Goal: Information Seeking & Learning: Learn about a topic

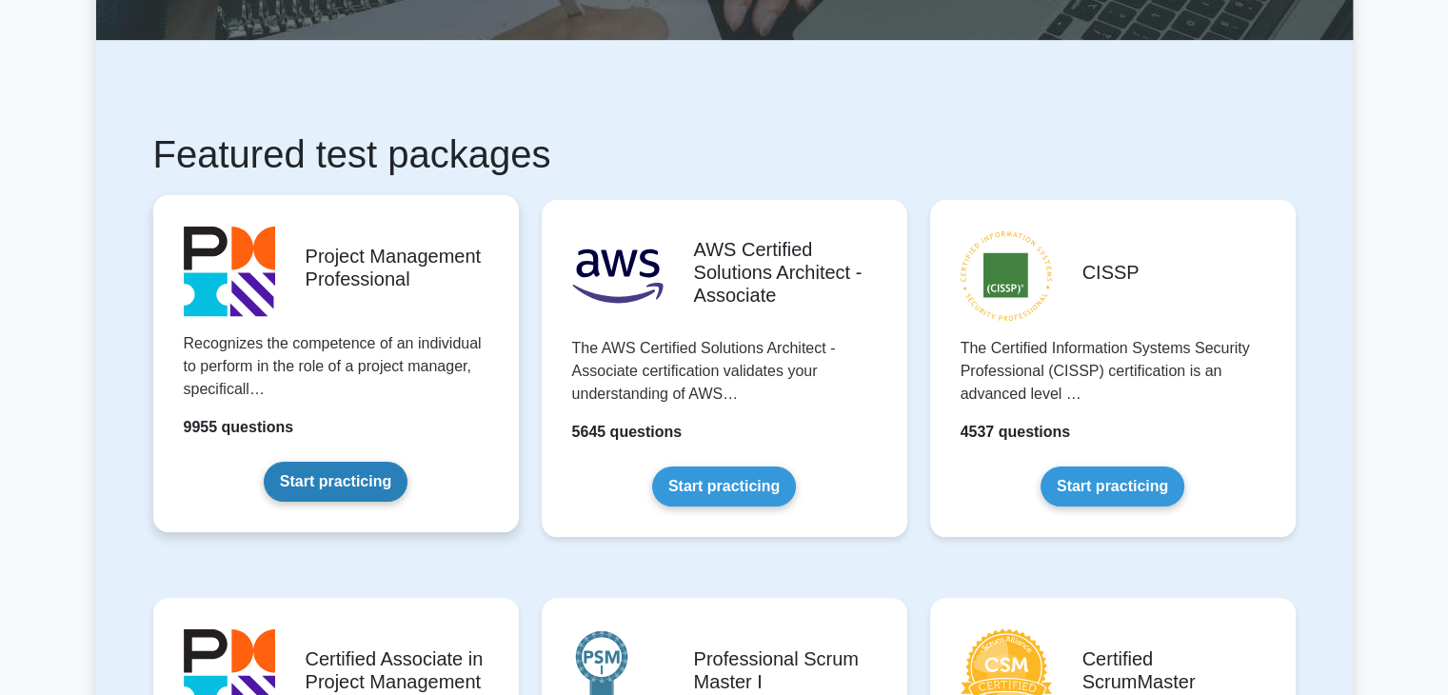
scroll to position [317, 0]
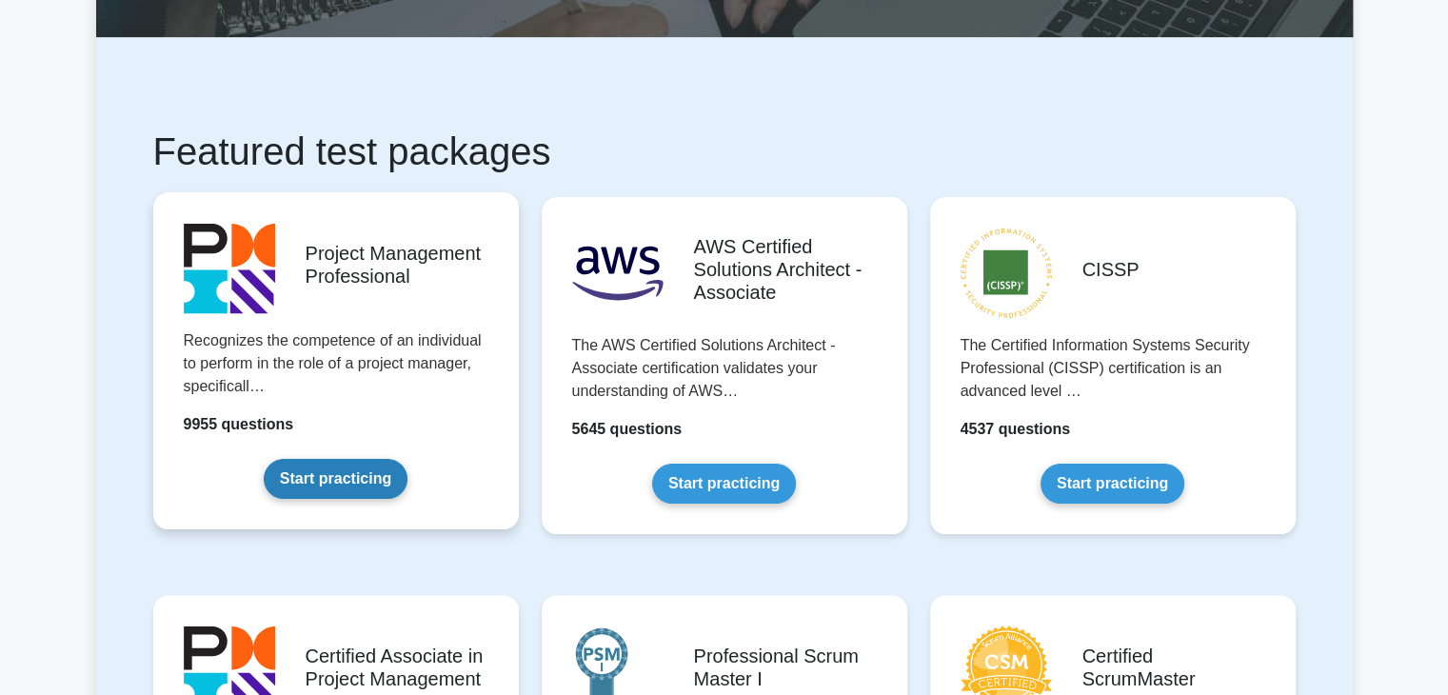
click at [320, 489] on link "Start practicing" at bounding box center [336, 479] width 144 height 40
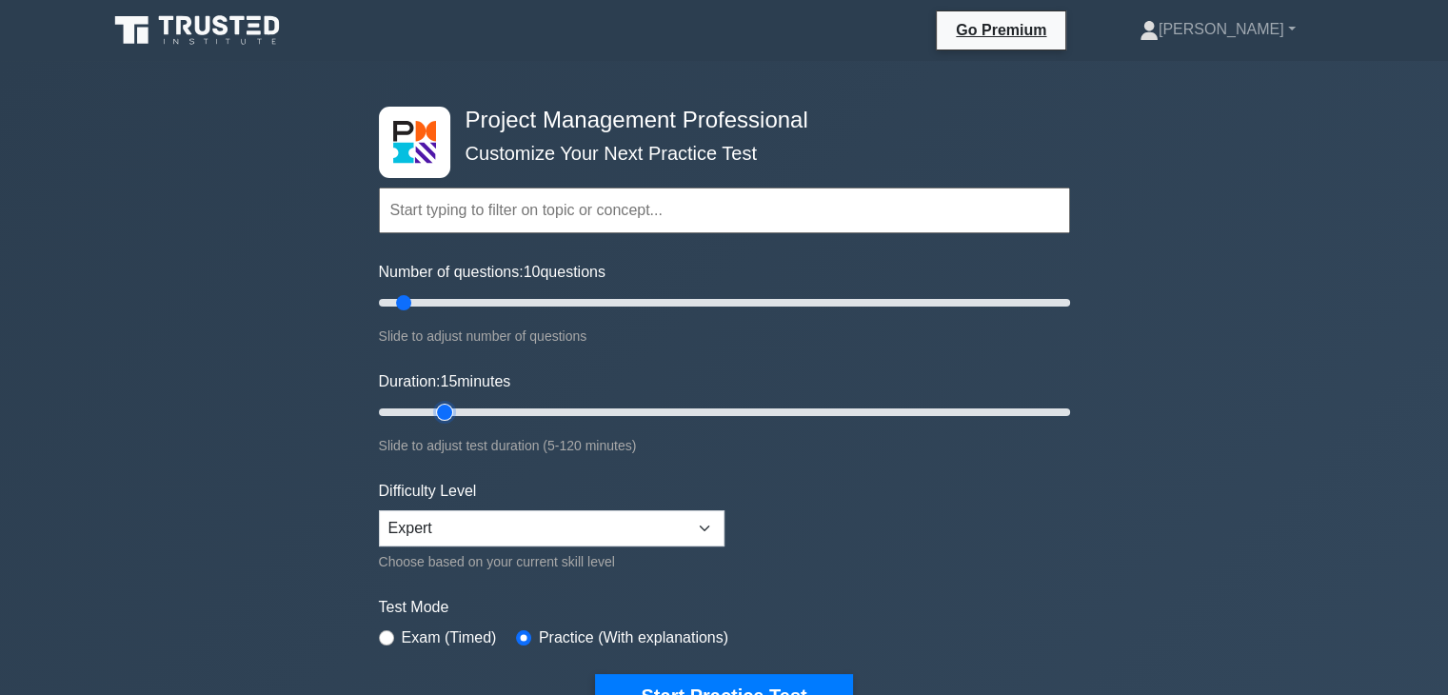
type input "15"
click at [436, 408] on input "Duration: 15 minutes" at bounding box center [724, 412] width 691 height 23
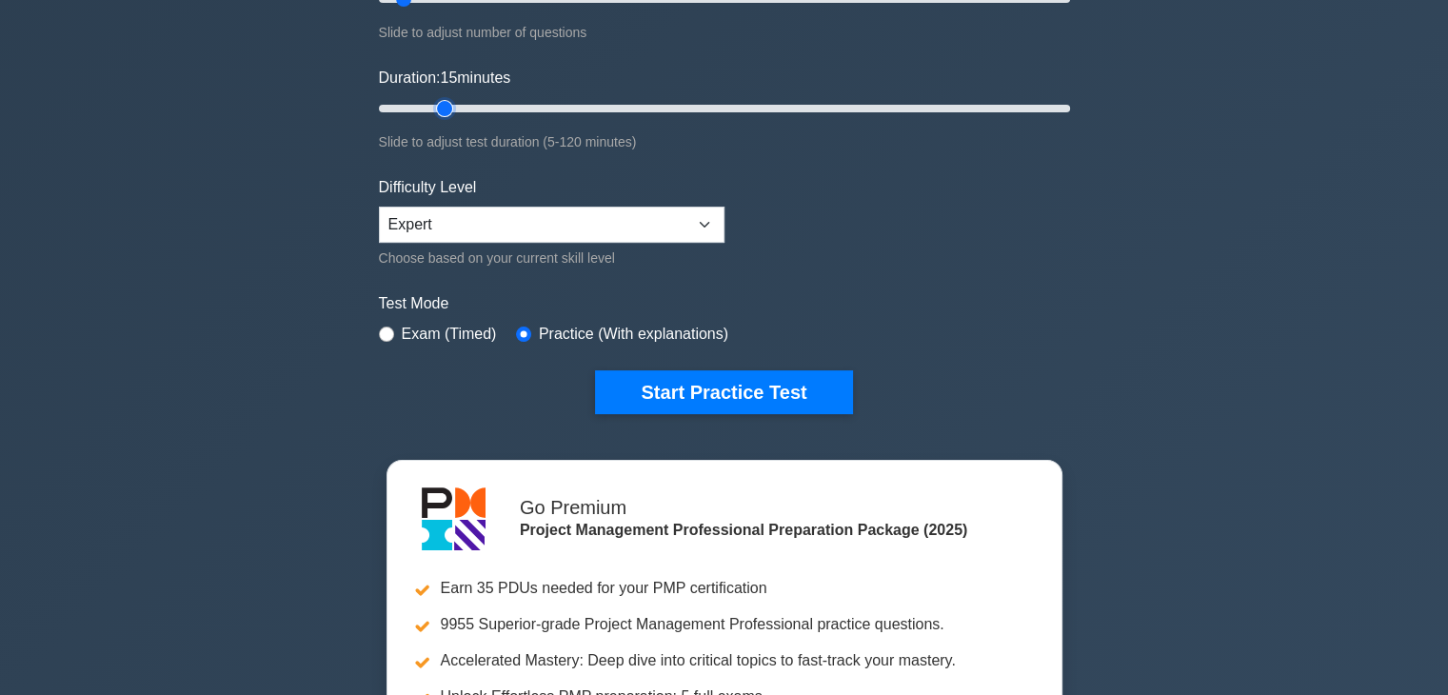
scroll to position [317, 0]
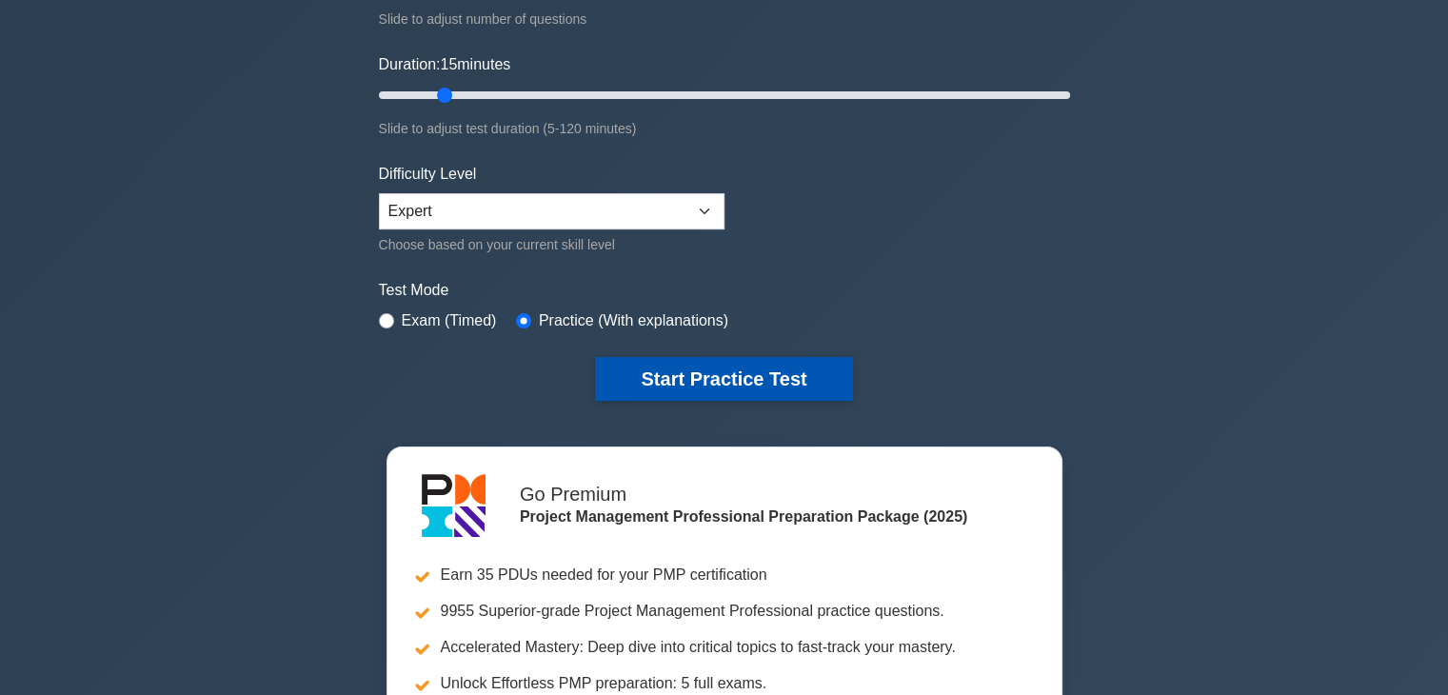
click at [728, 380] on button "Start Practice Test" at bounding box center [723, 379] width 257 height 44
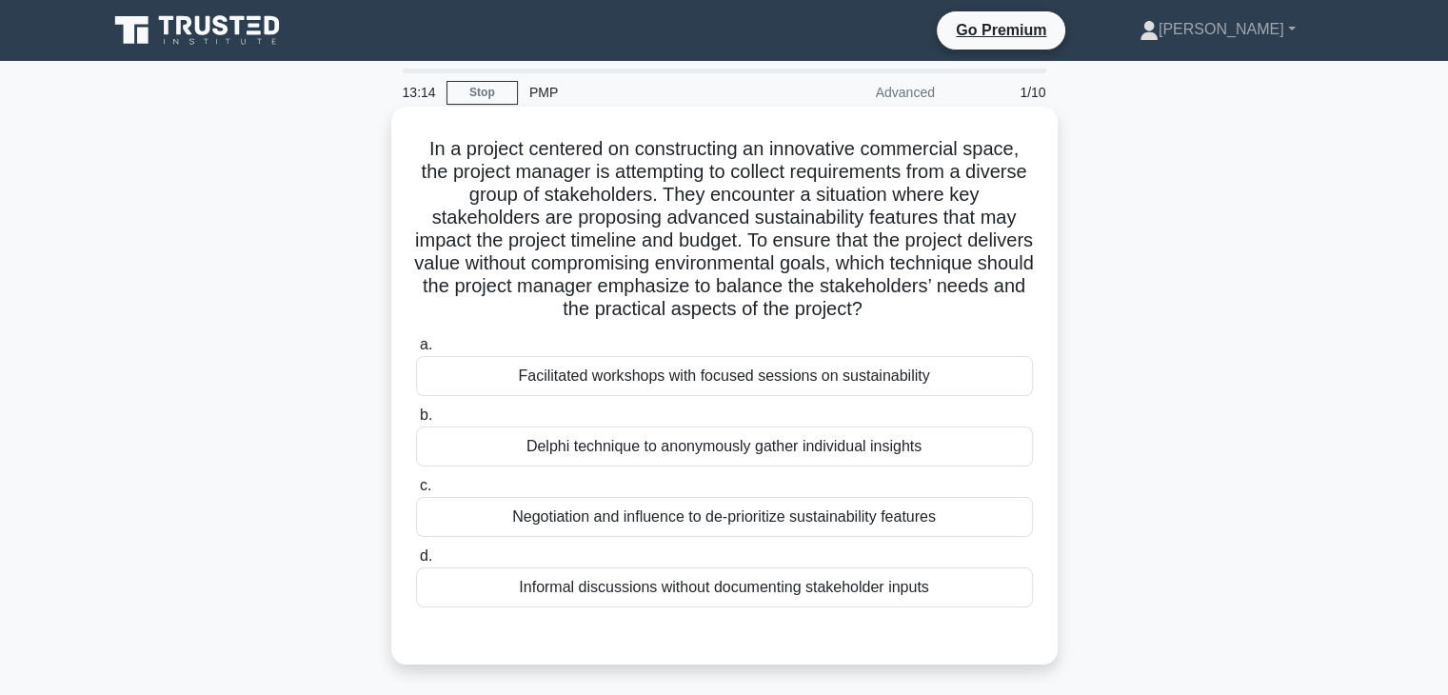
click at [931, 379] on div "Facilitated workshops with focused sessions on sustainability" at bounding box center [724, 376] width 617 height 40
click at [416, 351] on input "a. Facilitated workshops with focused sessions on sustainability" at bounding box center [416, 345] width 0 height 12
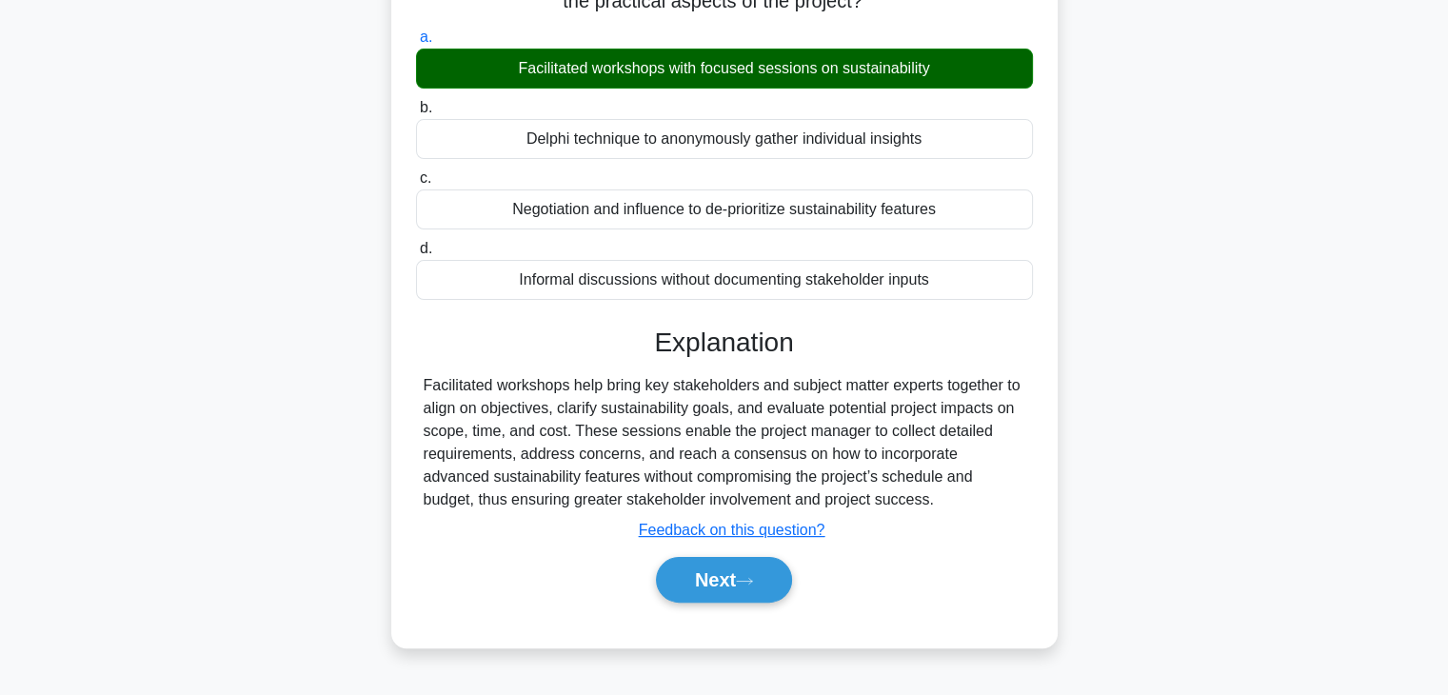
scroll to position [334, 0]
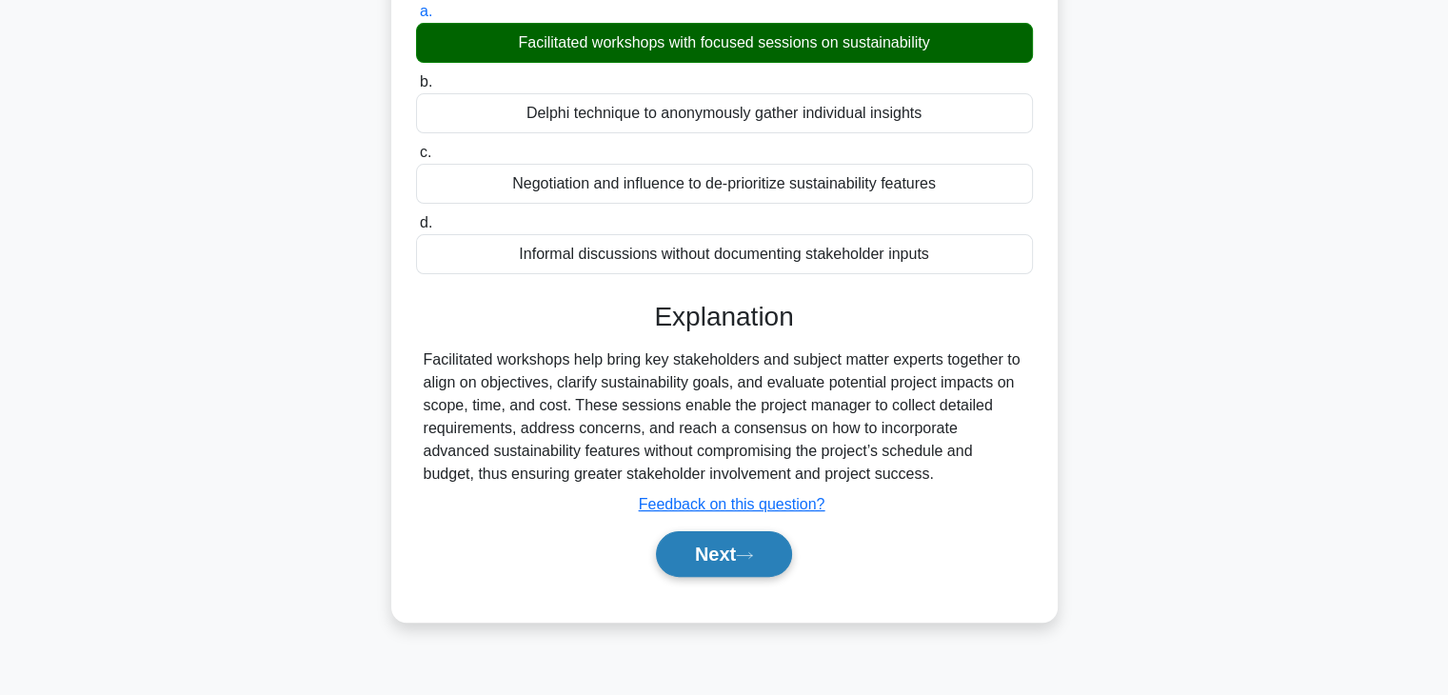
click at [735, 559] on button "Next" at bounding box center [724, 554] width 136 height 46
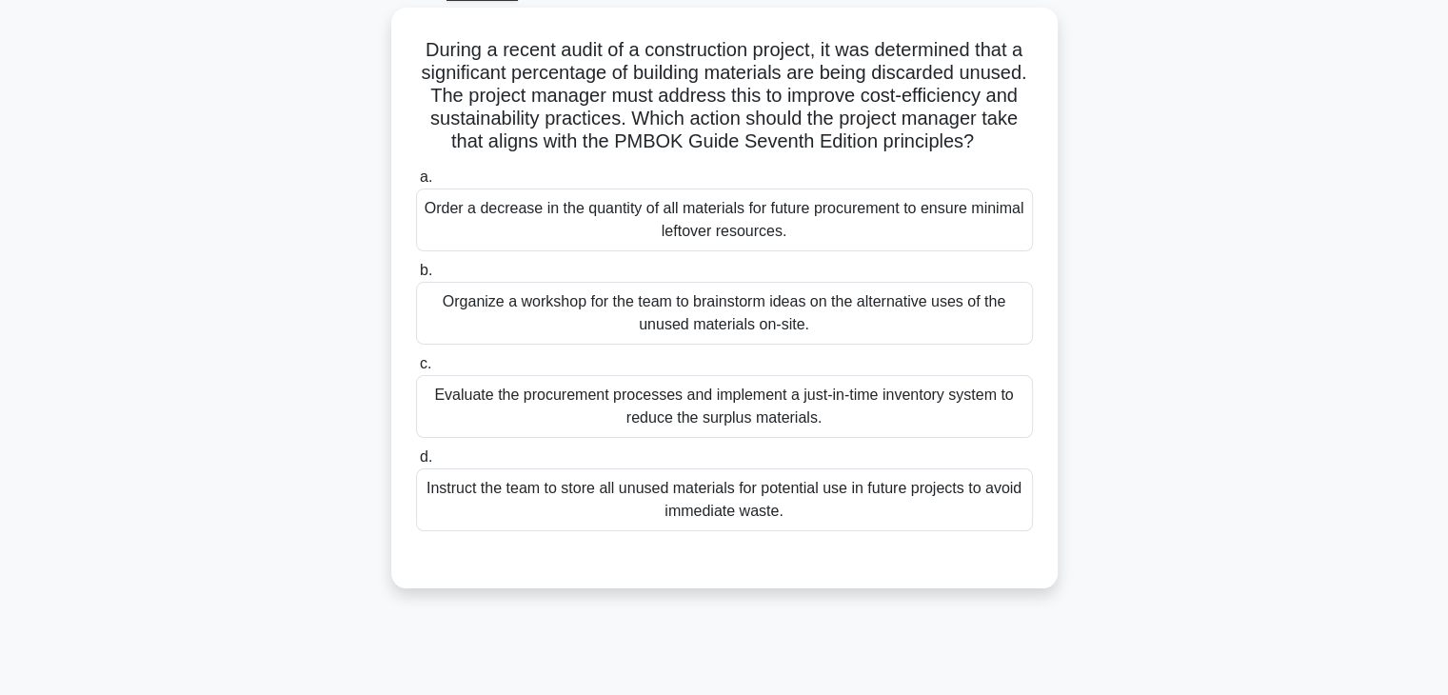
scroll to position [49, 0]
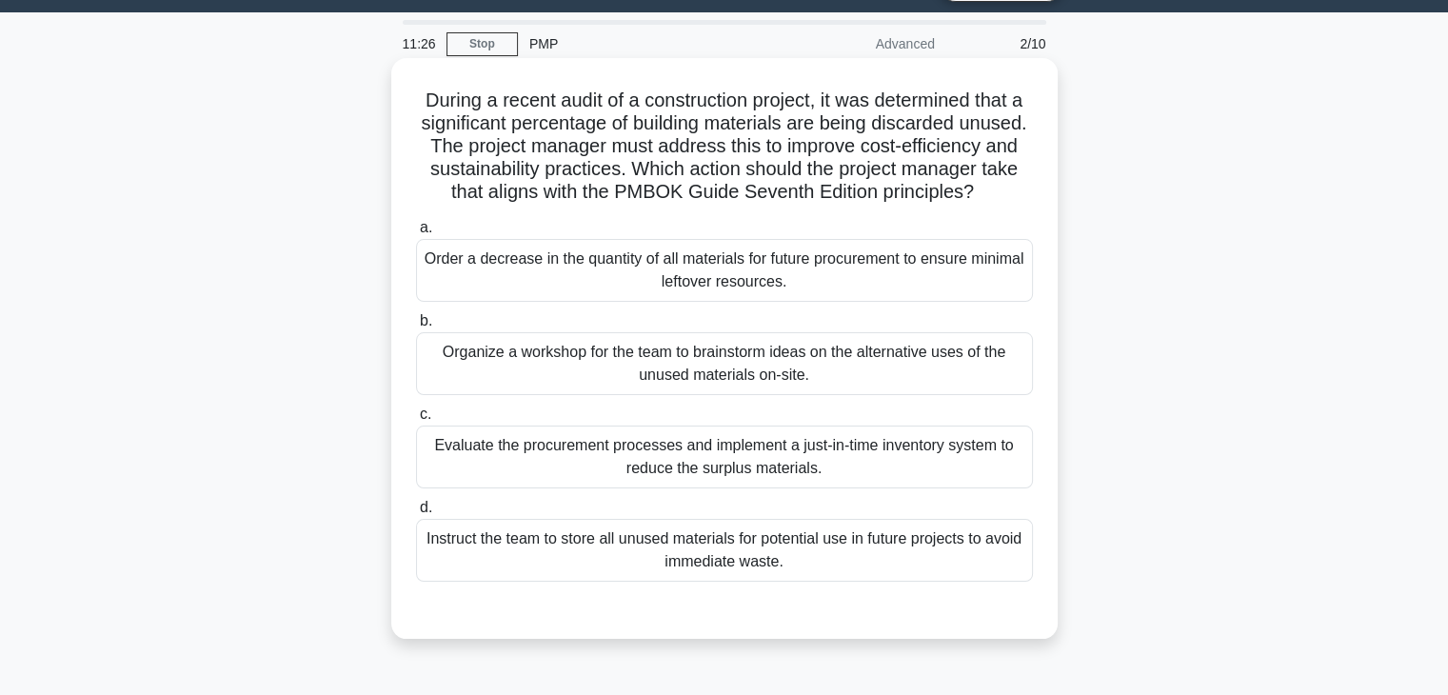
click at [720, 488] on div "Evaluate the procurement processes and implement a just-in-time inventory syste…" at bounding box center [724, 457] width 617 height 63
click at [416, 421] on input "c. Evaluate the procurement processes and implement a just-in-time inventory sy…" at bounding box center [416, 415] width 0 height 12
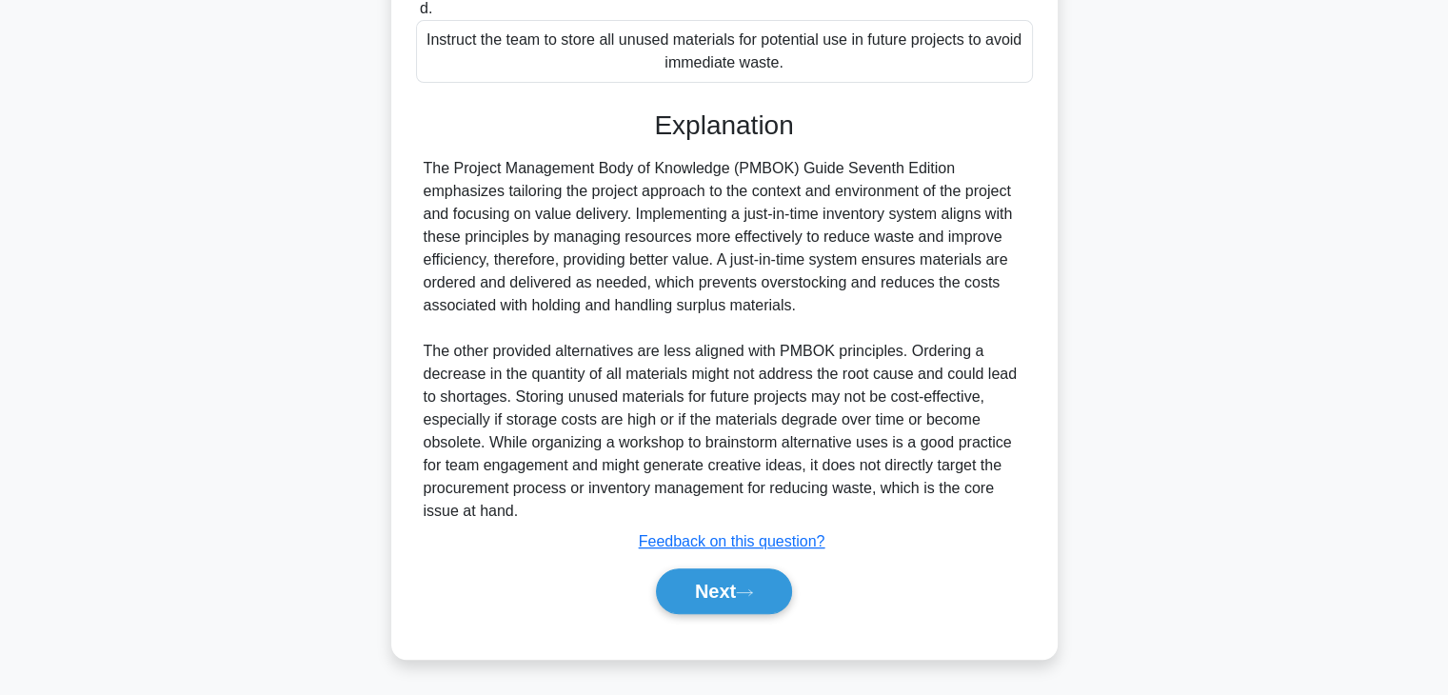
scroll to position [569, 0]
click at [752, 582] on button "Next" at bounding box center [724, 592] width 136 height 46
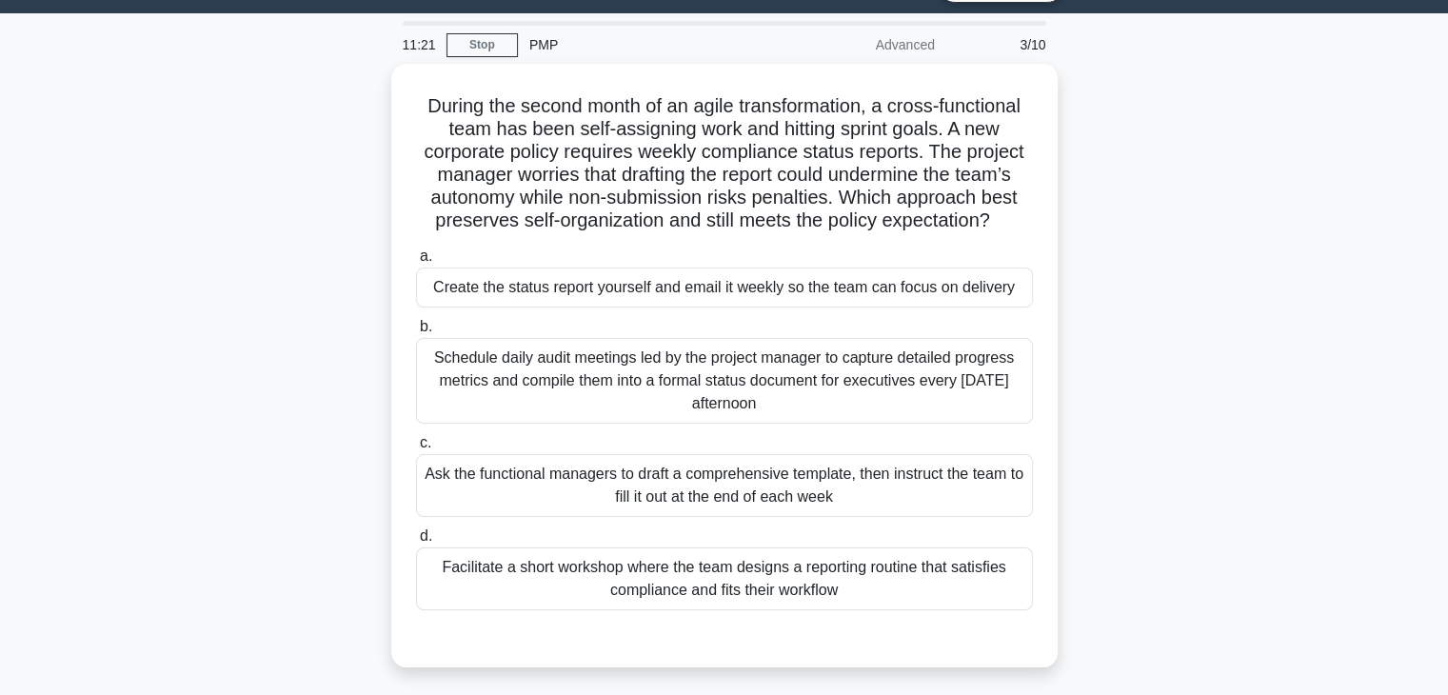
scroll to position [49, 0]
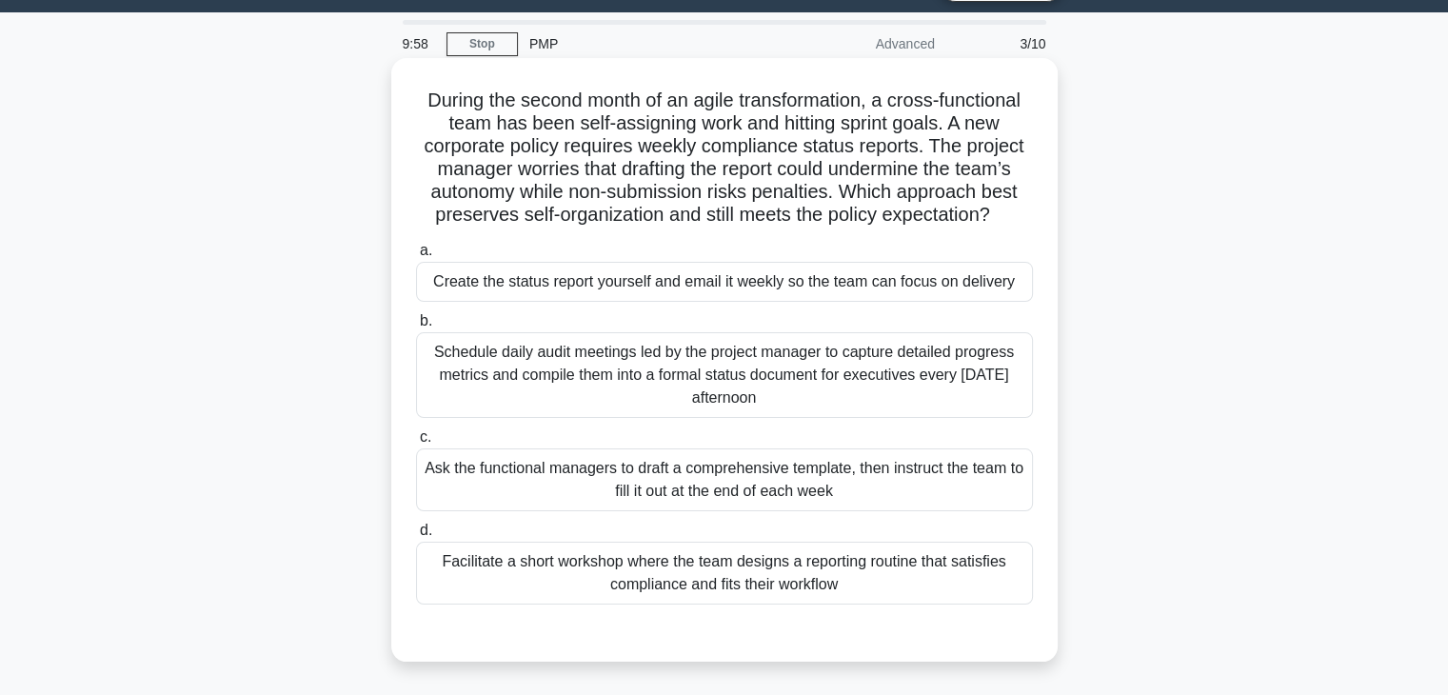
click at [682, 577] on div "Facilitate a short workshop where the team designs a reporting routine that sat…" at bounding box center [724, 573] width 617 height 63
click at [416, 537] on input "d. Facilitate a short workshop where the team designs a reporting routine that …" at bounding box center [416, 531] width 0 height 12
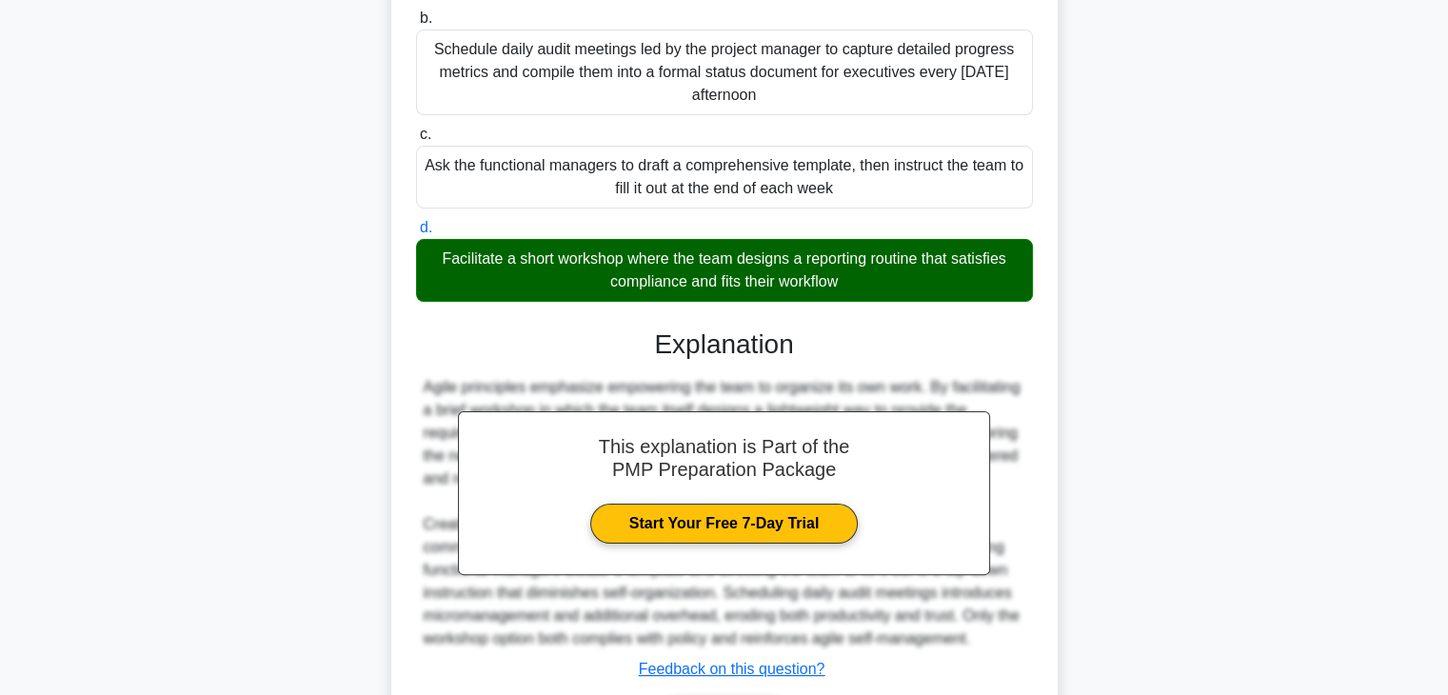
scroll to position [478, 0]
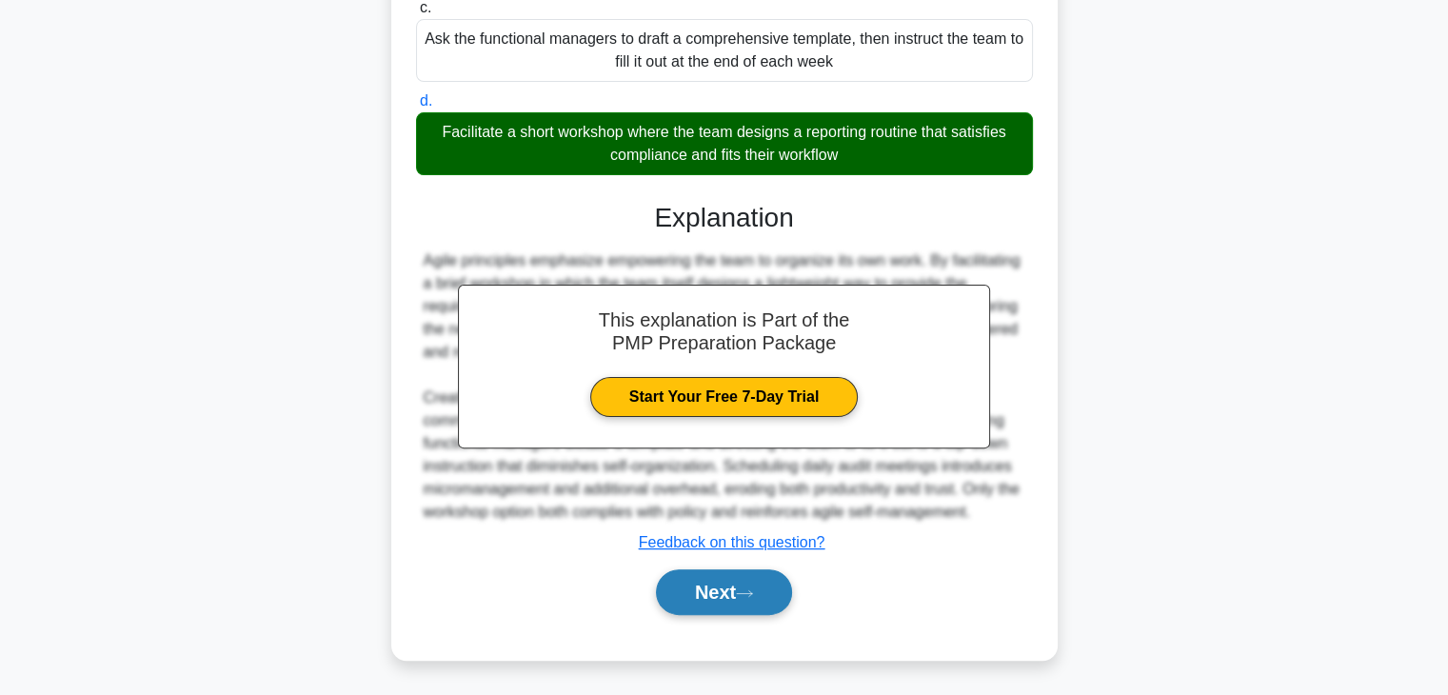
click at [718, 603] on button "Next" at bounding box center [724, 592] width 136 height 46
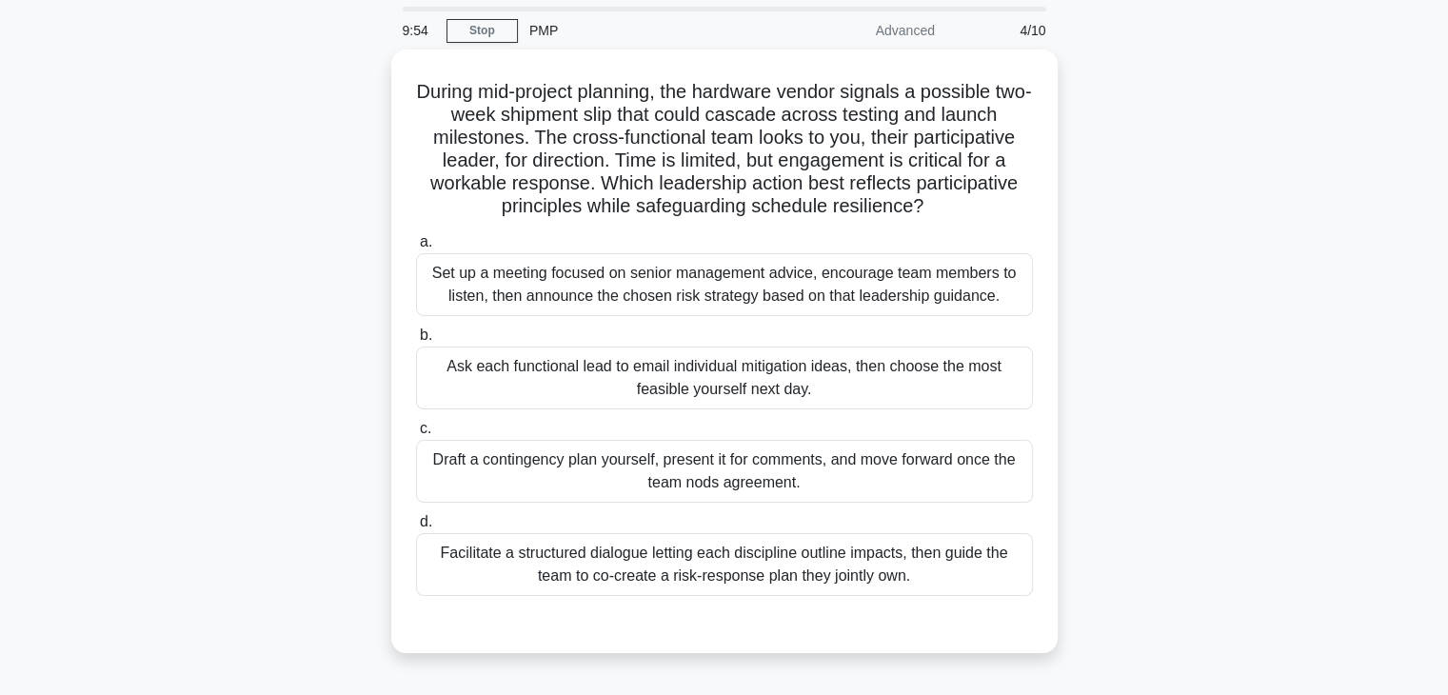
scroll to position [63, 0]
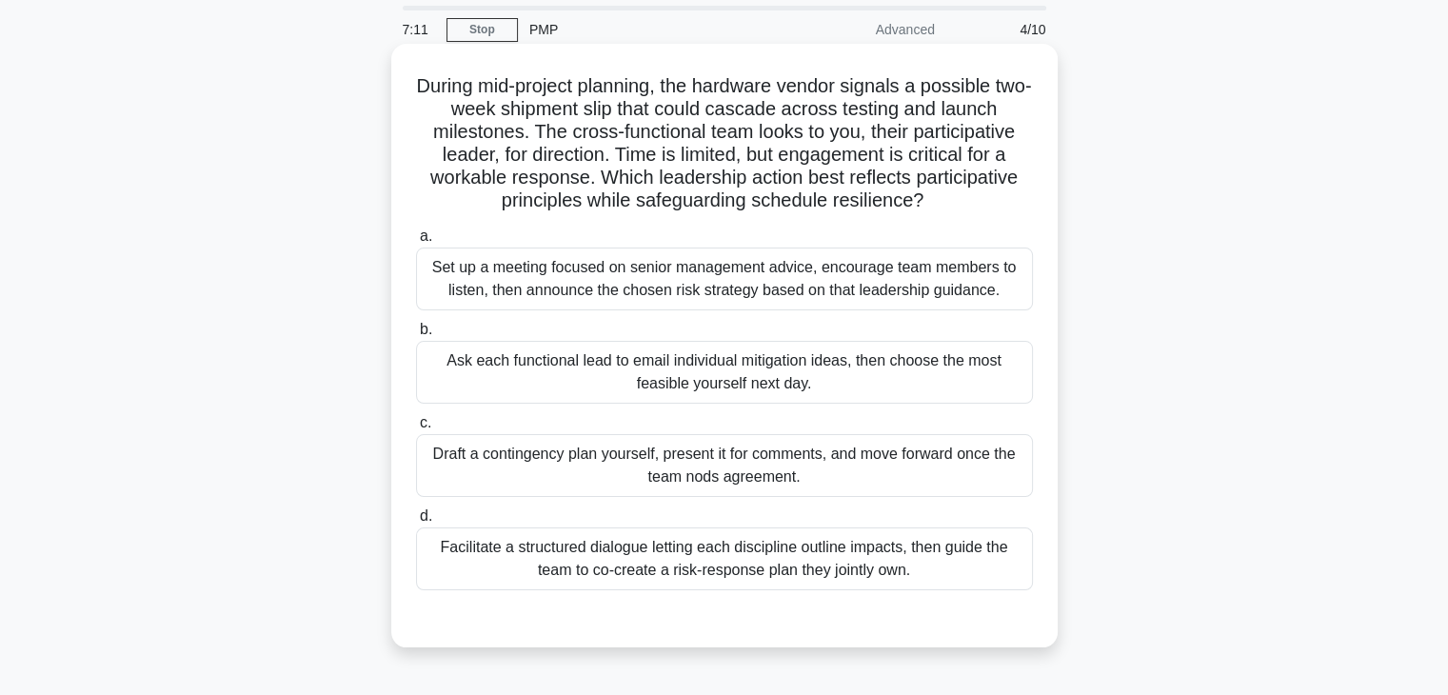
click at [745, 560] on div "Facilitate a structured dialogue letting each discipline outline impacts, then …" at bounding box center [724, 559] width 617 height 63
click at [416, 523] on input "d. Facilitate a structured dialogue letting each discipline outline impacts, th…" at bounding box center [416, 516] width 0 height 12
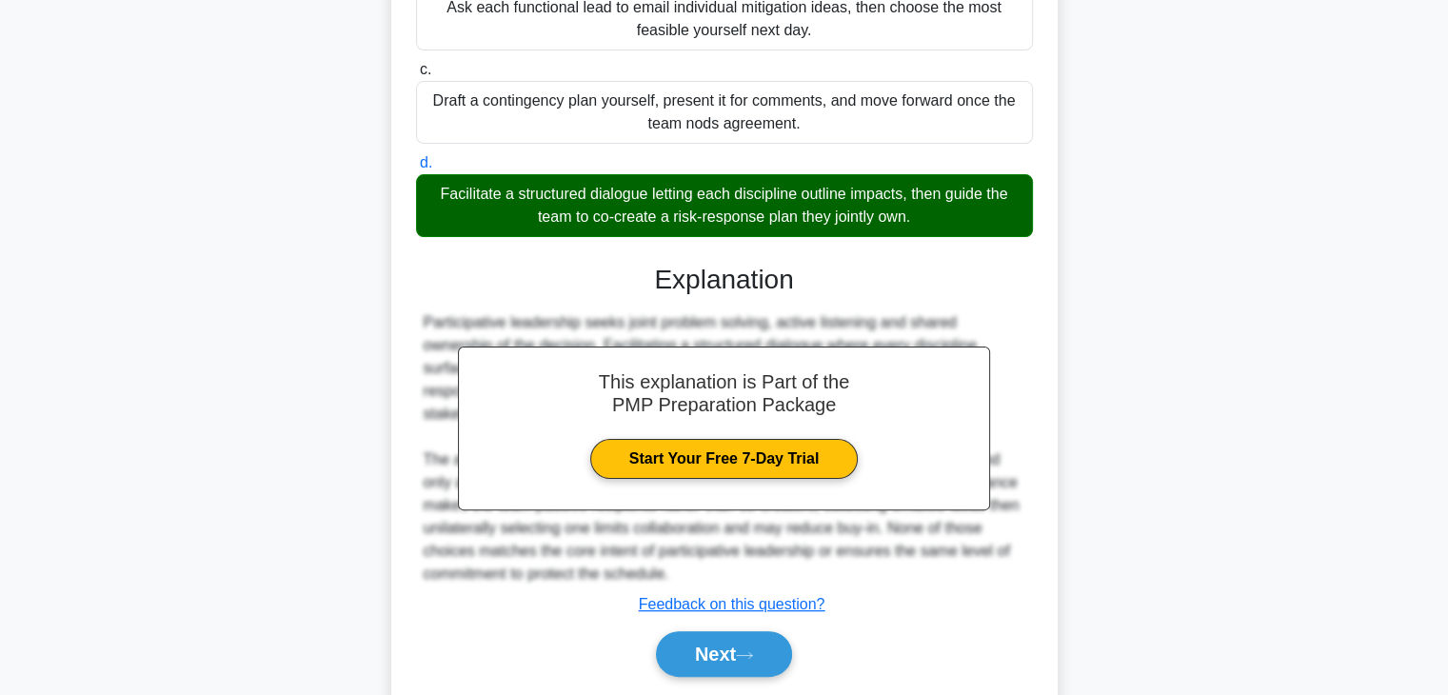
scroll to position [444, 0]
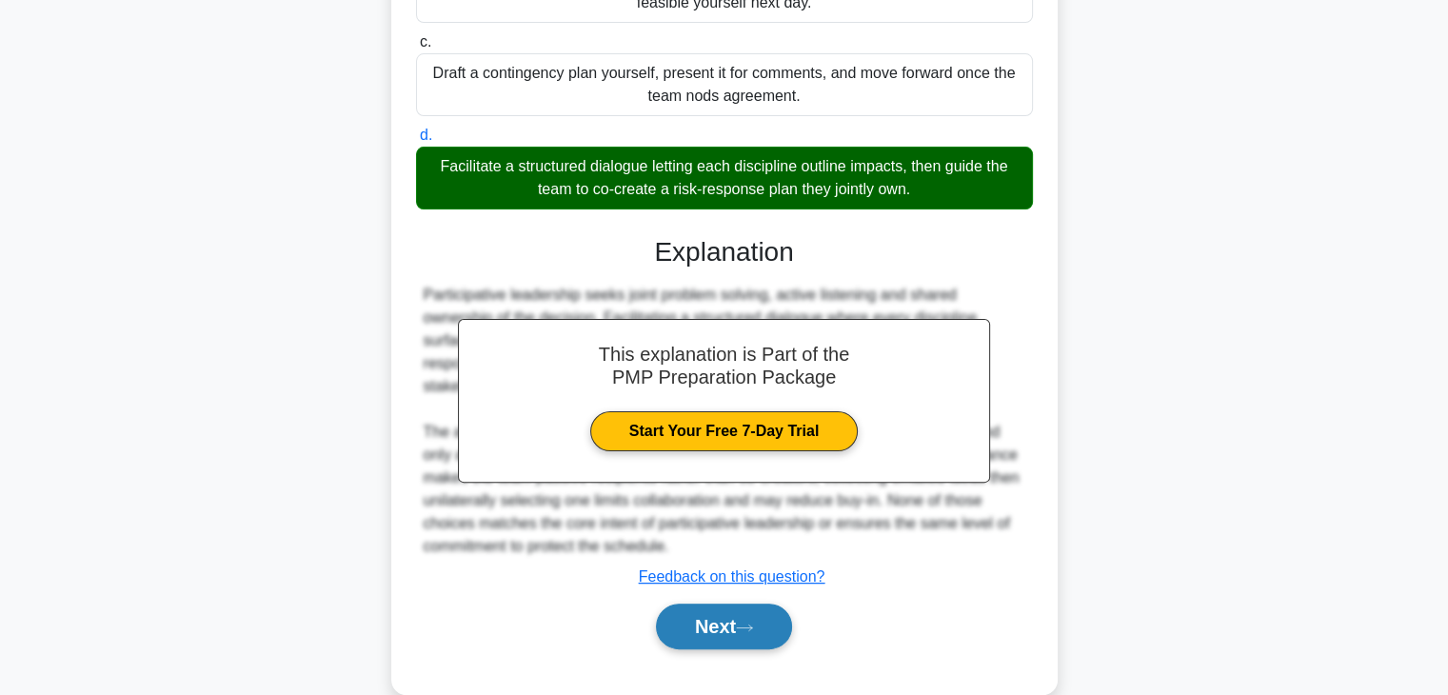
click at [772, 618] on button "Next" at bounding box center [724, 627] width 136 height 46
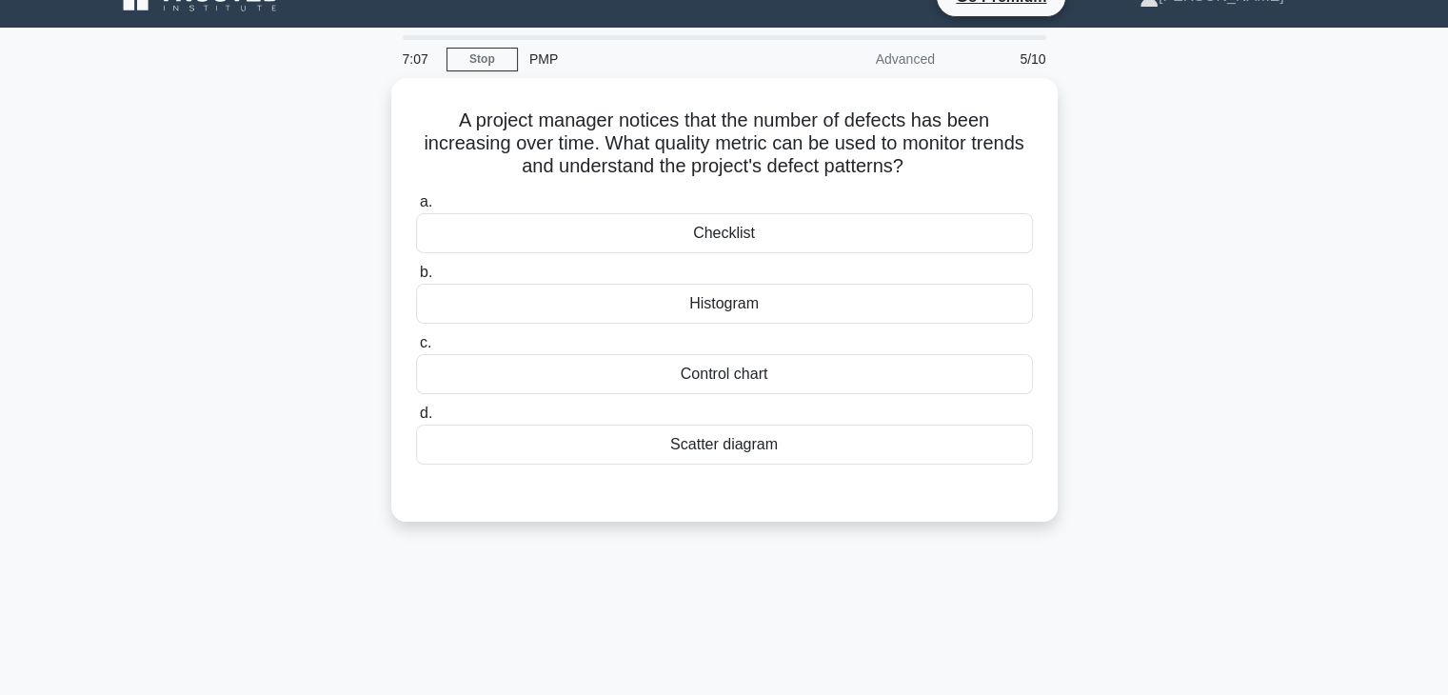
scroll to position [0, 0]
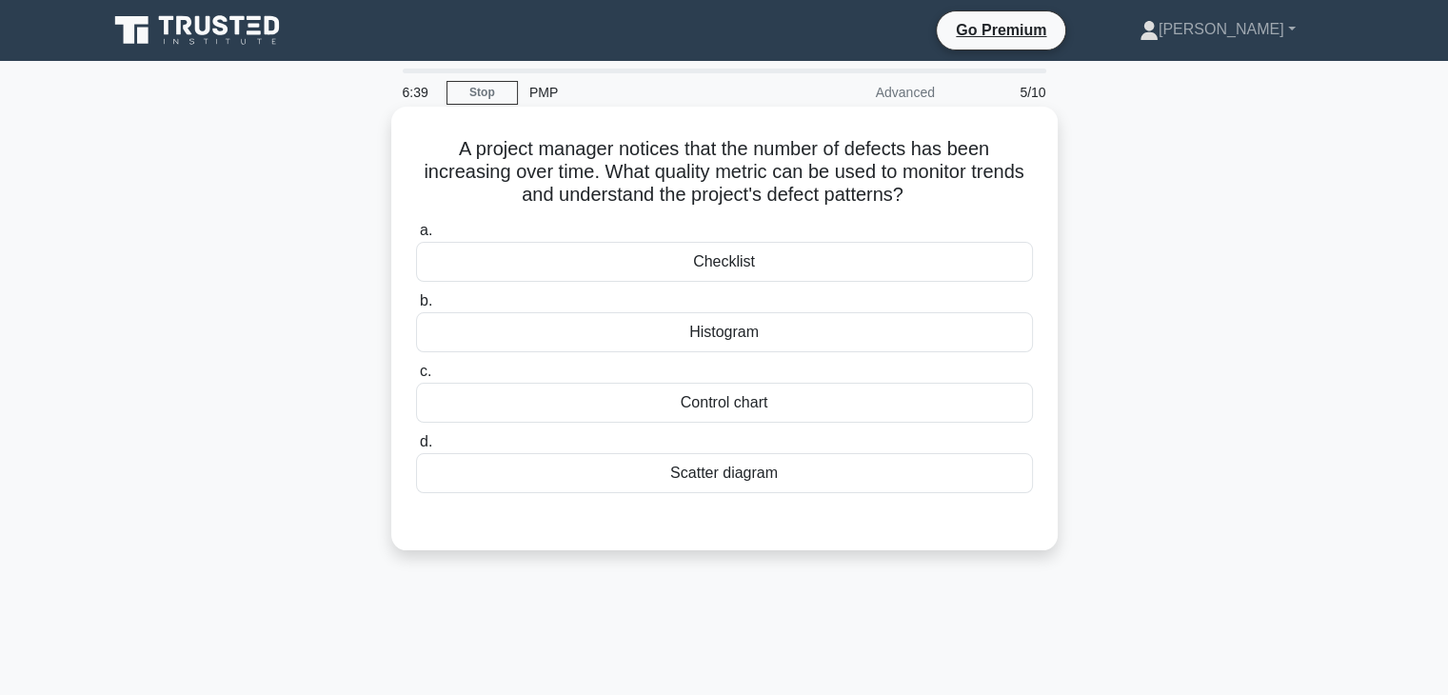
click at [831, 399] on div "Control chart" at bounding box center [724, 403] width 617 height 40
click at [416, 378] on input "c. Control chart" at bounding box center [416, 372] width 0 height 12
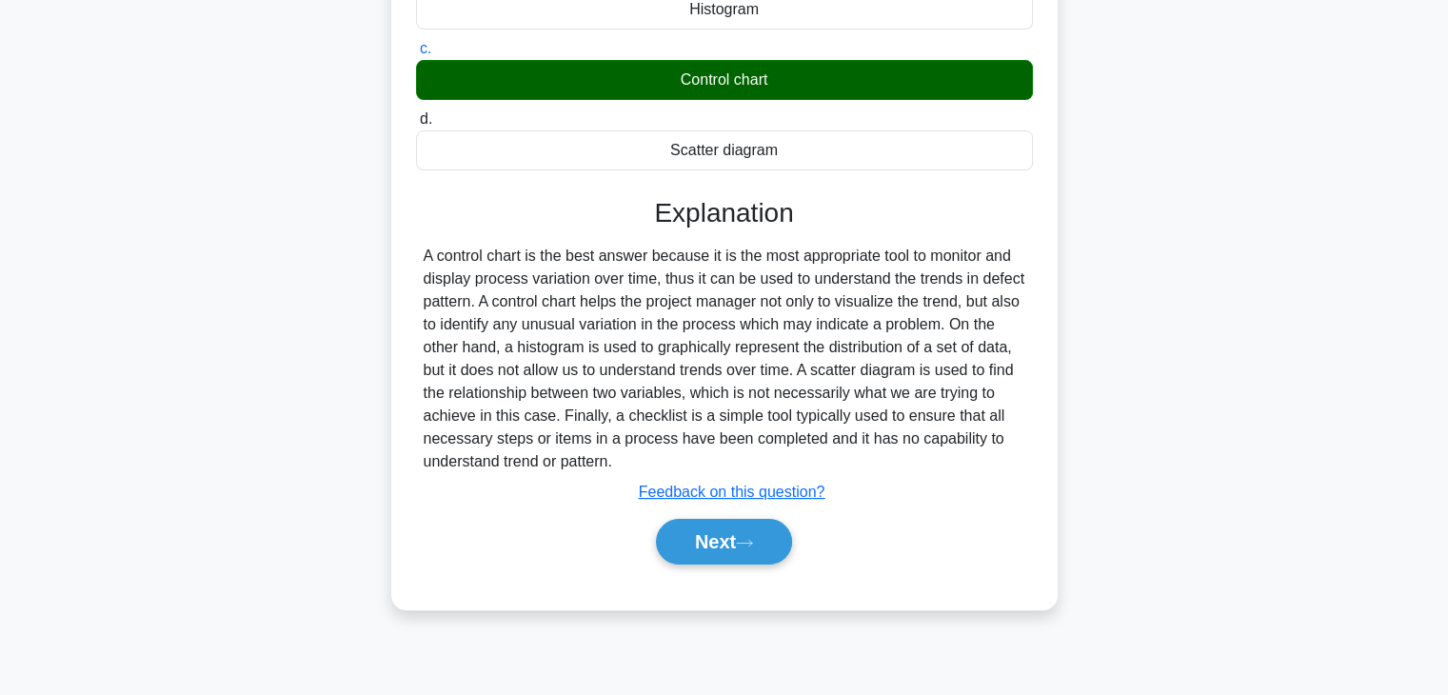
scroll to position [334, 0]
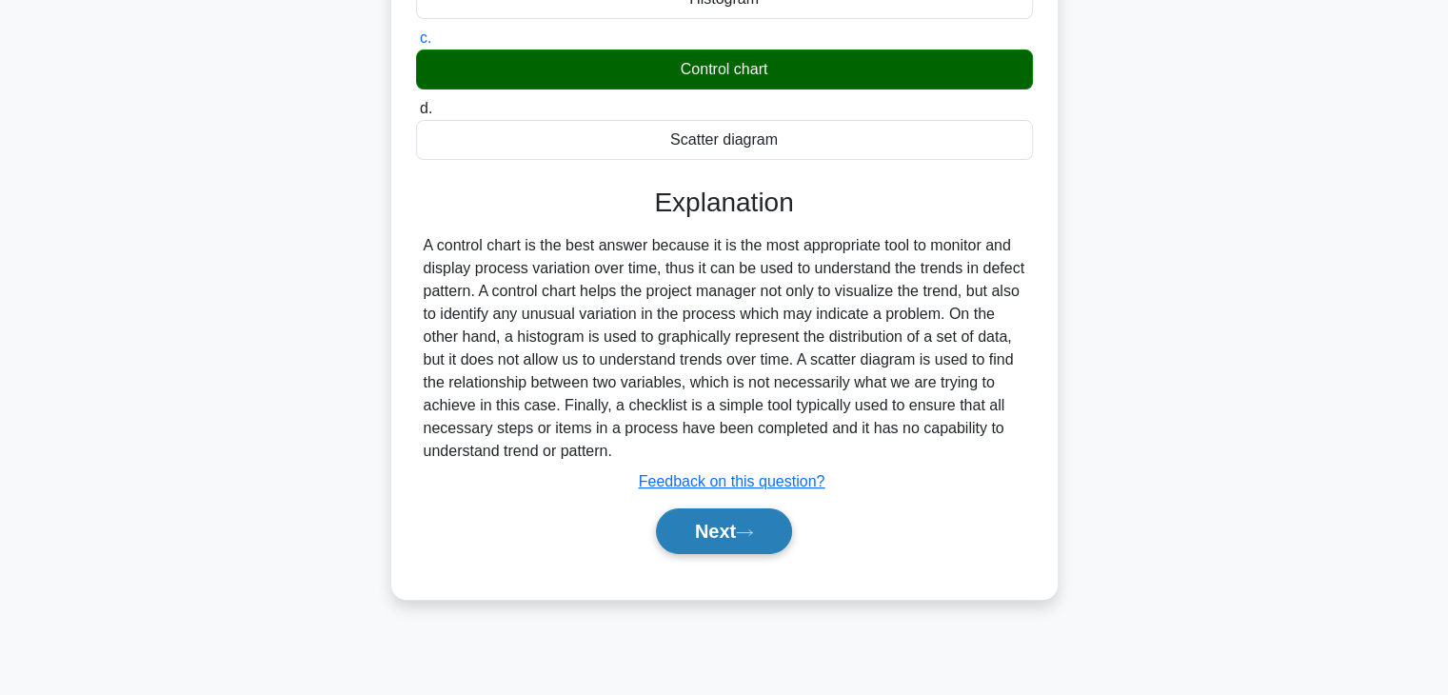
click at [786, 531] on button "Next" at bounding box center [724, 532] width 136 height 46
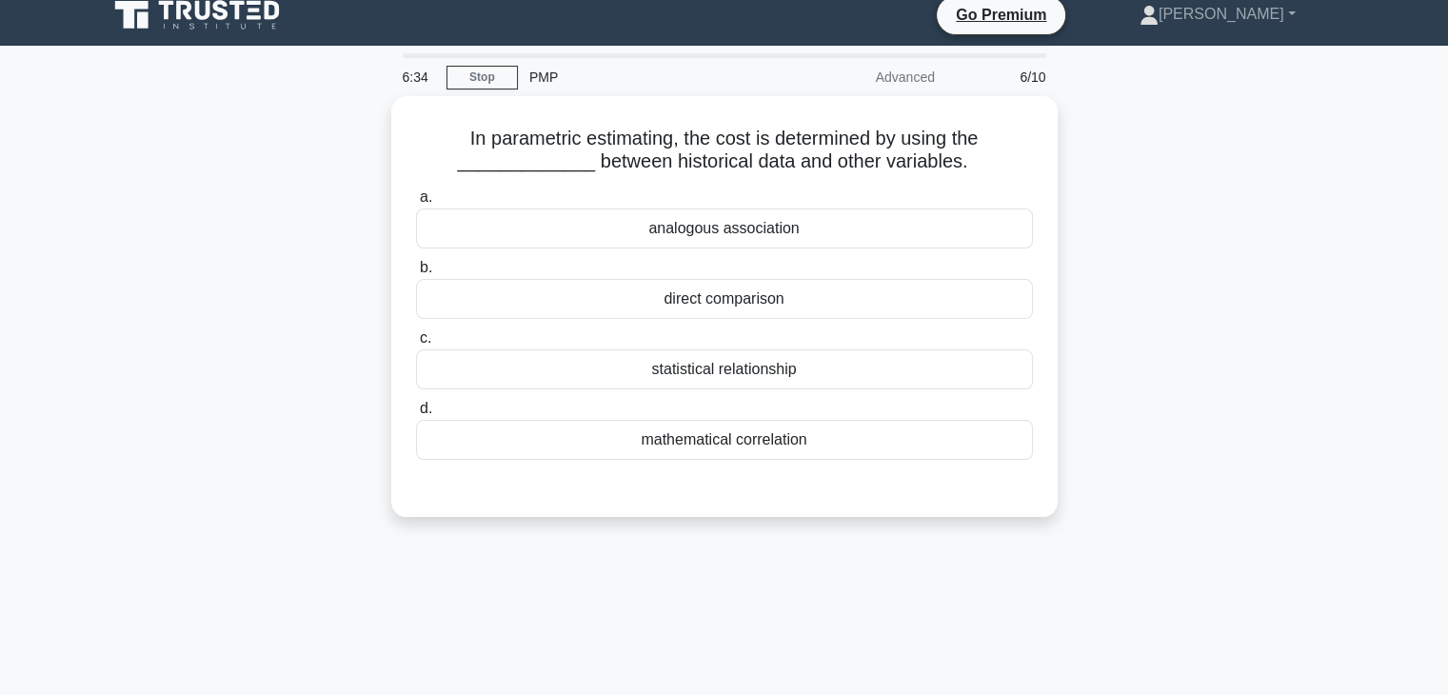
scroll to position [0, 0]
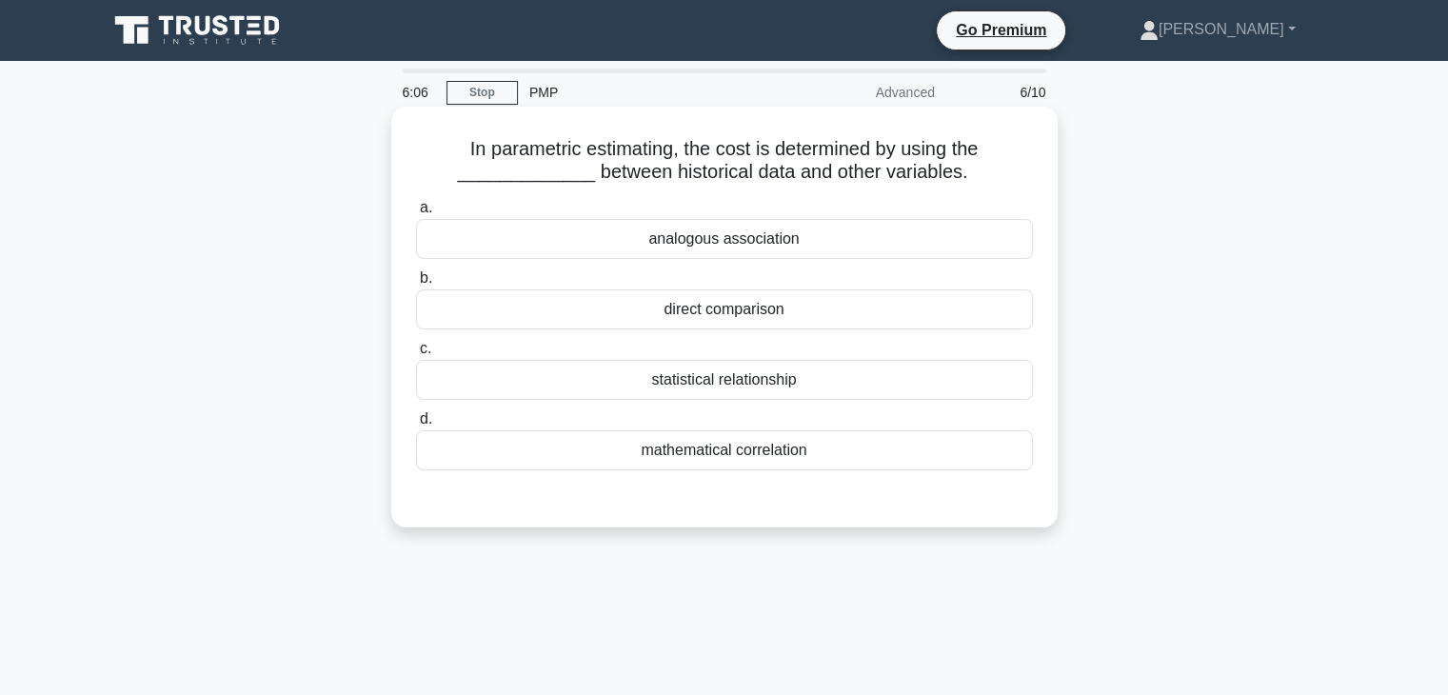
click at [941, 245] on div "analogous association" at bounding box center [724, 239] width 617 height 40
click at [416, 214] on input "a. analogous association" at bounding box center [416, 208] width 0 height 12
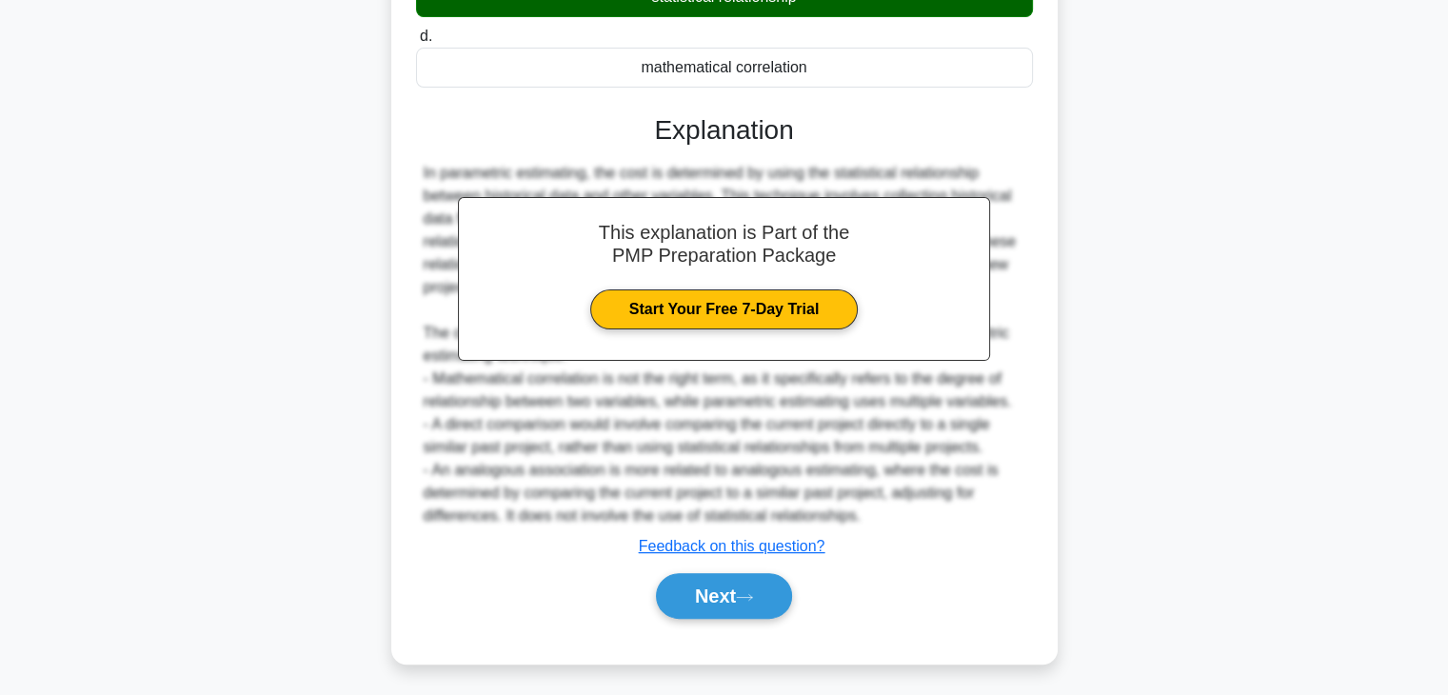
scroll to position [389, 0]
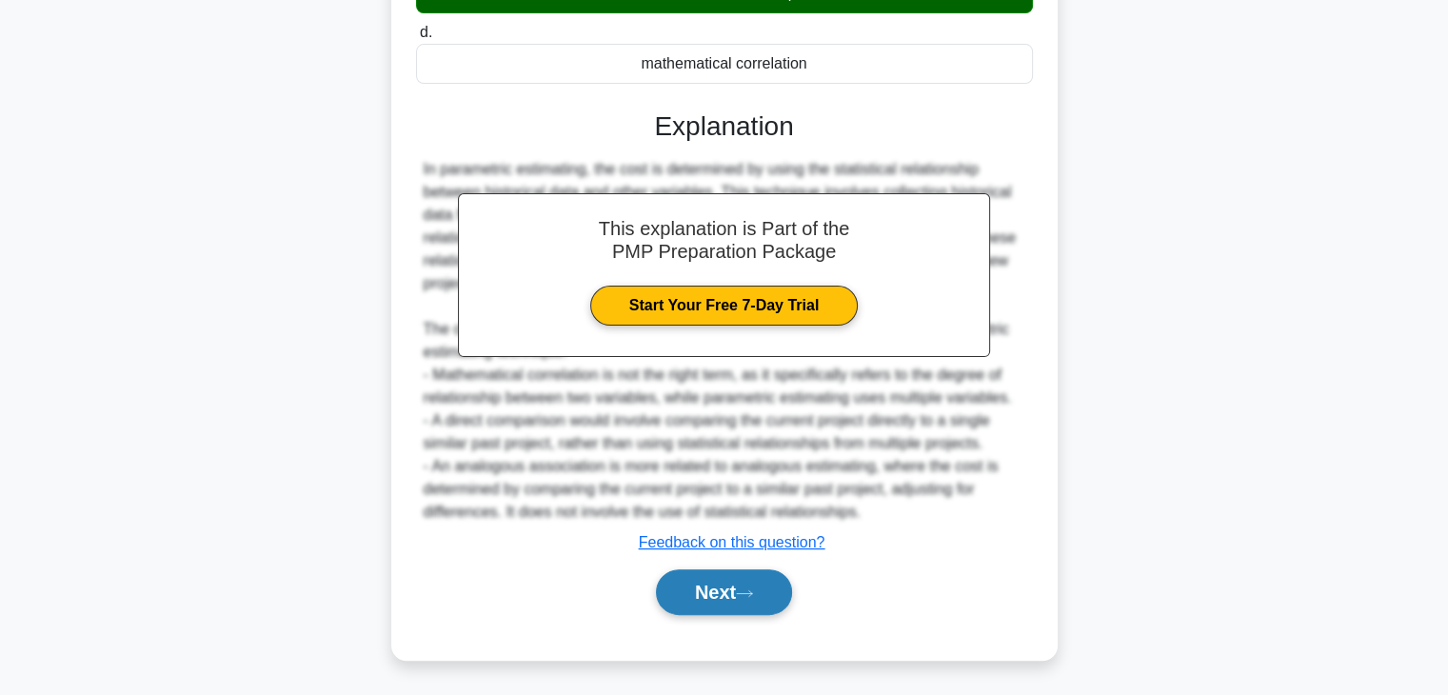
click at [755, 587] on button "Next" at bounding box center [724, 592] width 136 height 46
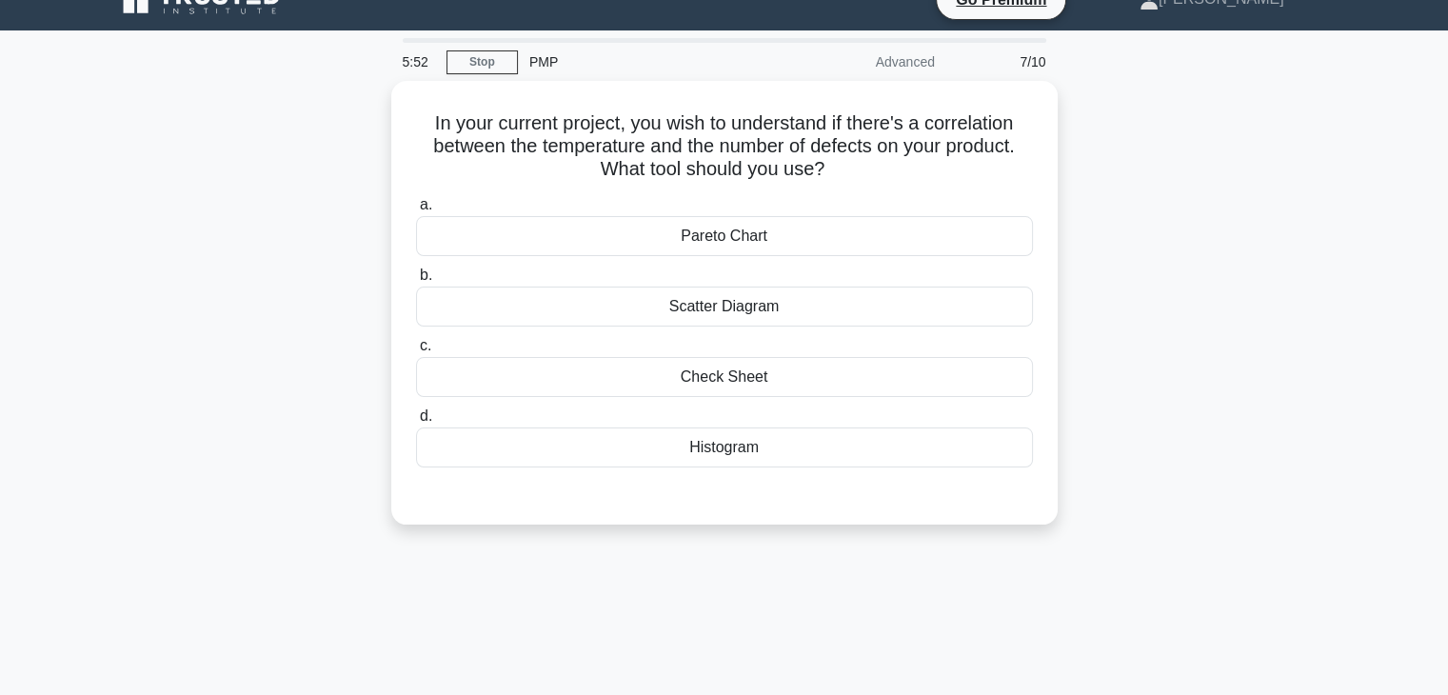
scroll to position [16, 0]
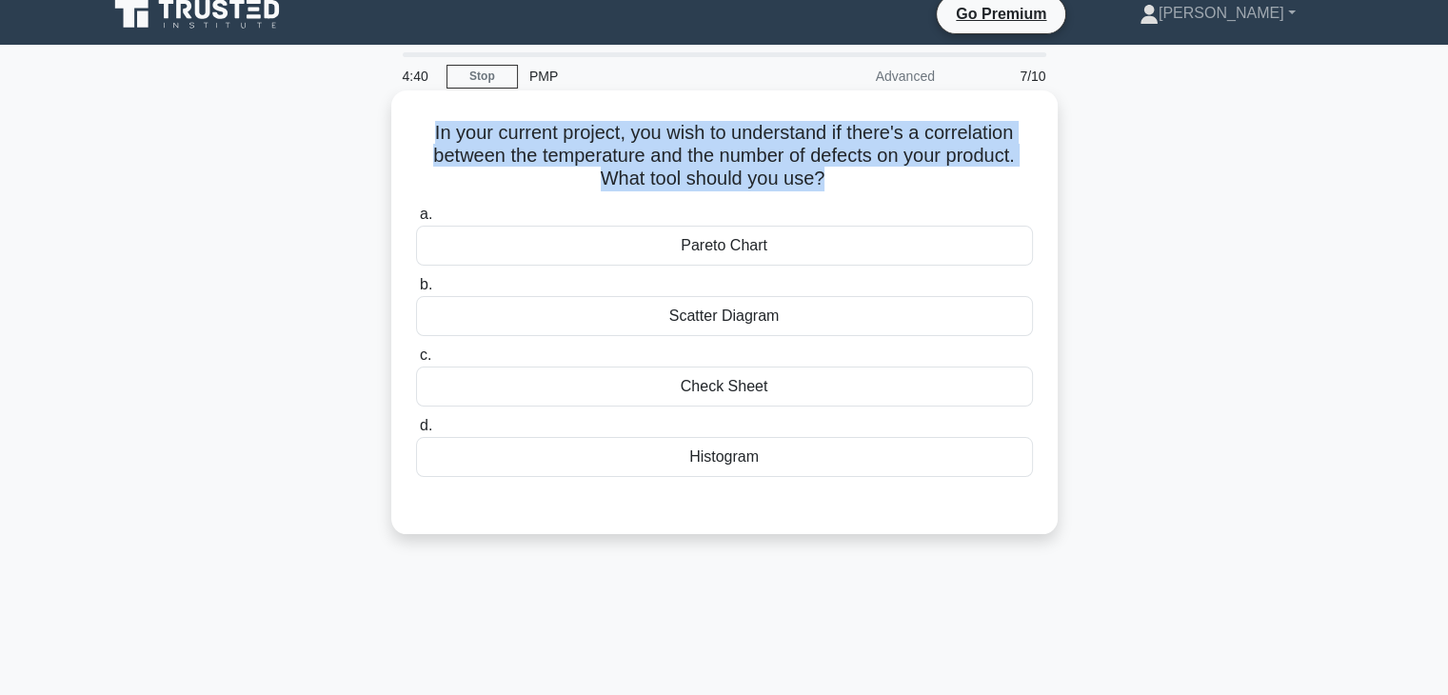
drag, startPoint x: 826, startPoint y: 180, endPoint x: 430, endPoint y: 140, distance: 397.2
click at [421, 134] on h5 "In your current project, you wish to understand if there's a correlation betwee…" at bounding box center [724, 156] width 621 height 70
copy h5 "In your current project, you wish to understand if there's a correlation betwee…"
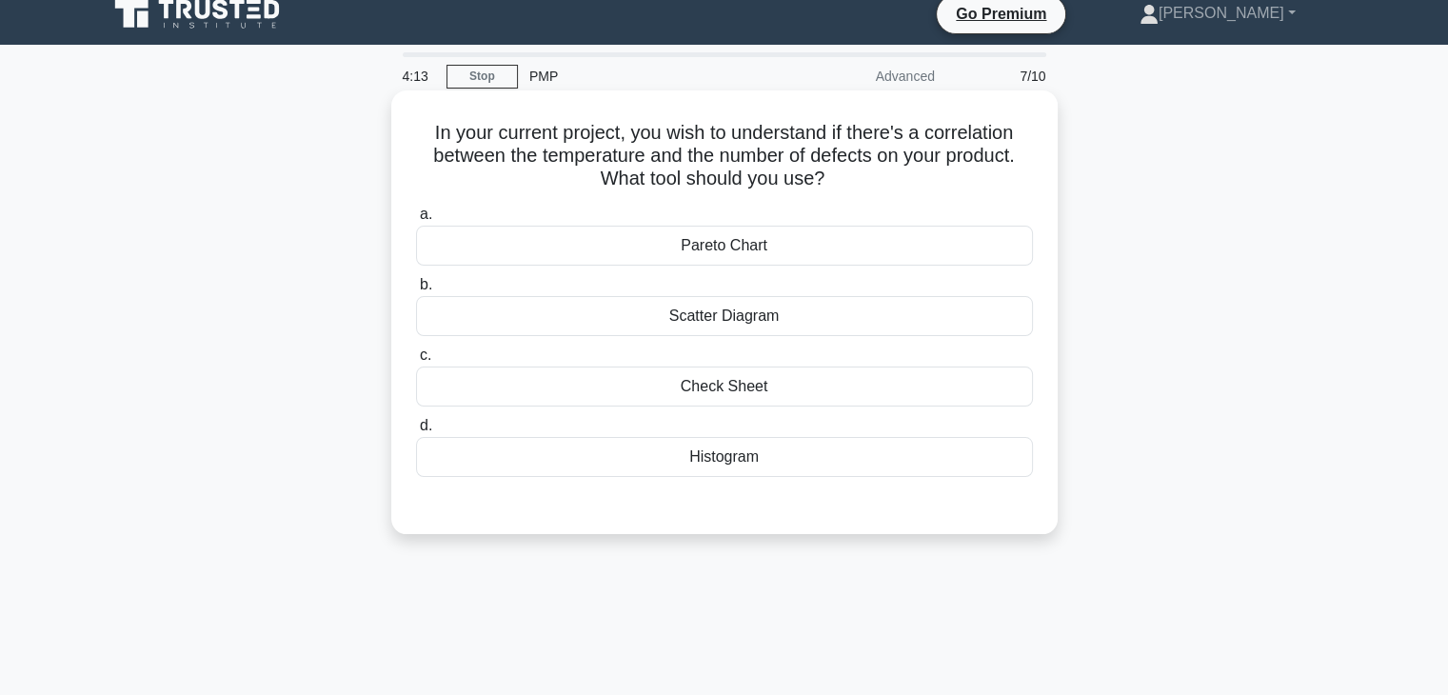
click at [777, 321] on div "Scatter Diagram" at bounding box center [724, 316] width 617 height 40
click at [416, 291] on input "b. Scatter Diagram" at bounding box center [416, 285] width 0 height 12
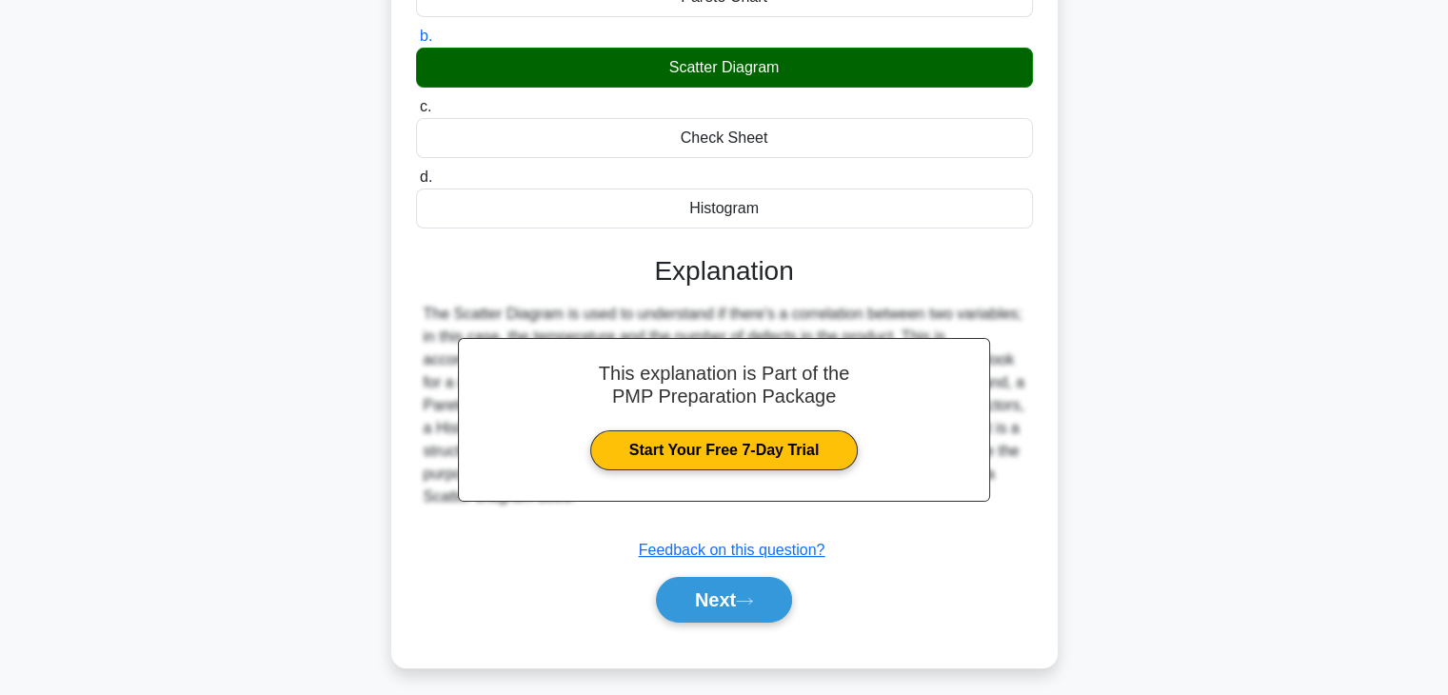
scroll to position [270, 0]
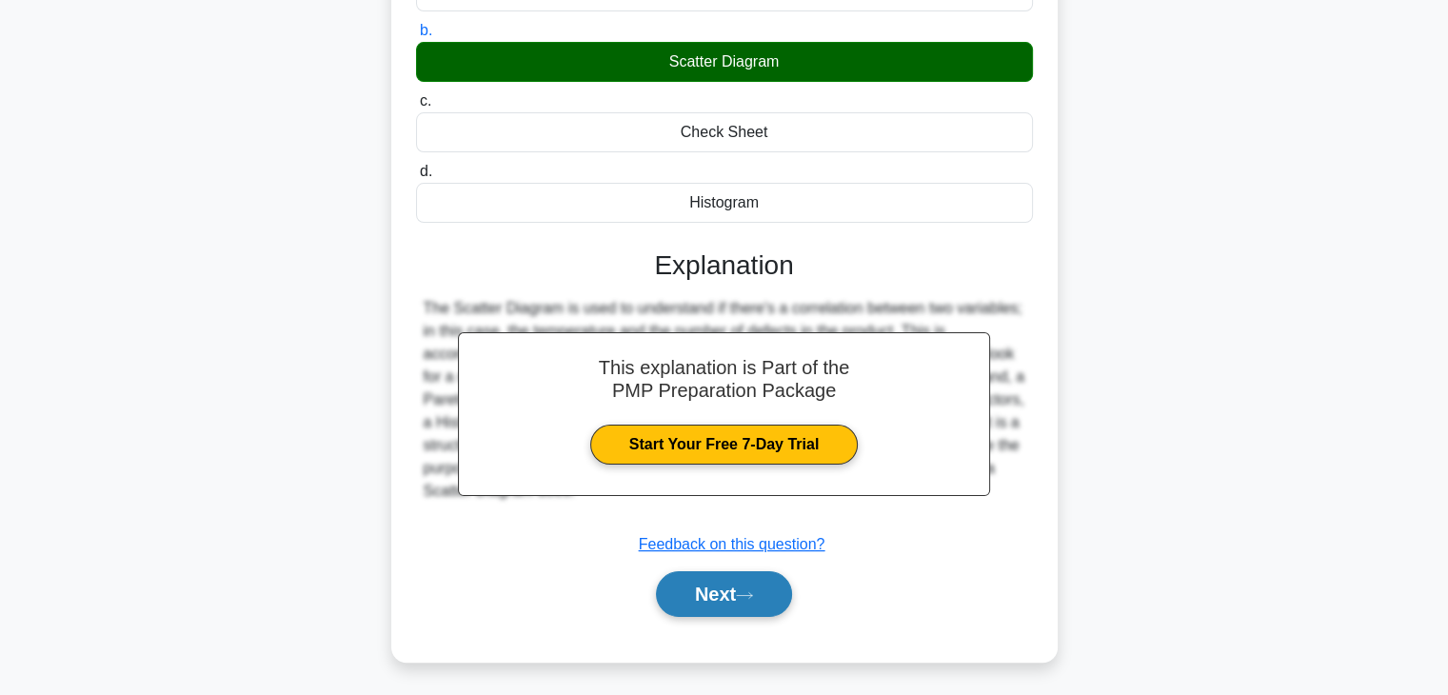
click at [713, 599] on button "Next" at bounding box center [724, 594] width 136 height 46
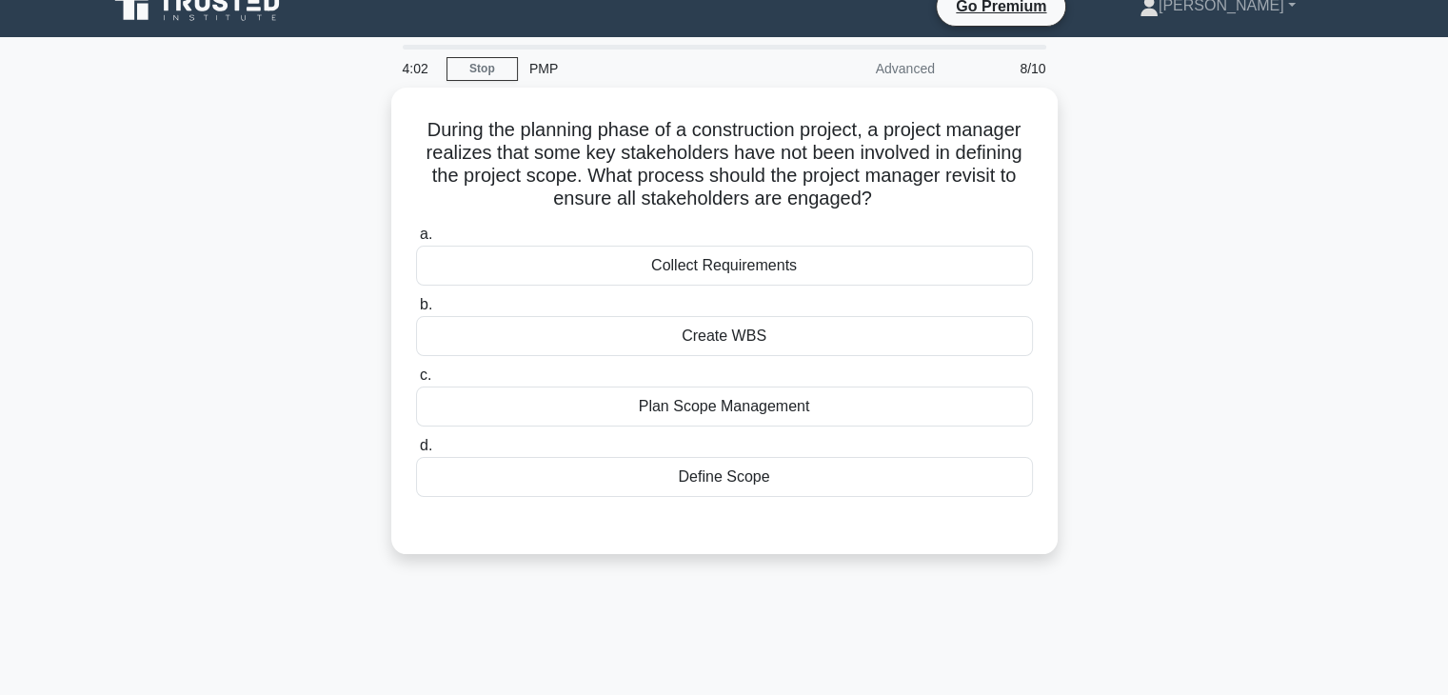
scroll to position [0, 0]
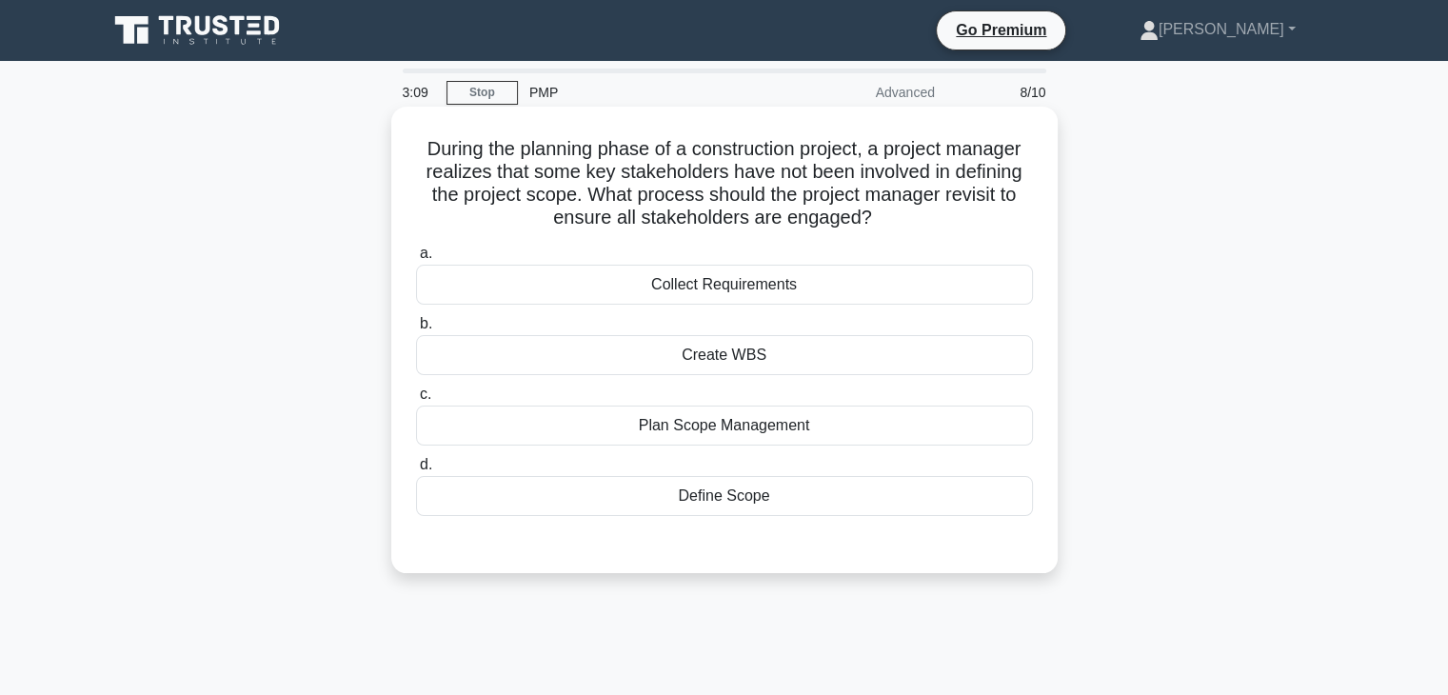
click at [712, 356] on div "Create WBS" at bounding box center [724, 355] width 617 height 40
click at [416, 330] on input "b. Create WBS" at bounding box center [416, 324] width 0 height 12
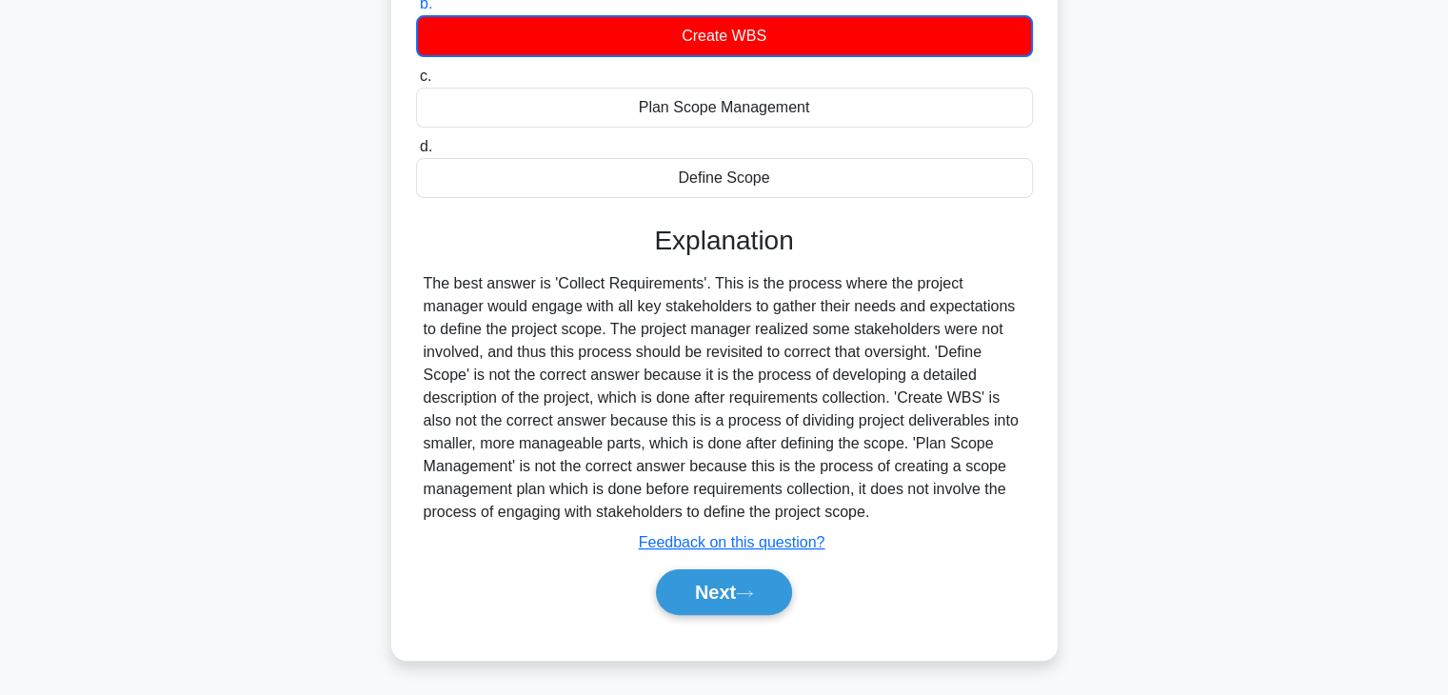
scroll to position [334, 0]
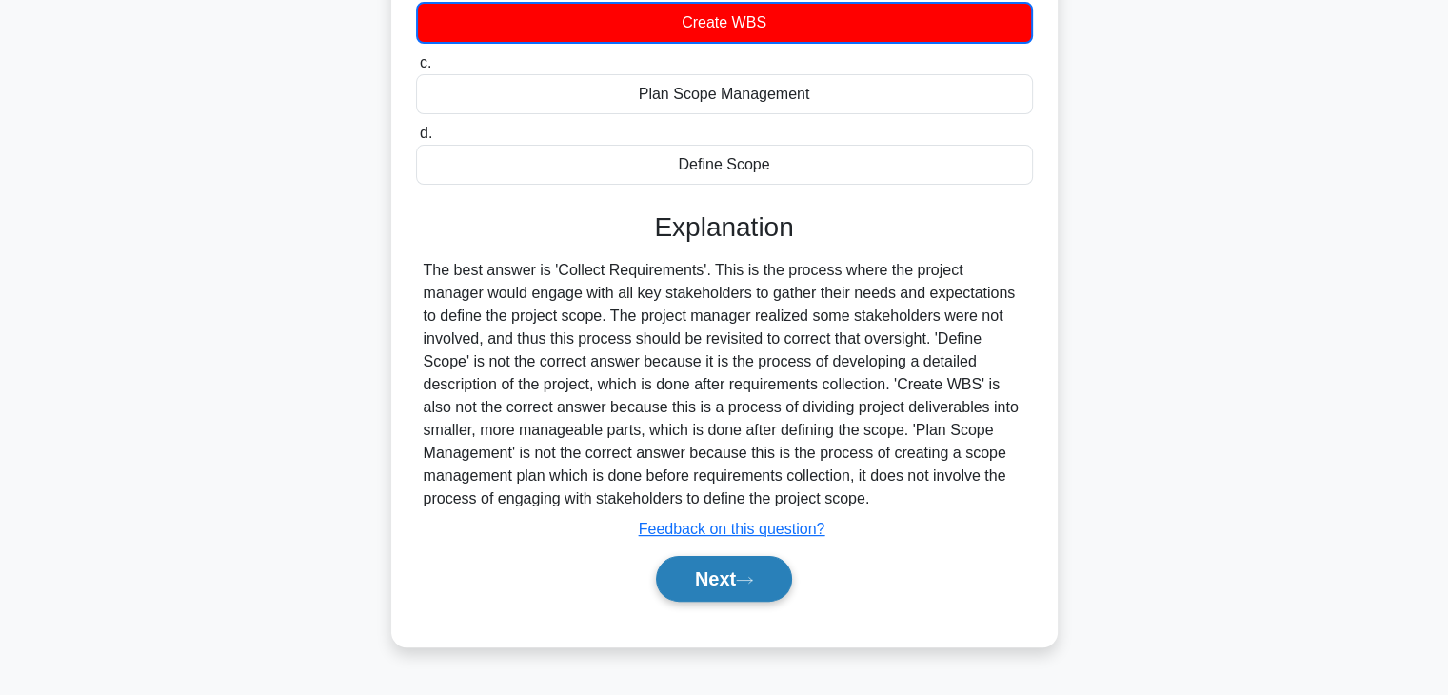
click at [719, 581] on button "Next" at bounding box center [724, 579] width 136 height 46
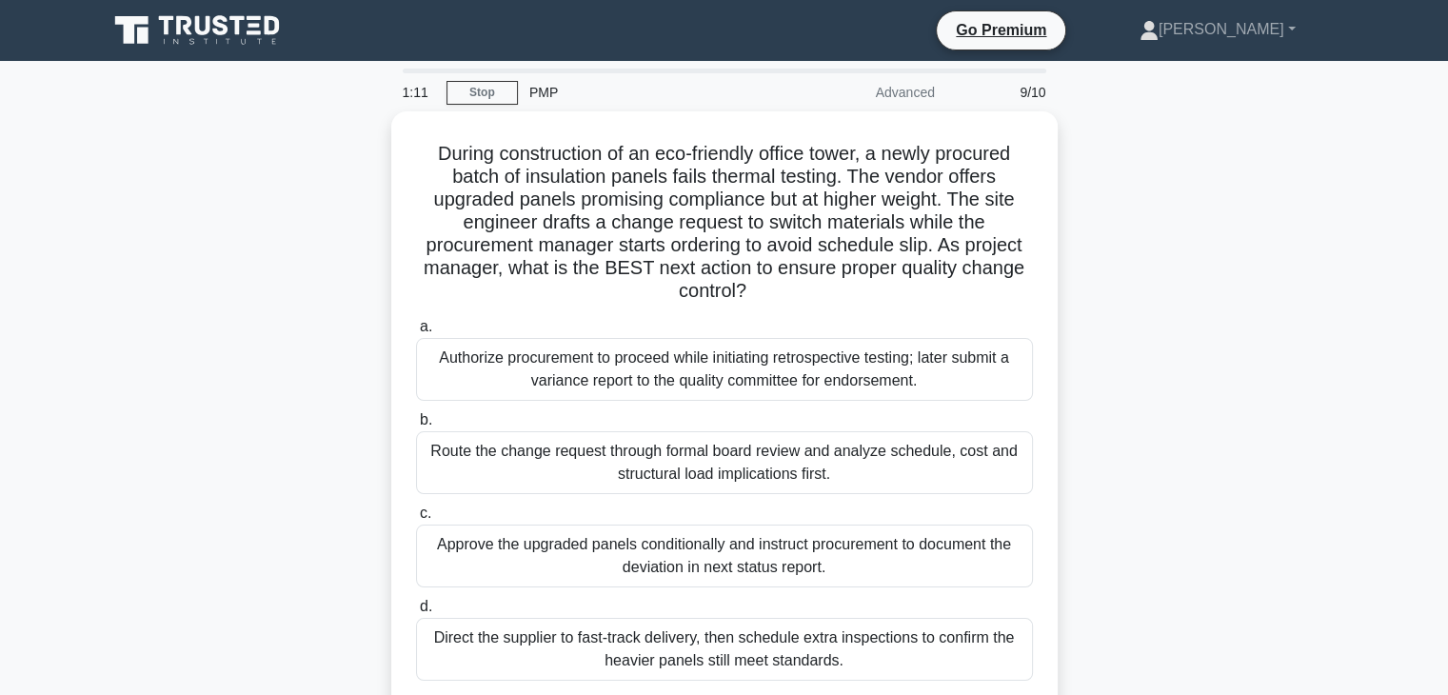
scroll to position [0, 0]
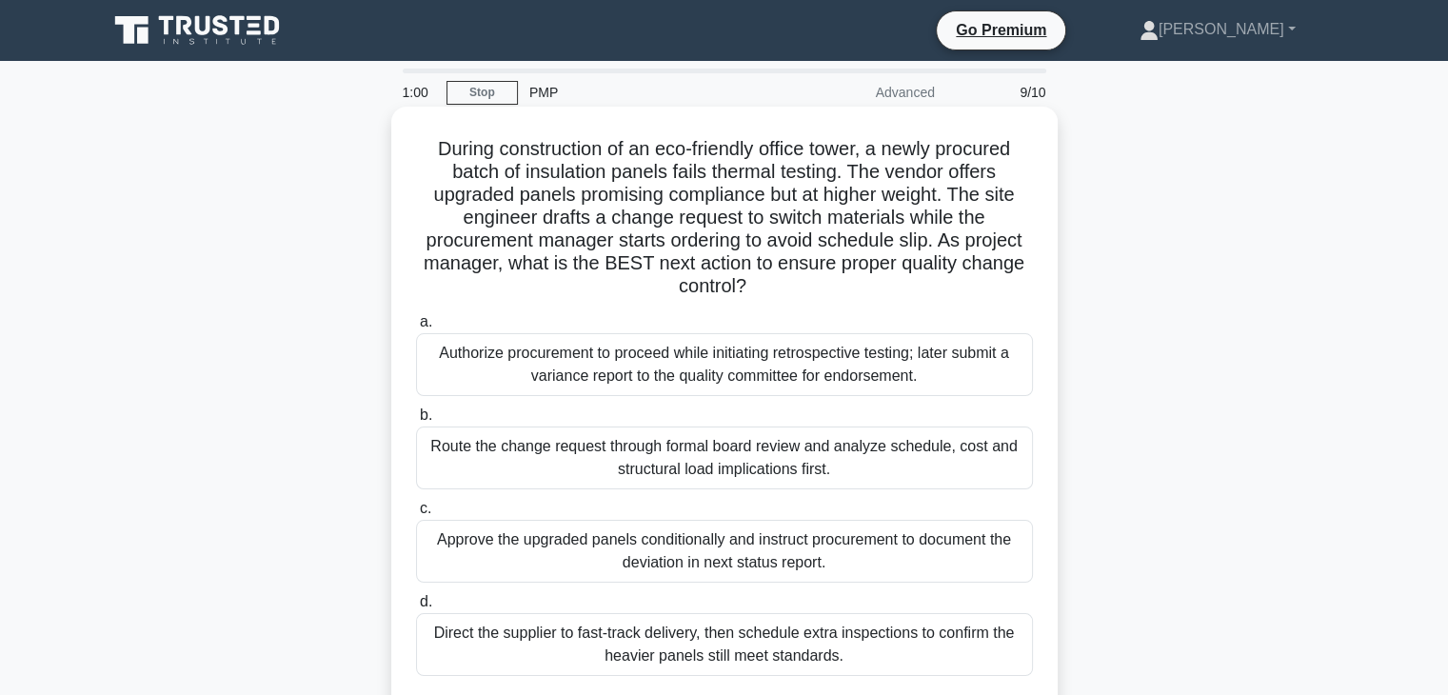
click at [884, 456] on div "Route the change request through formal board review and analyze schedule, cost…" at bounding box center [724, 458] width 617 height 63
click at [416, 422] on input "b. Route the change request through formal board review and analyze schedule, c…" at bounding box center [416, 415] width 0 height 12
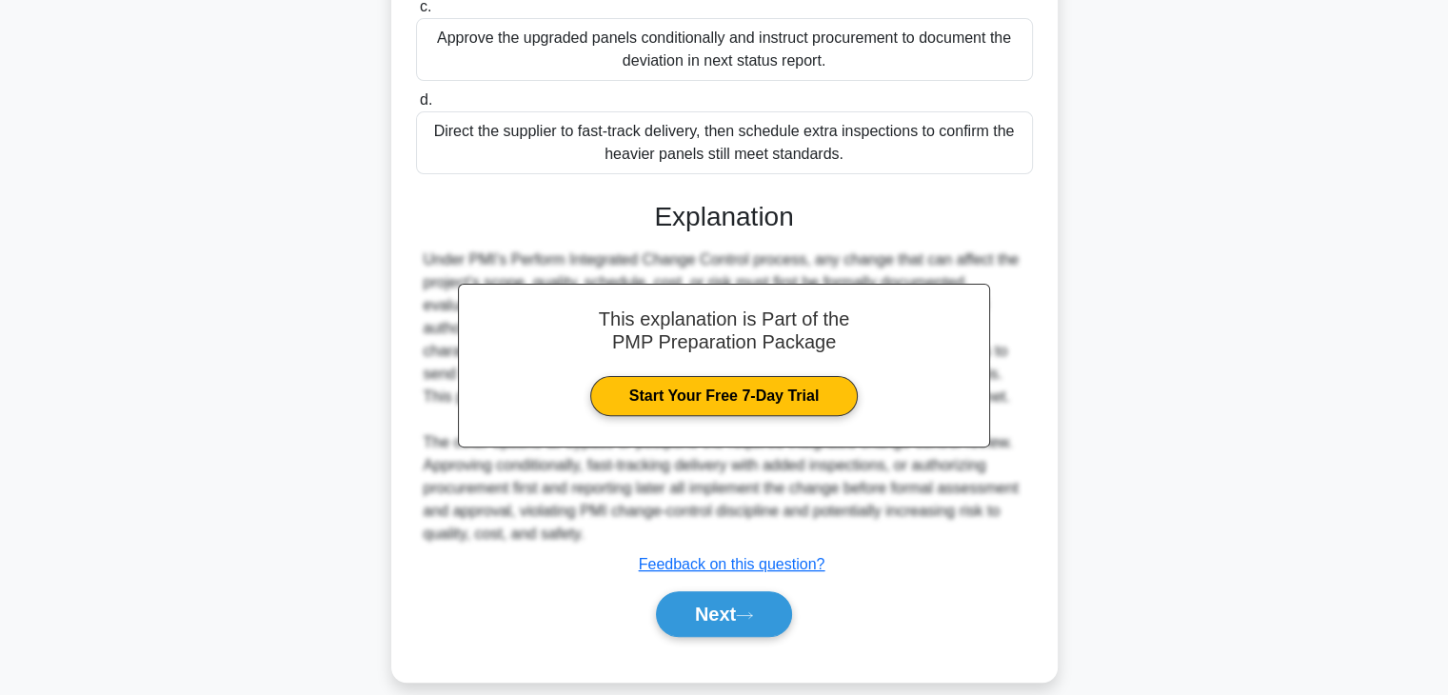
scroll to position [524, 0]
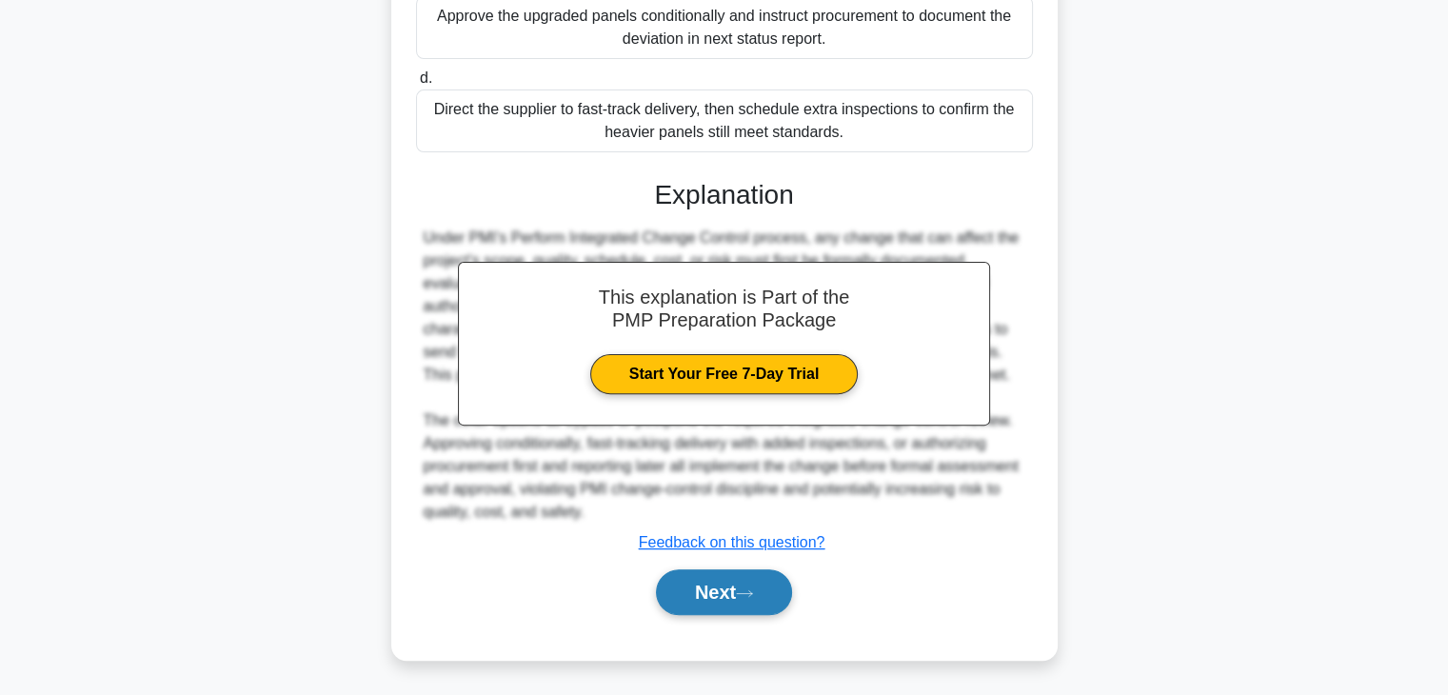
click at [759, 585] on button "Next" at bounding box center [724, 592] width 136 height 46
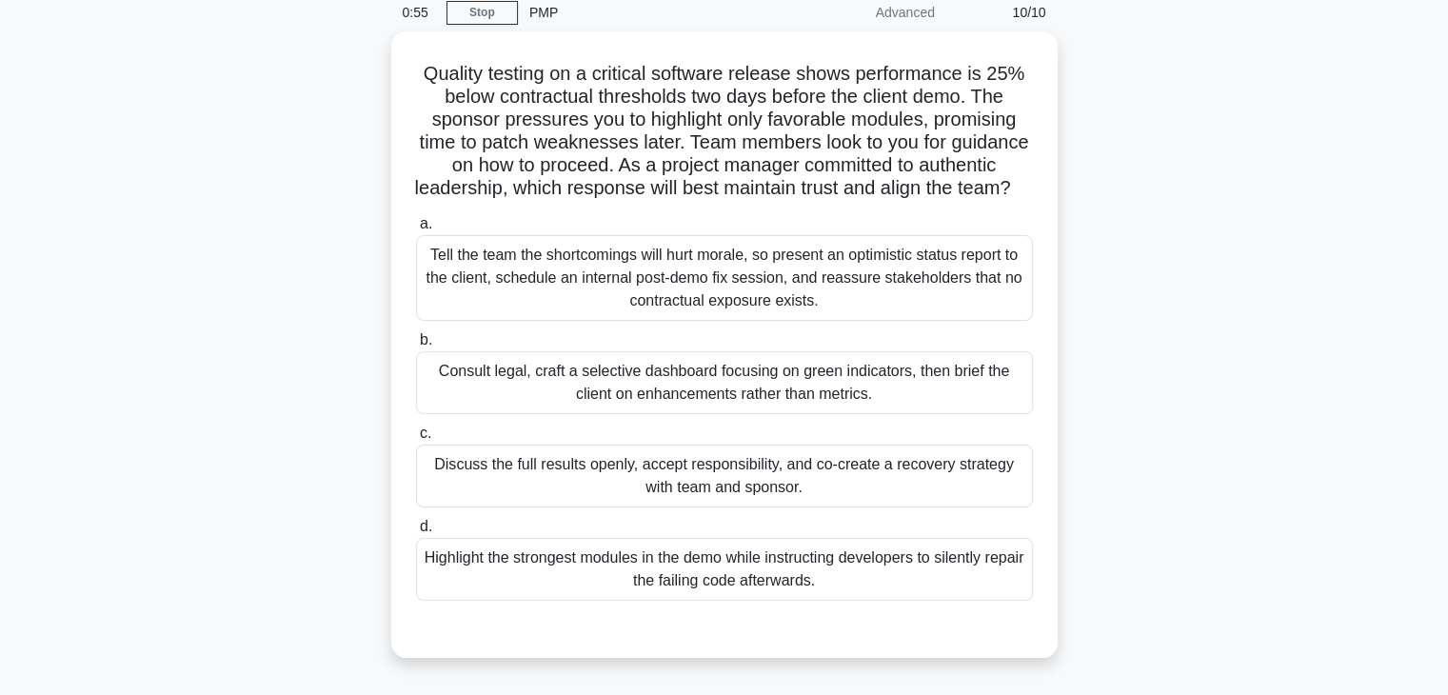
scroll to position [80, 0]
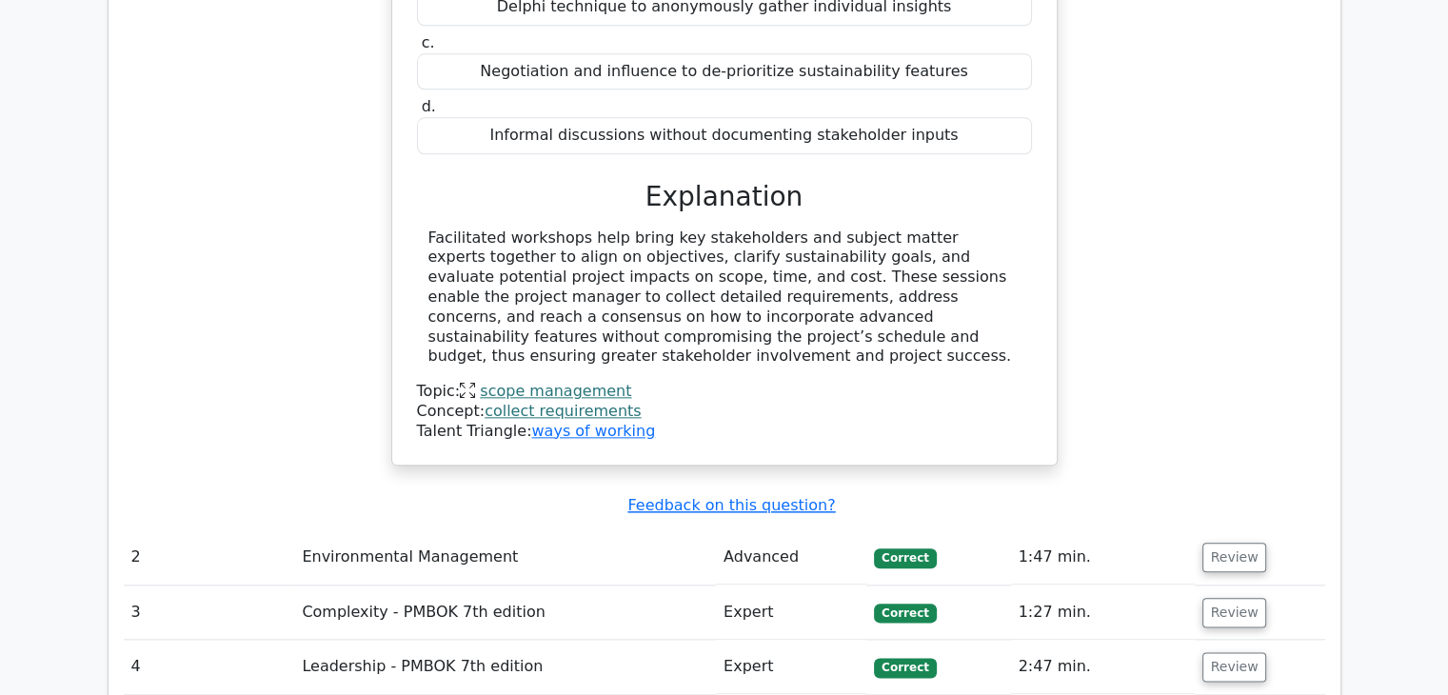
scroll to position [2126, 0]
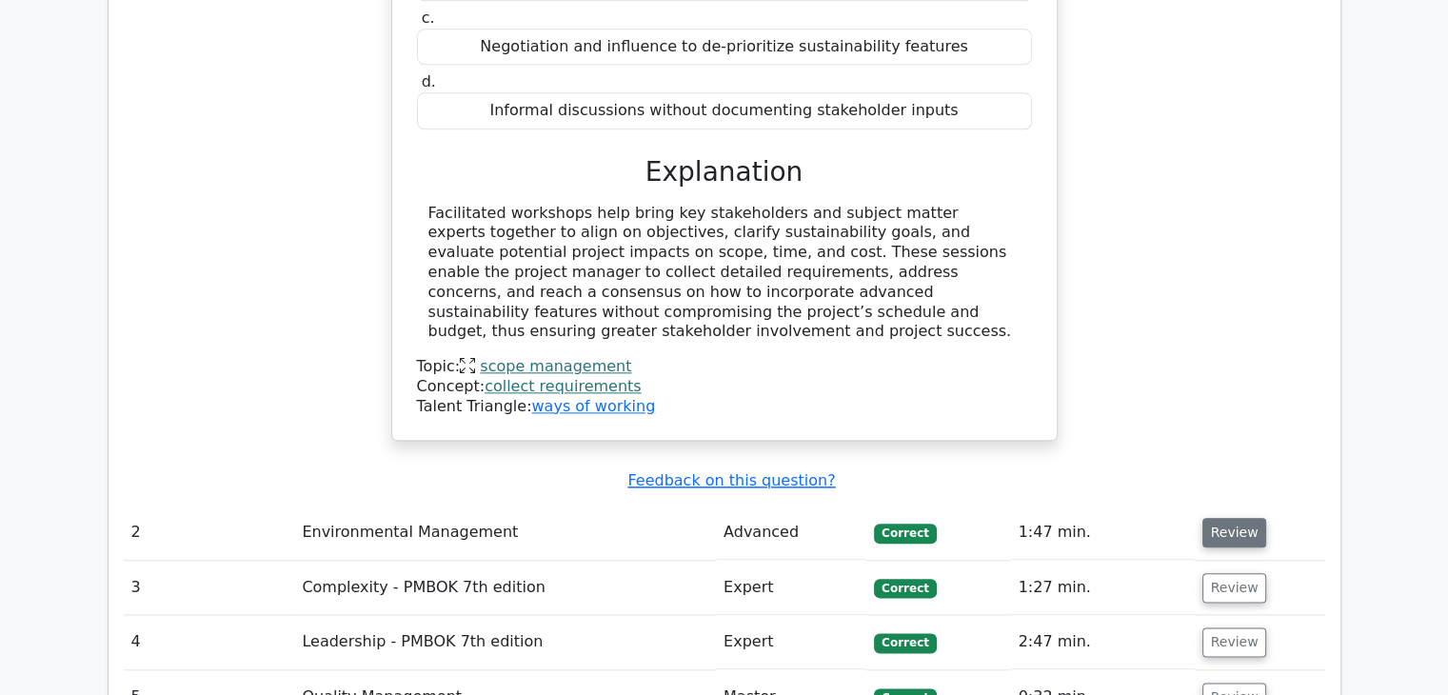
click at [1234, 518] on button "Review" at bounding box center [1235, 533] width 65 height 30
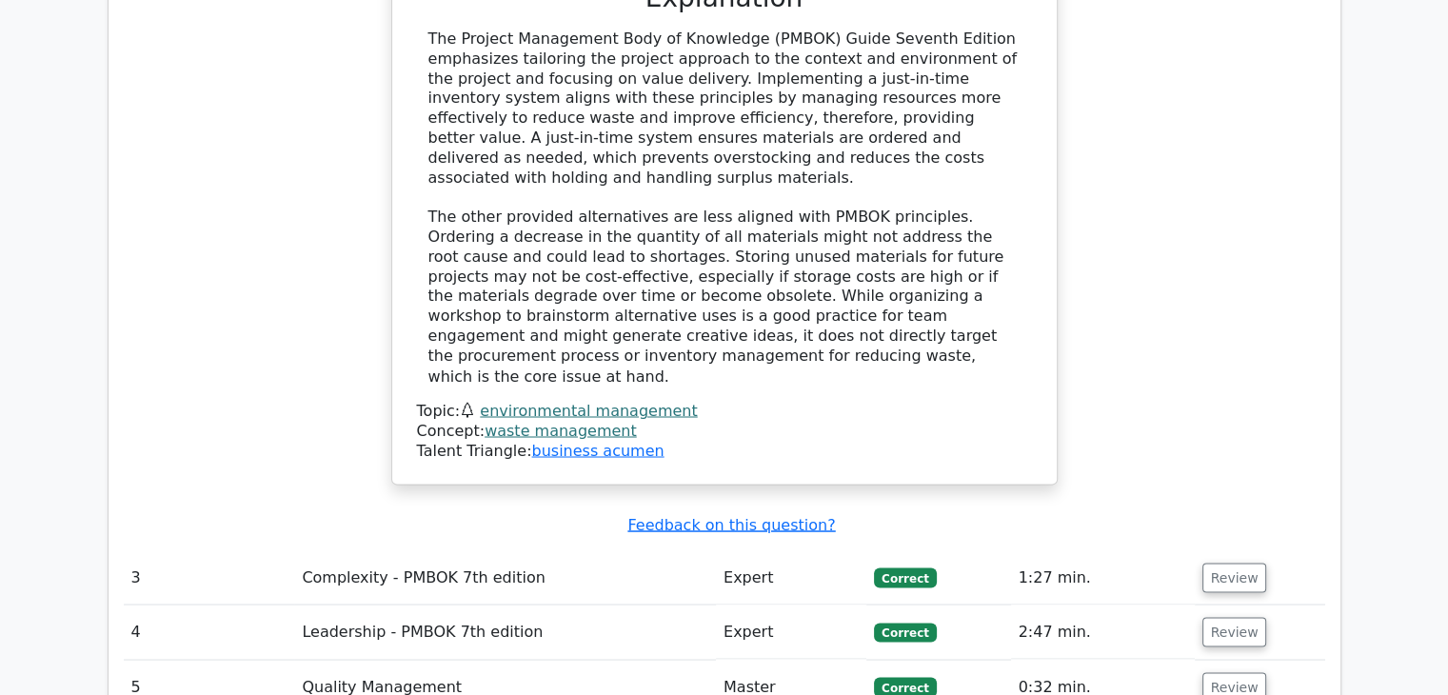
scroll to position [3269, 0]
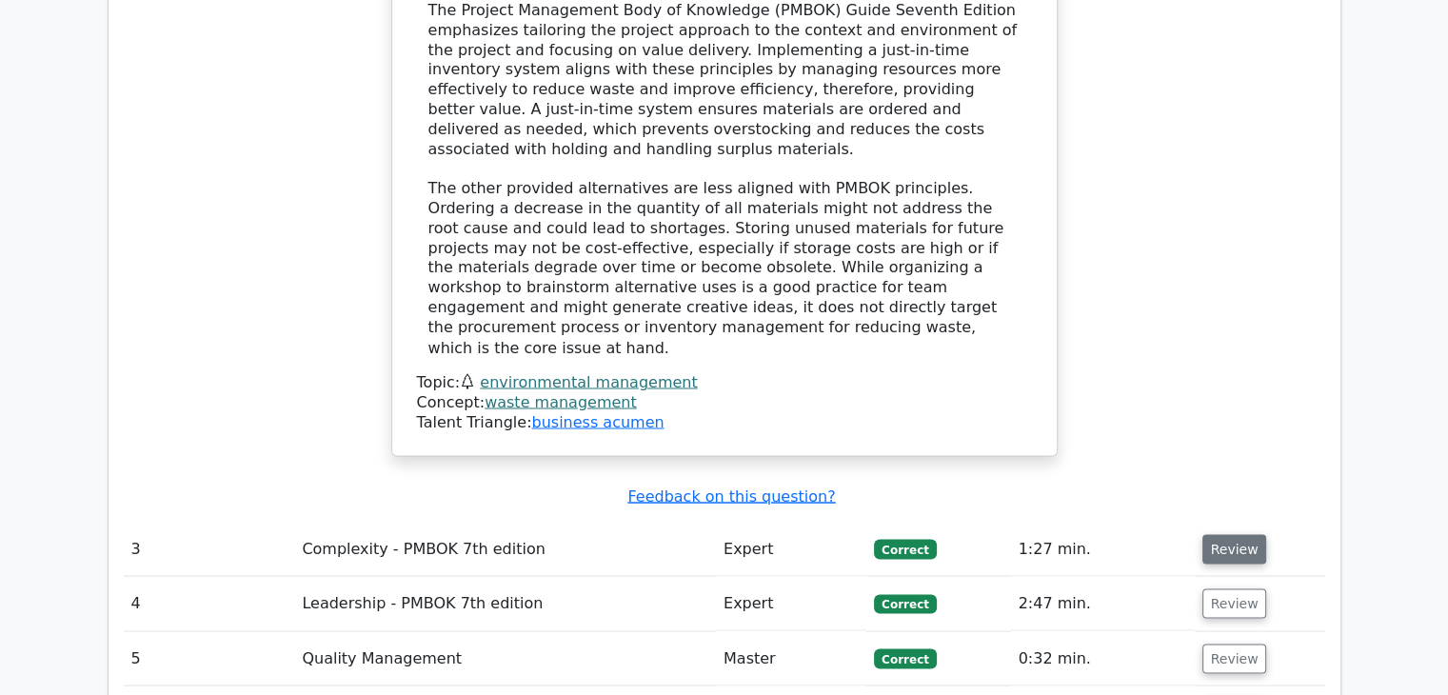
click at [1236, 534] on button "Review" at bounding box center [1235, 549] width 65 height 30
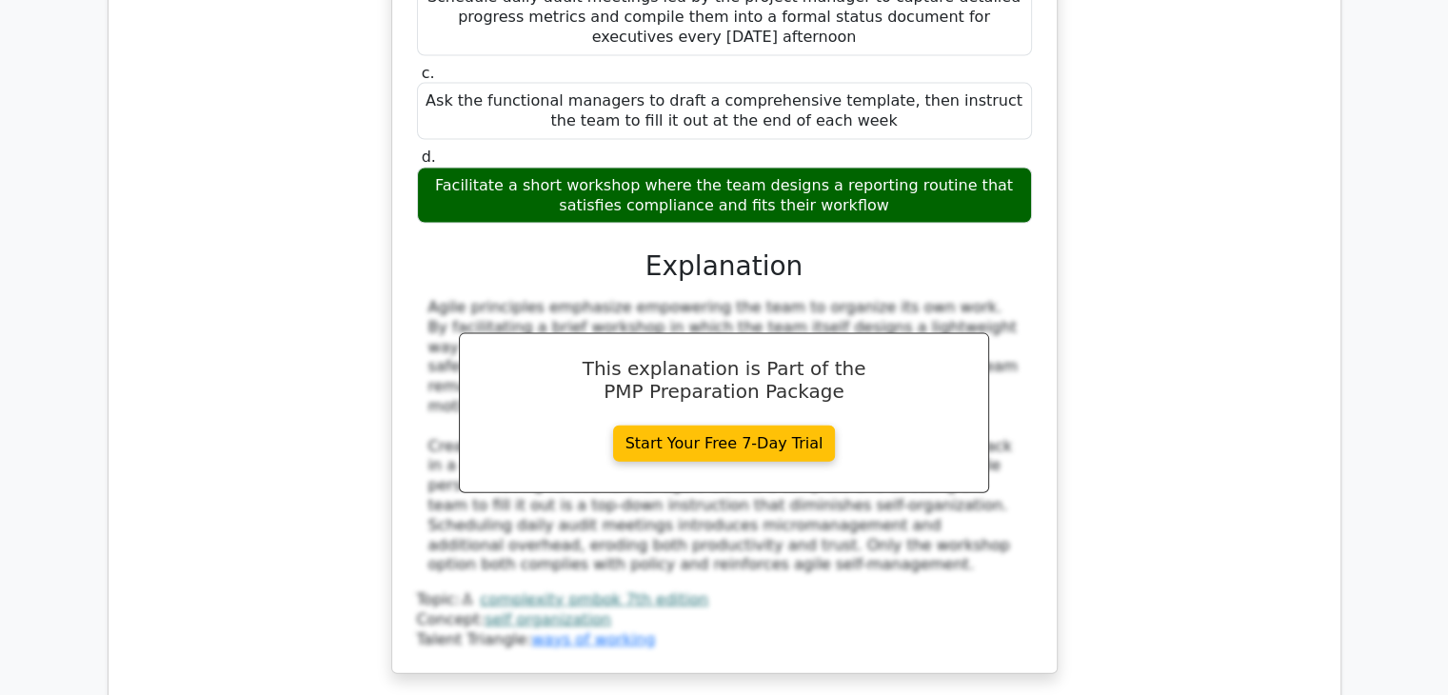
scroll to position [4317, 0]
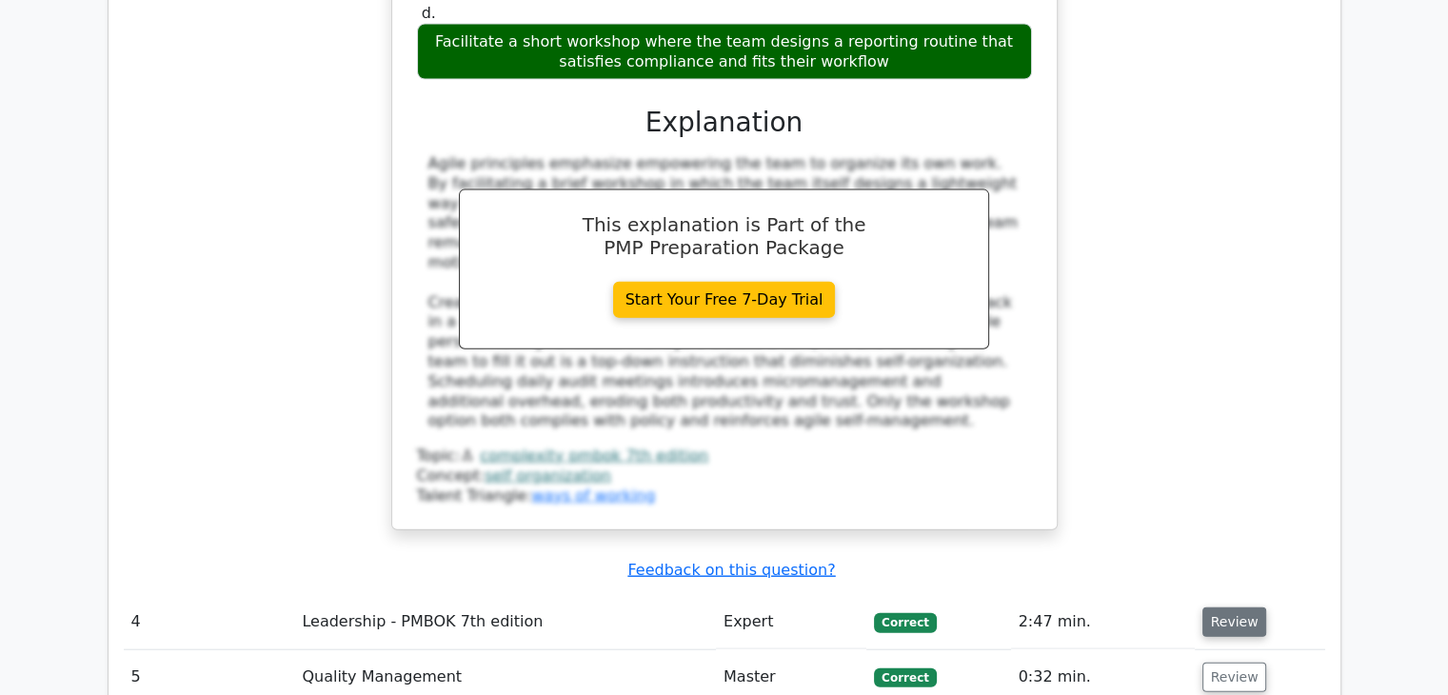
click at [1215, 608] on button "Review" at bounding box center [1235, 623] width 65 height 30
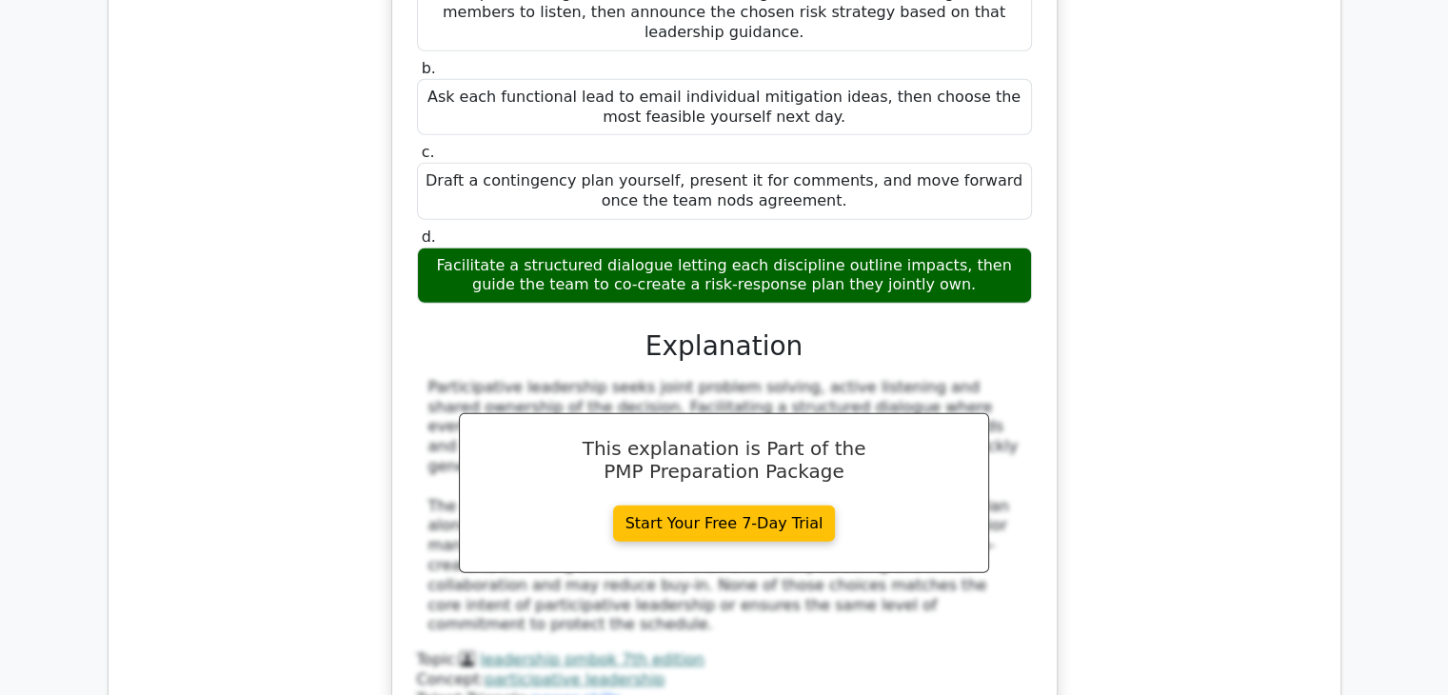
scroll to position [5396, 0]
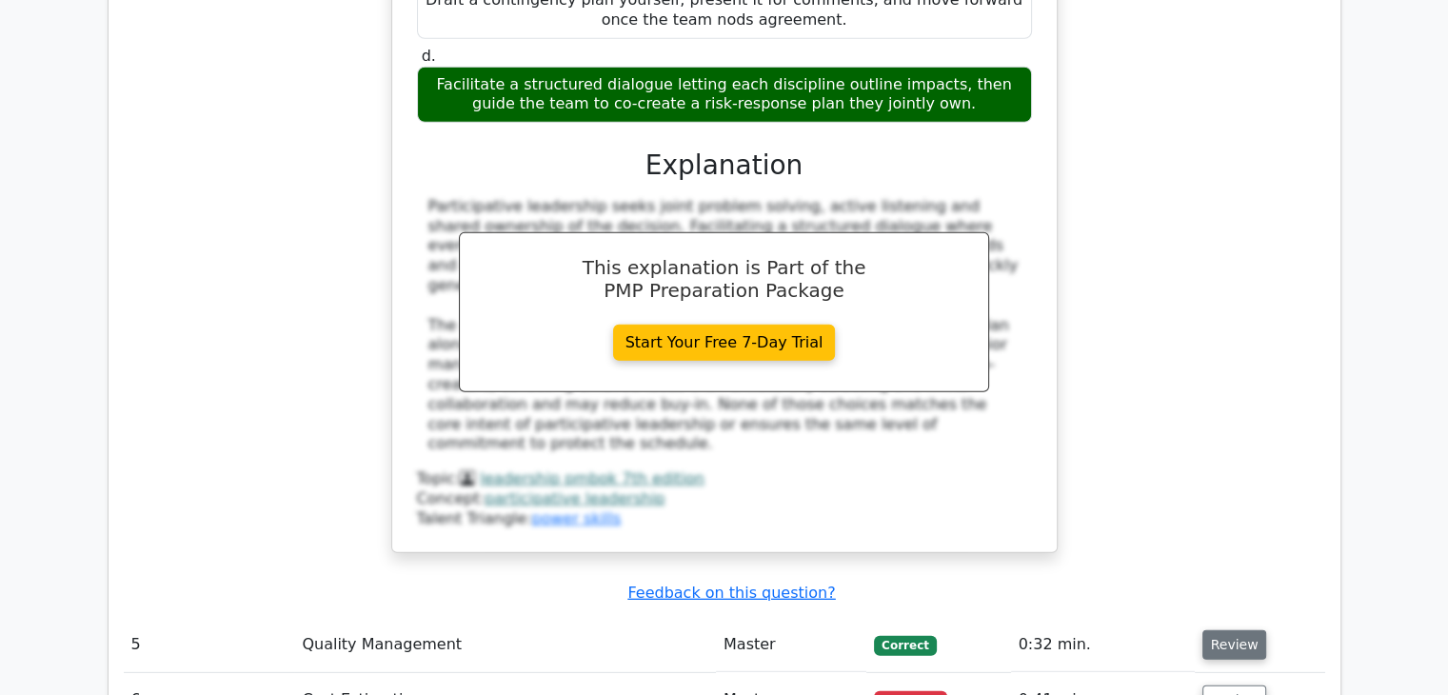
click at [1227, 630] on button "Review" at bounding box center [1235, 645] width 65 height 30
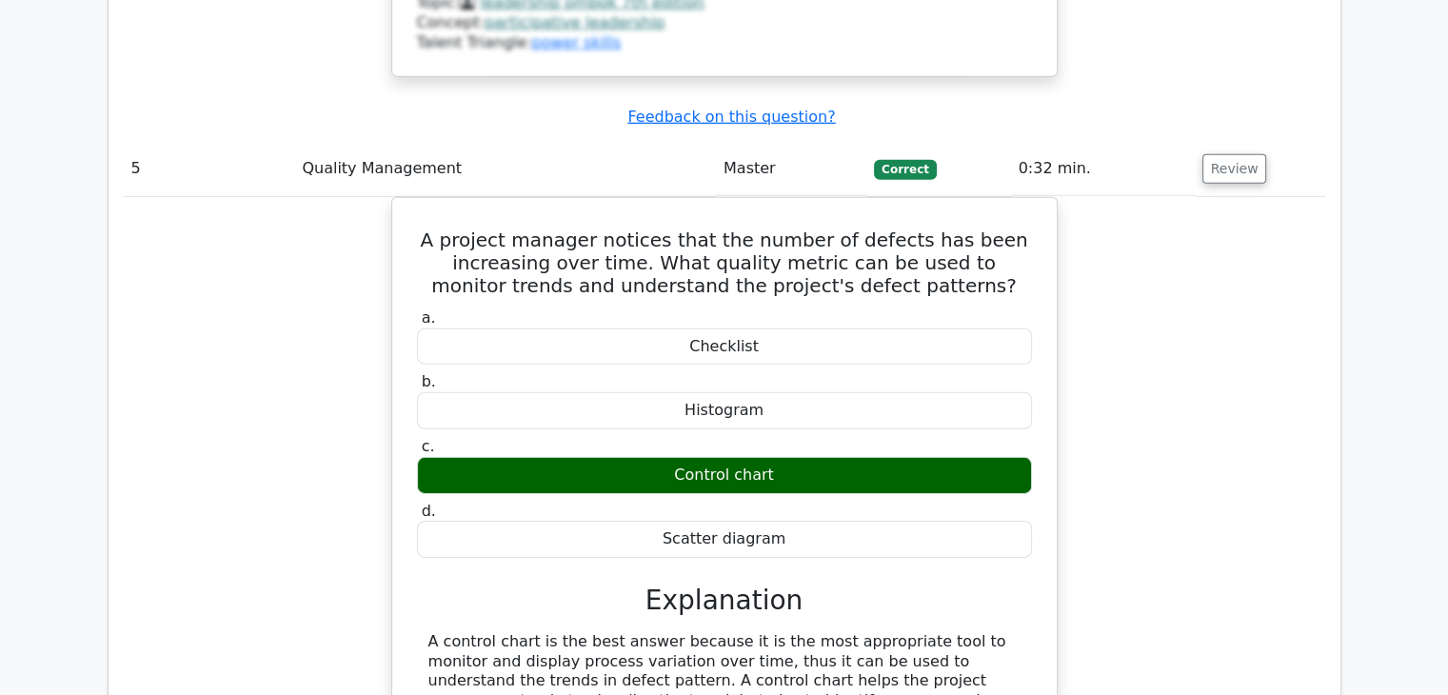
scroll to position [5936, 0]
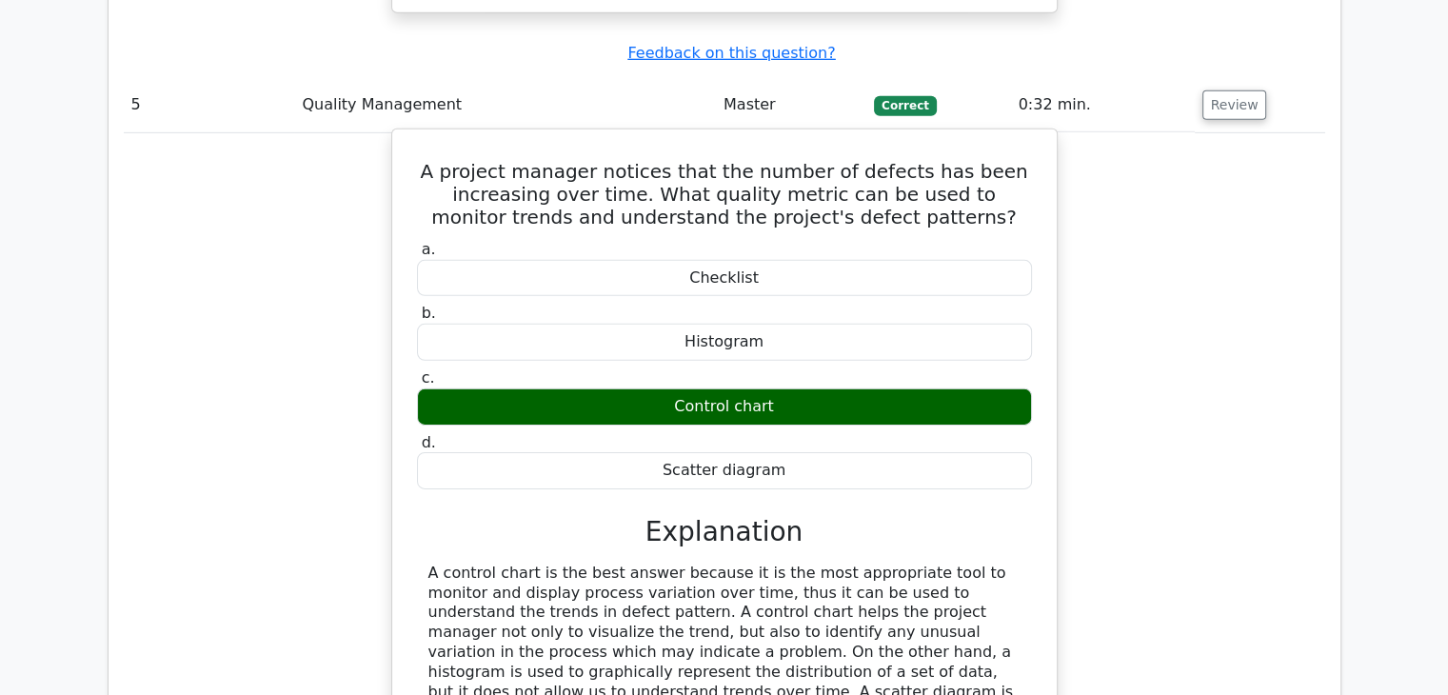
drag, startPoint x: 703, startPoint y: 443, endPoint x: 423, endPoint y: 260, distance: 334.4
click at [423, 564] on div "A control chart is the best answer because it is the most appropriate tool to m…" at bounding box center [724, 673] width 615 height 218
copy div "A control chart is the best answer because it is the most appropriate tool to m…"
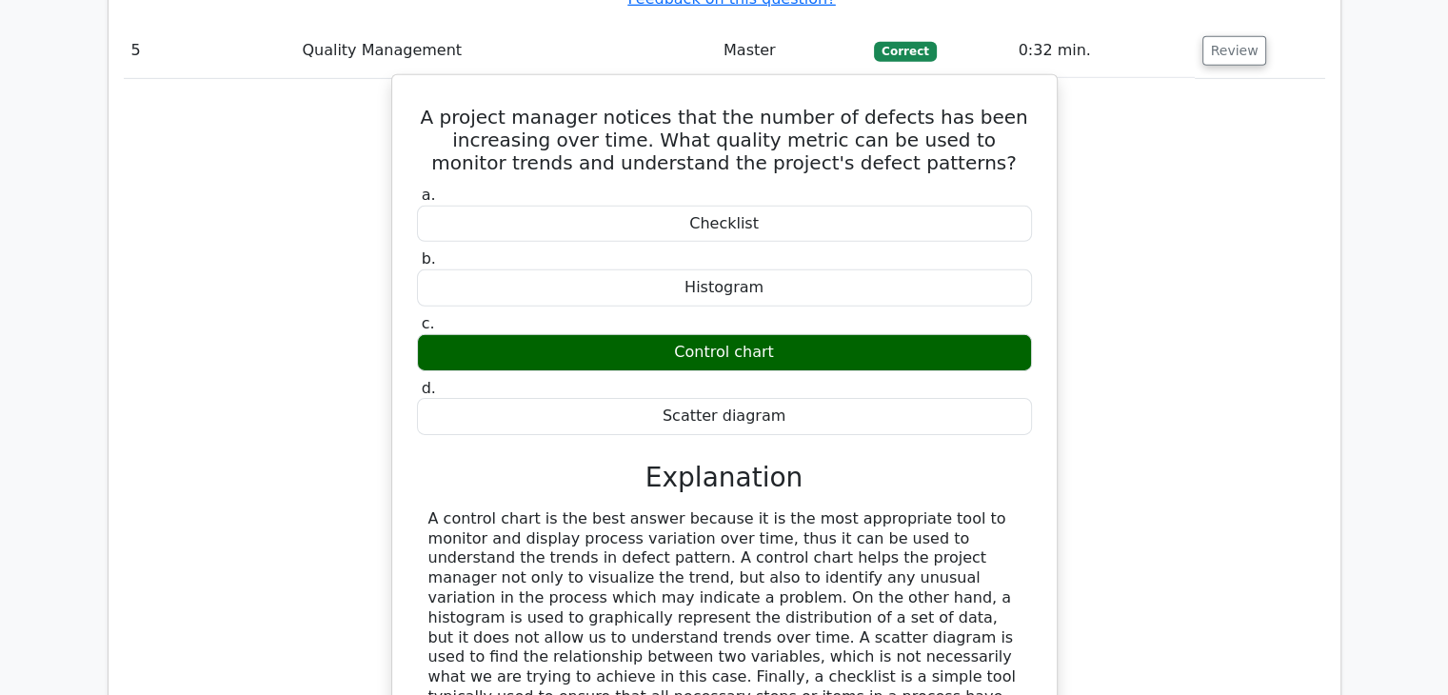
scroll to position [6157, 0]
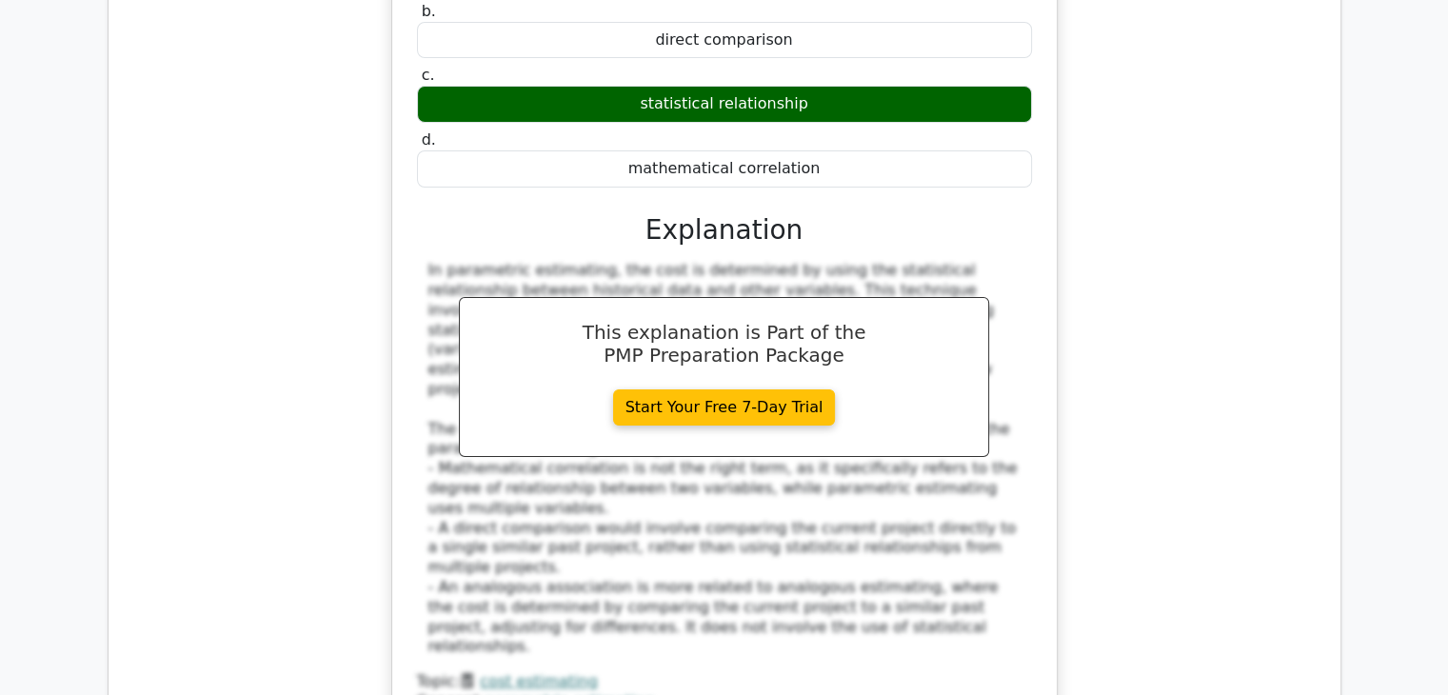
scroll to position [7287, 0]
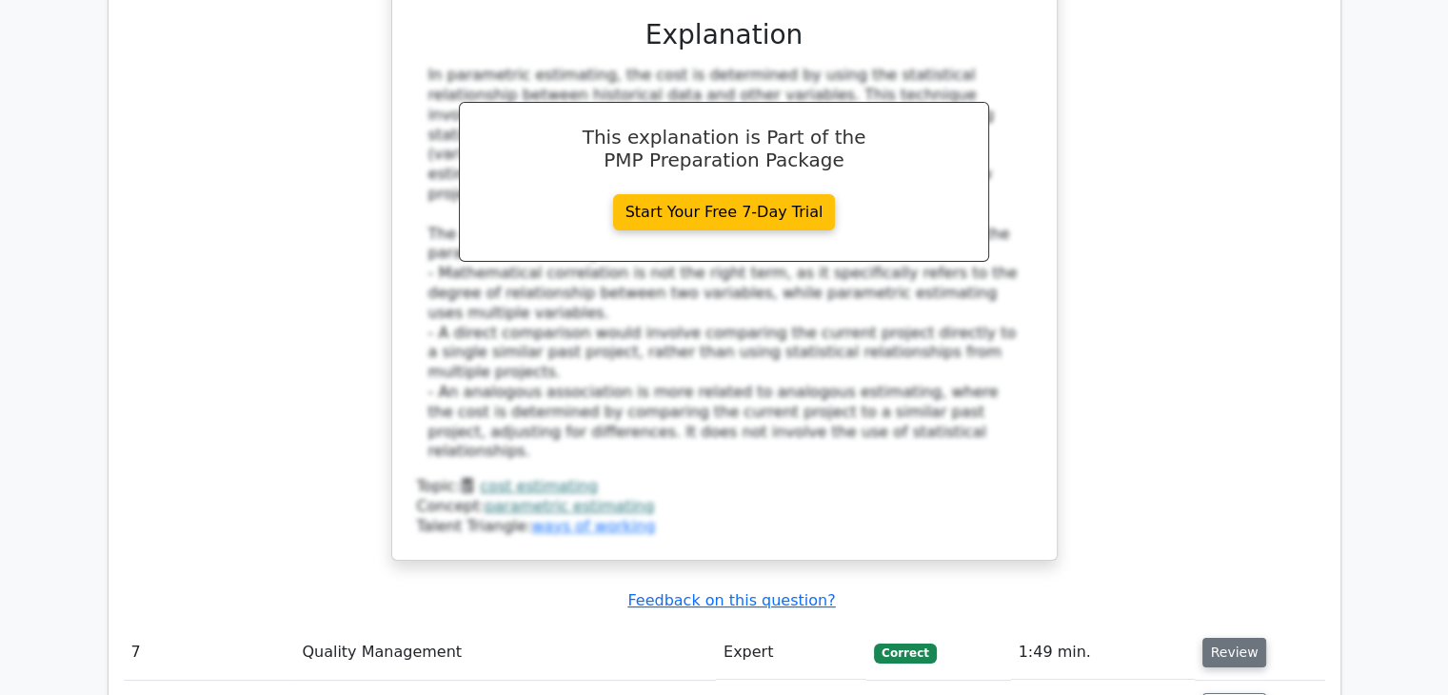
click at [1237, 638] on button "Review" at bounding box center [1235, 653] width 65 height 30
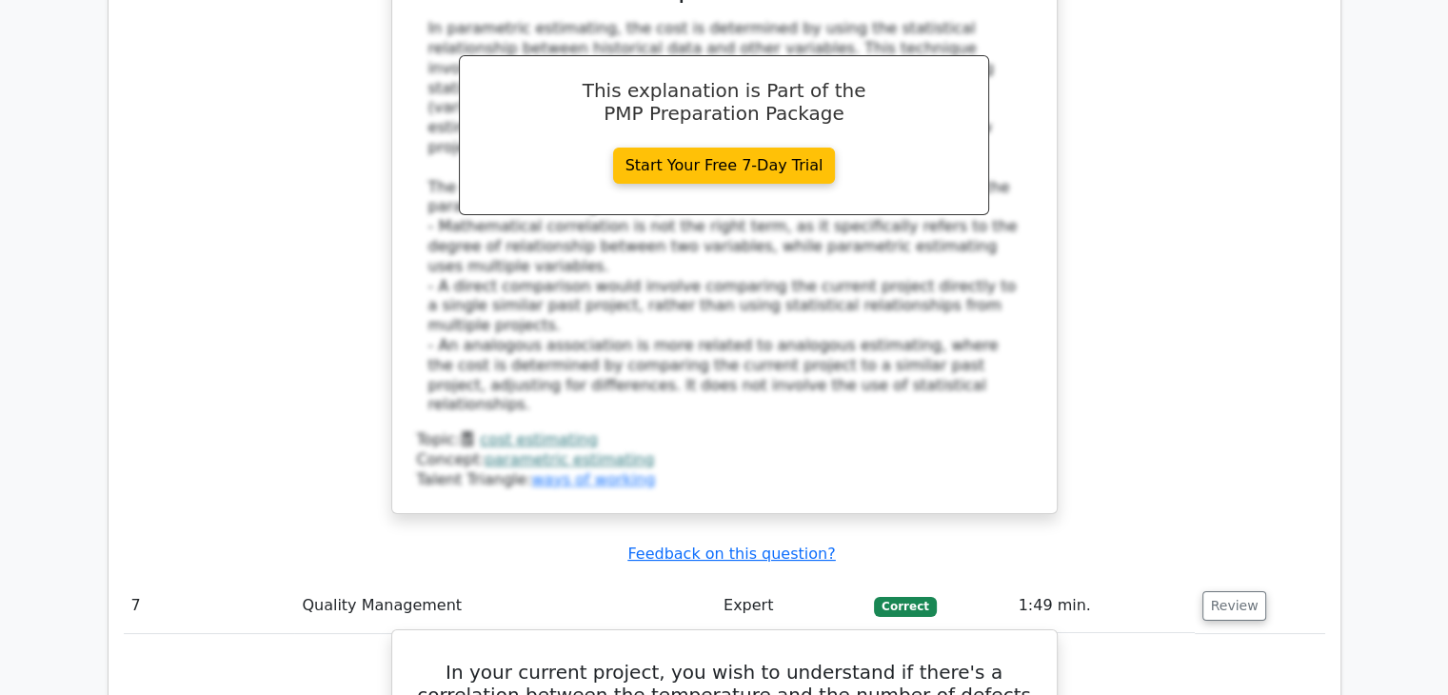
scroll to position [7317, 0]
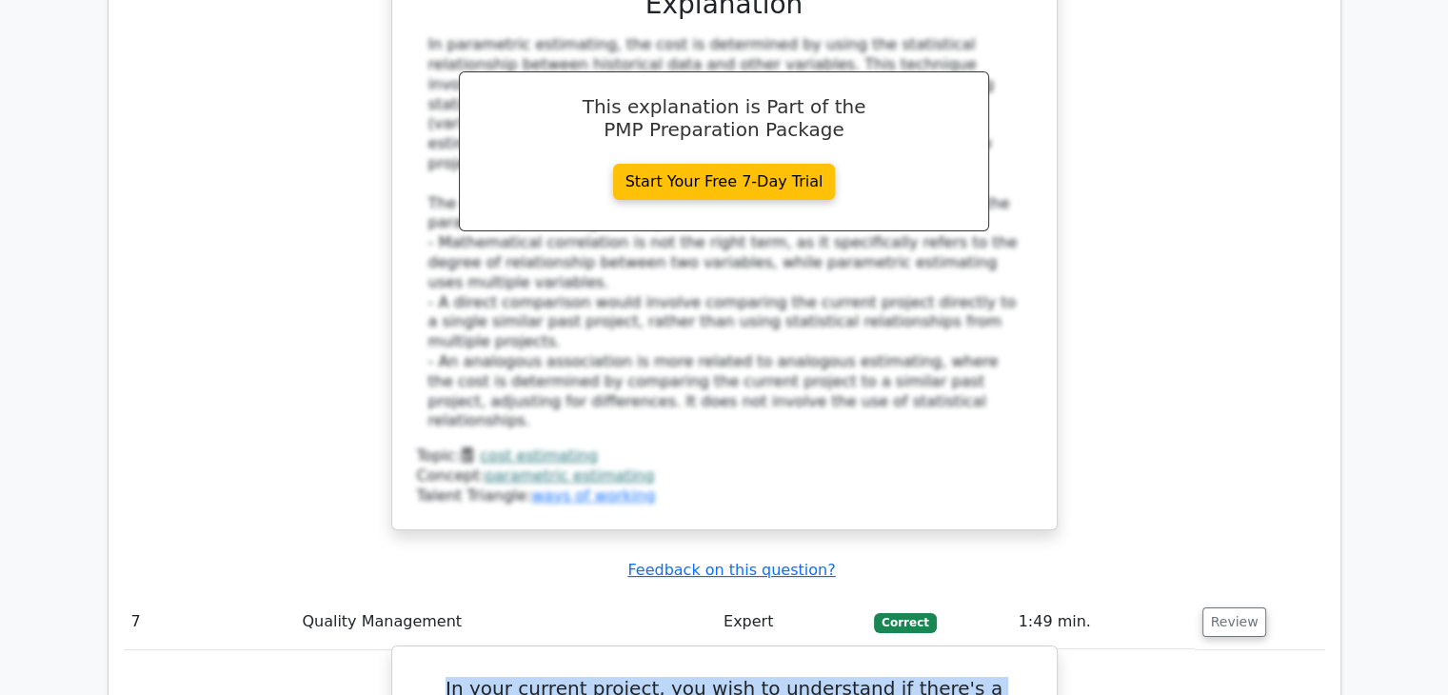
drag, startPoint x: 830, startPoint y: 320, endPoint x: 422, endPoint y: 279, distance: 410.6
copy h5 "In your current project, you wish to understand if there's a correlation betwee…"
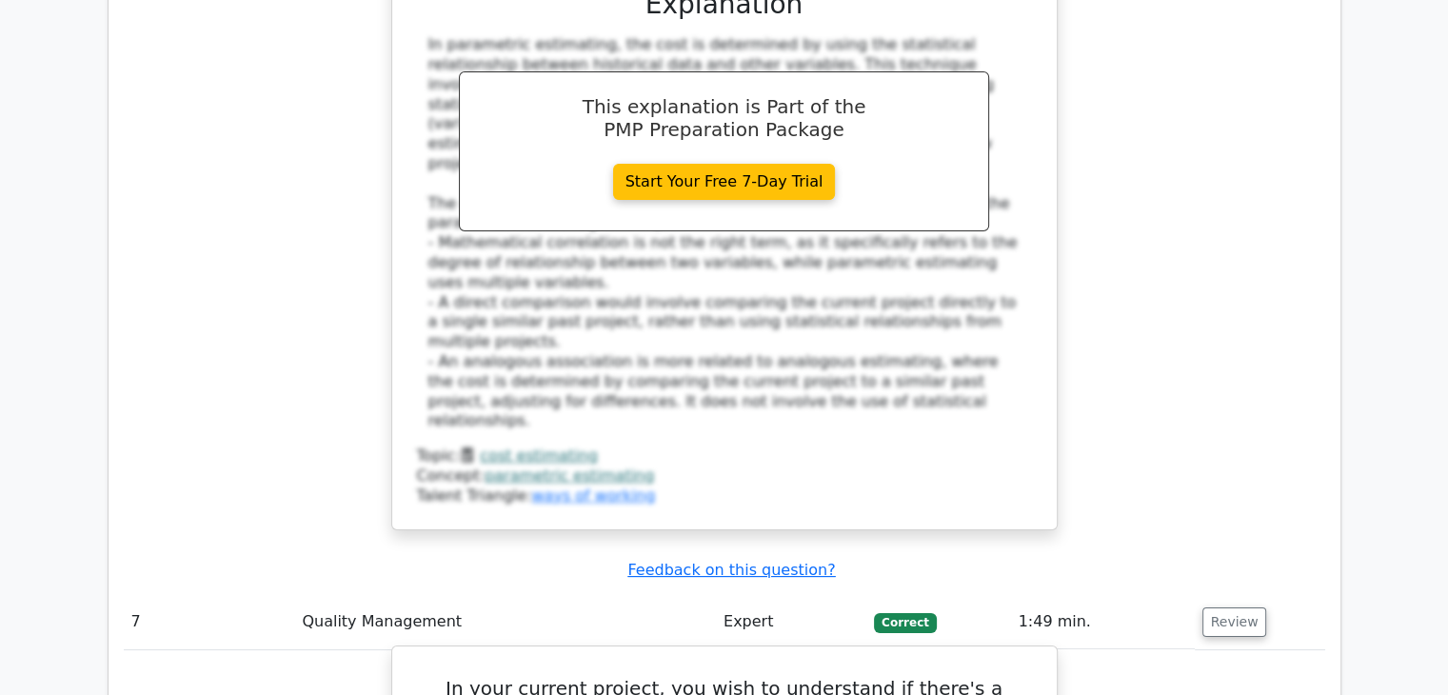
drag, startPoint x: 781, startPoint y: 449, endPoint x: 666, endPoint y: 447, distance: 115.2
copy div "Scatter Diagram"
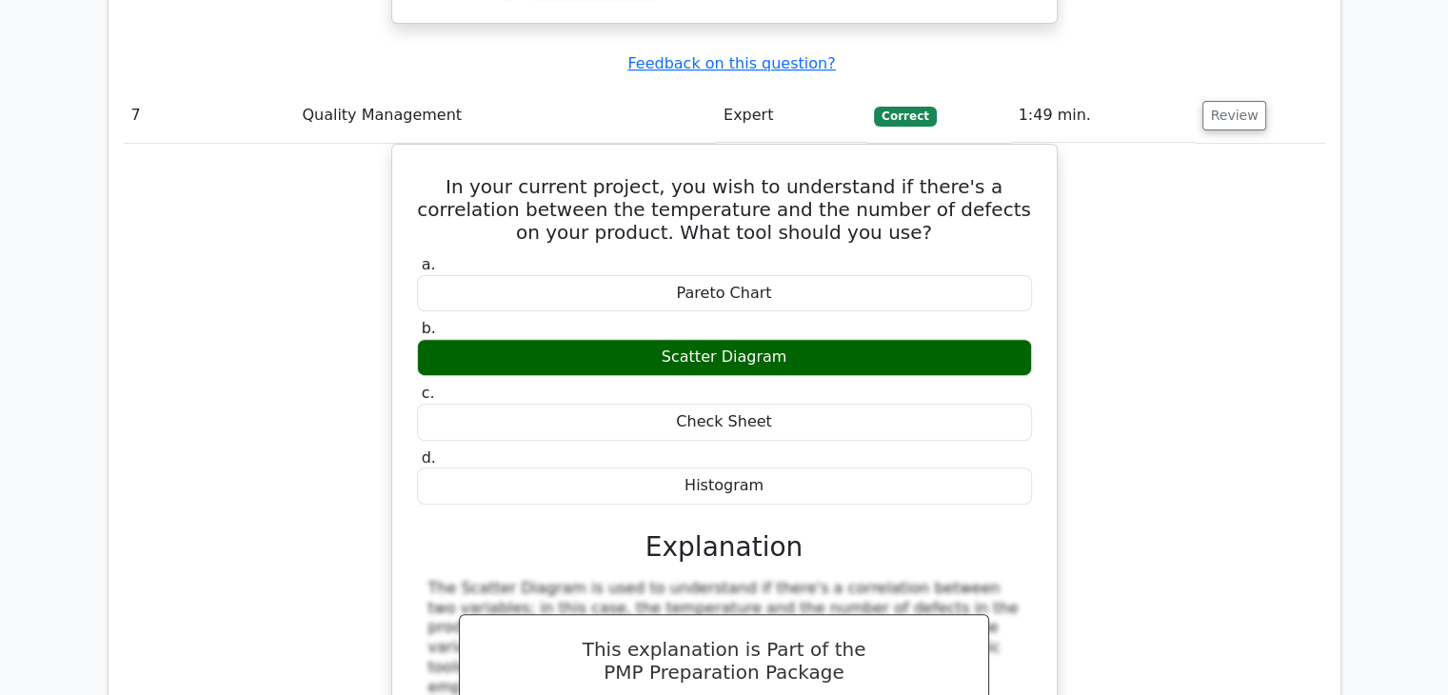
scroll to position [8016, 0]
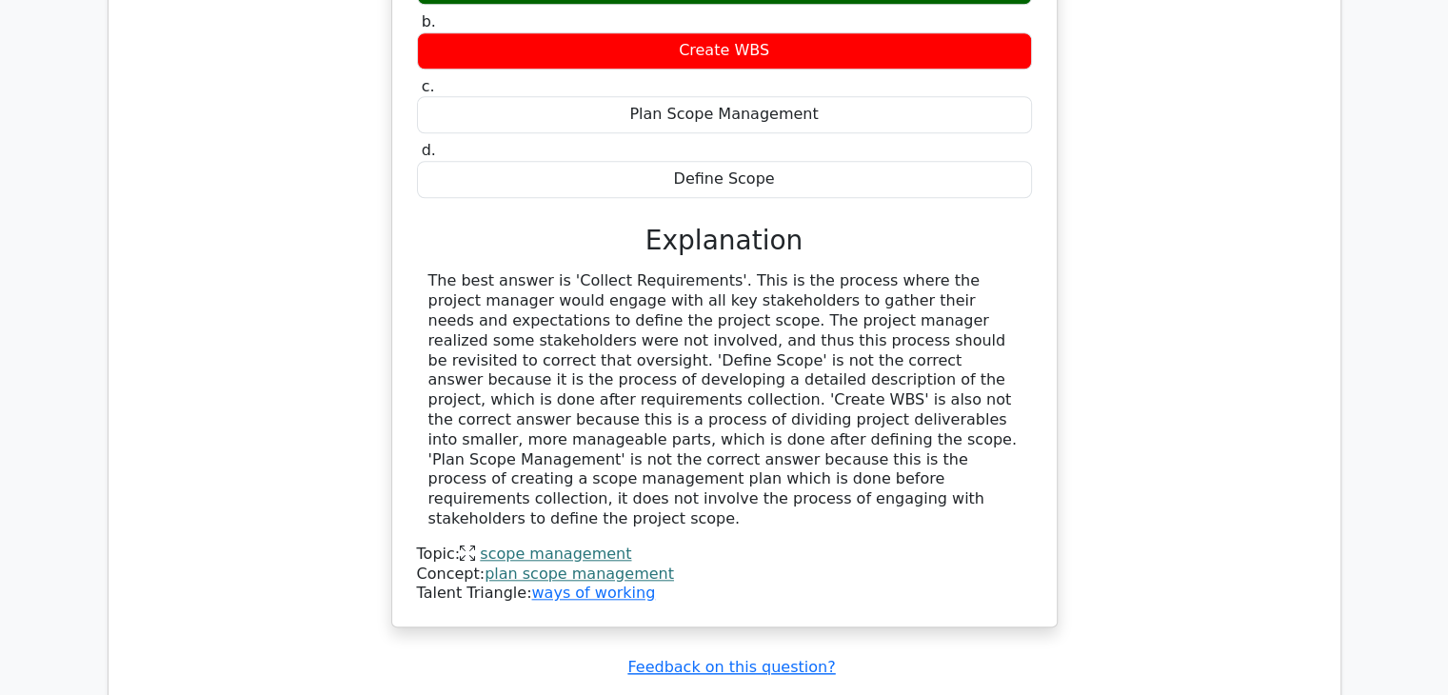
scroll to position [8969, 0]
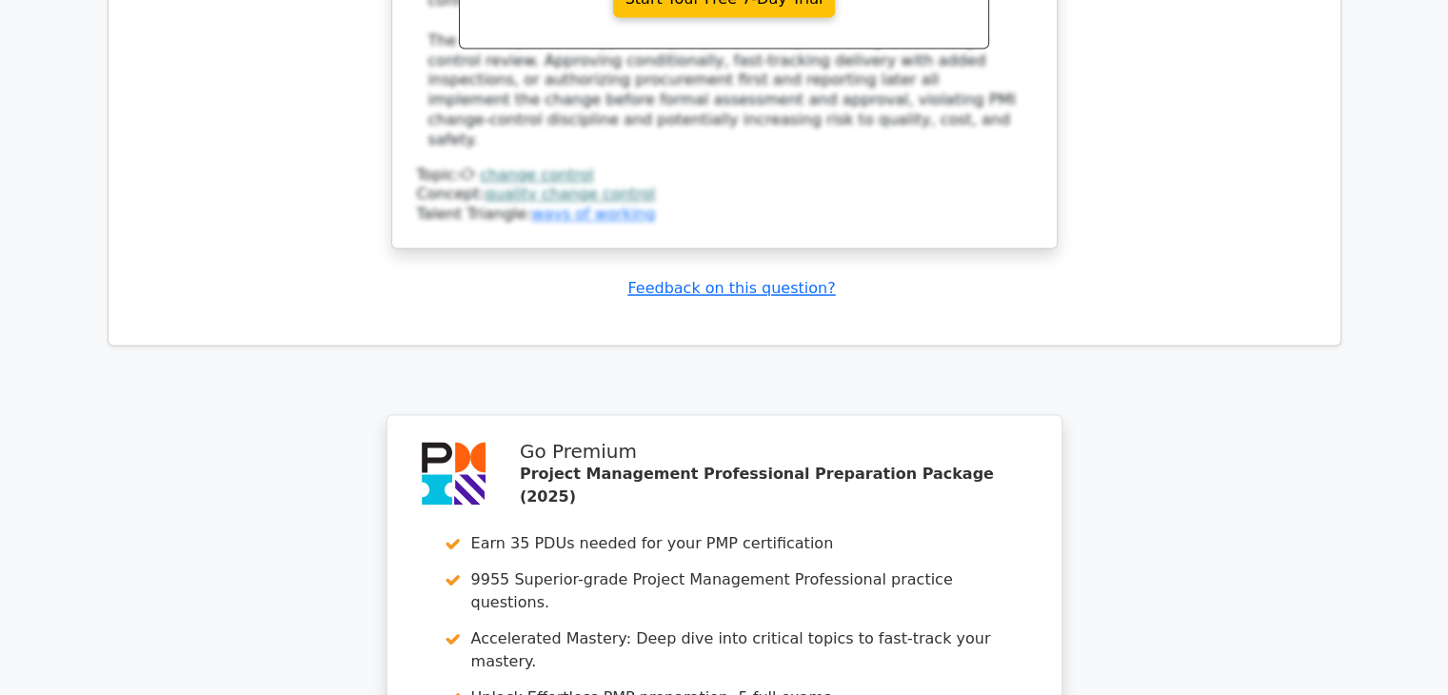
scroll to position [10584, 0]
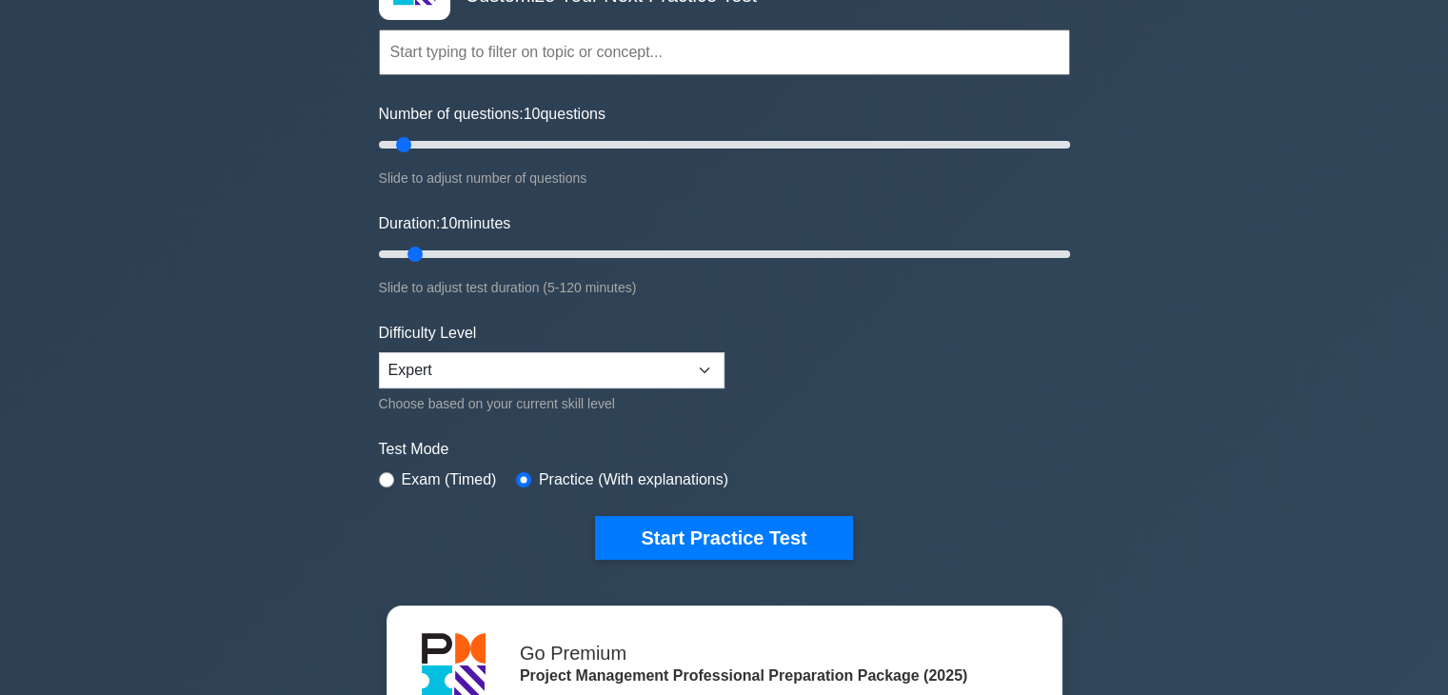
scroll to position [127, 0]
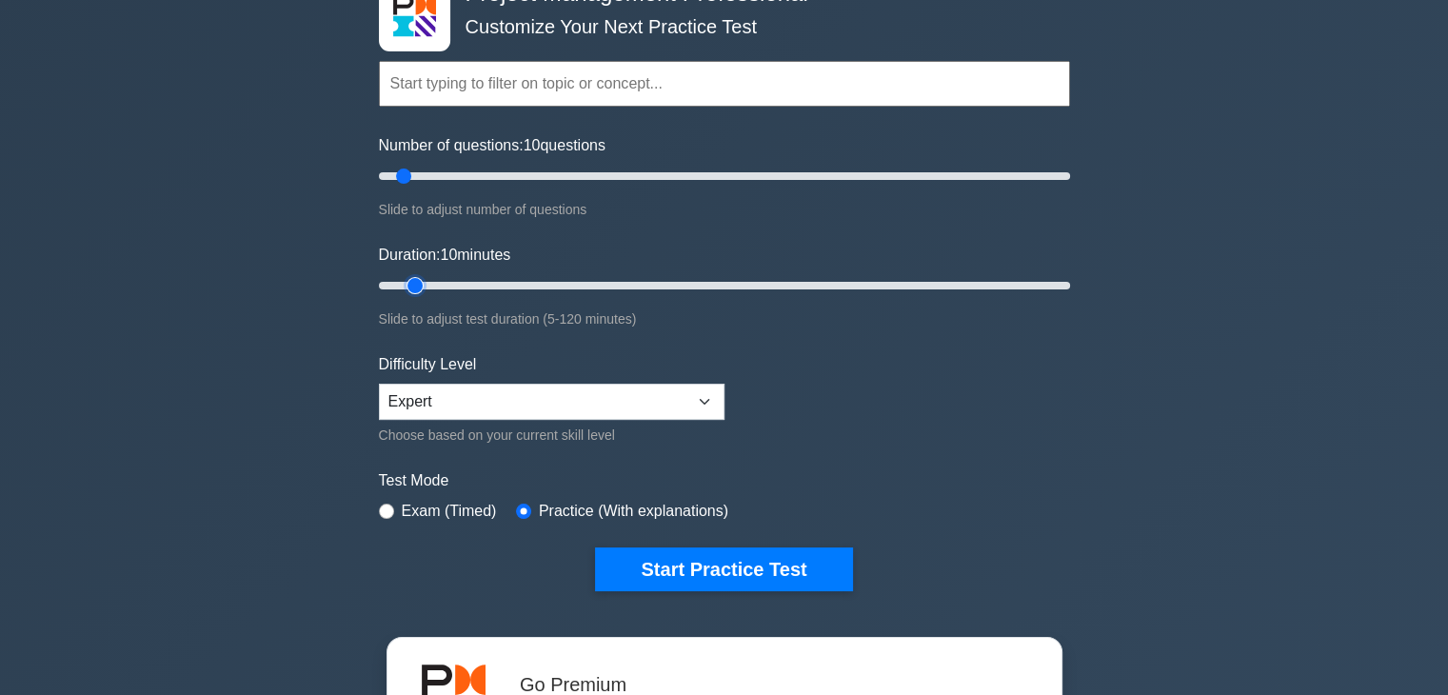
click at [427, 286] on input "Duration: 10 minutes" at bounding box center [724, 285] width 691 height 23
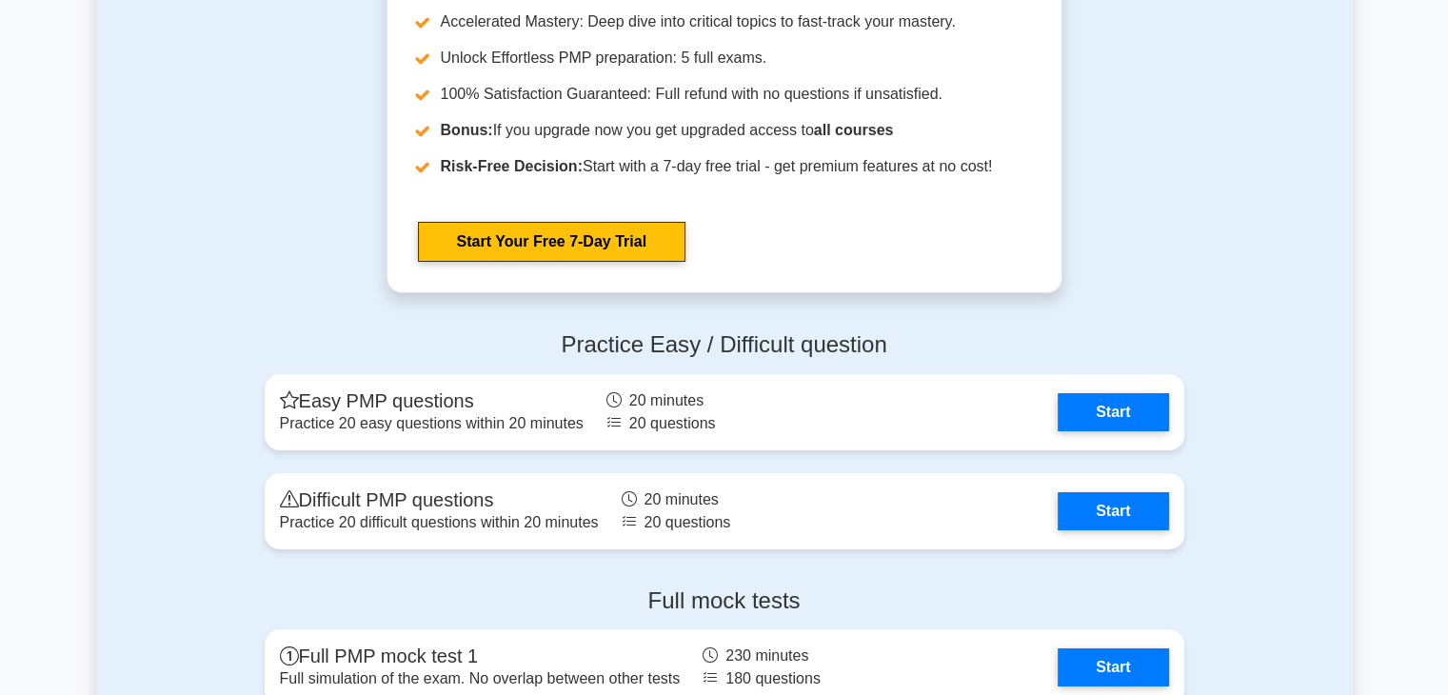
scroll to position [6961, 0]
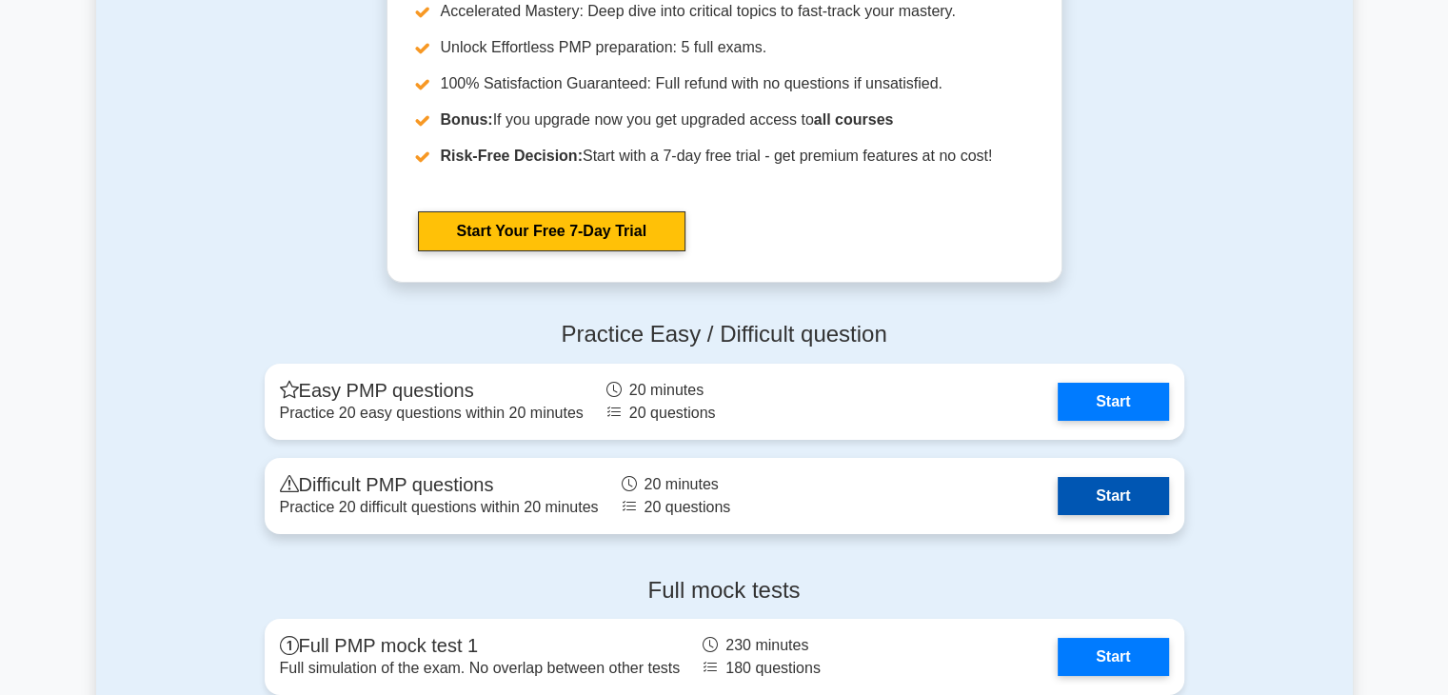
click at [1115, 498] on link "Start" at bounding box center [1113, 496] width 110 height 38
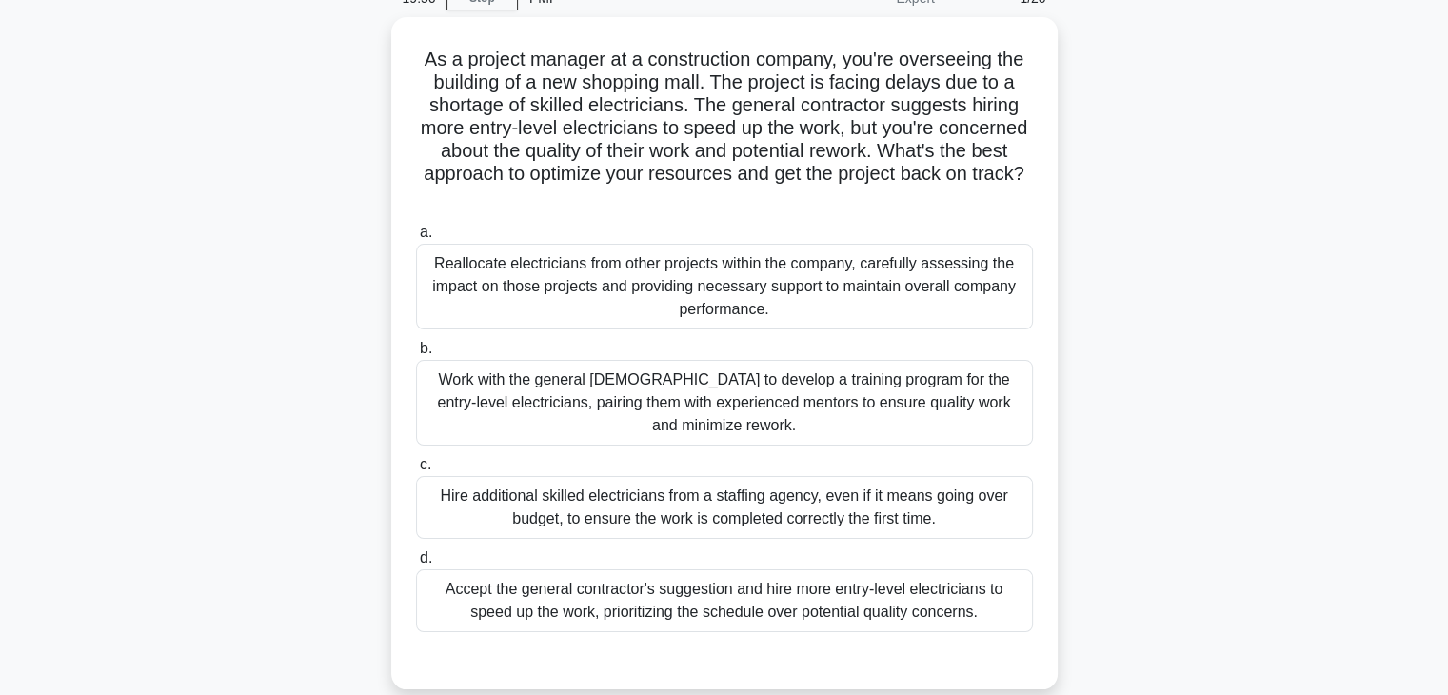
scroll to position [95, 0]
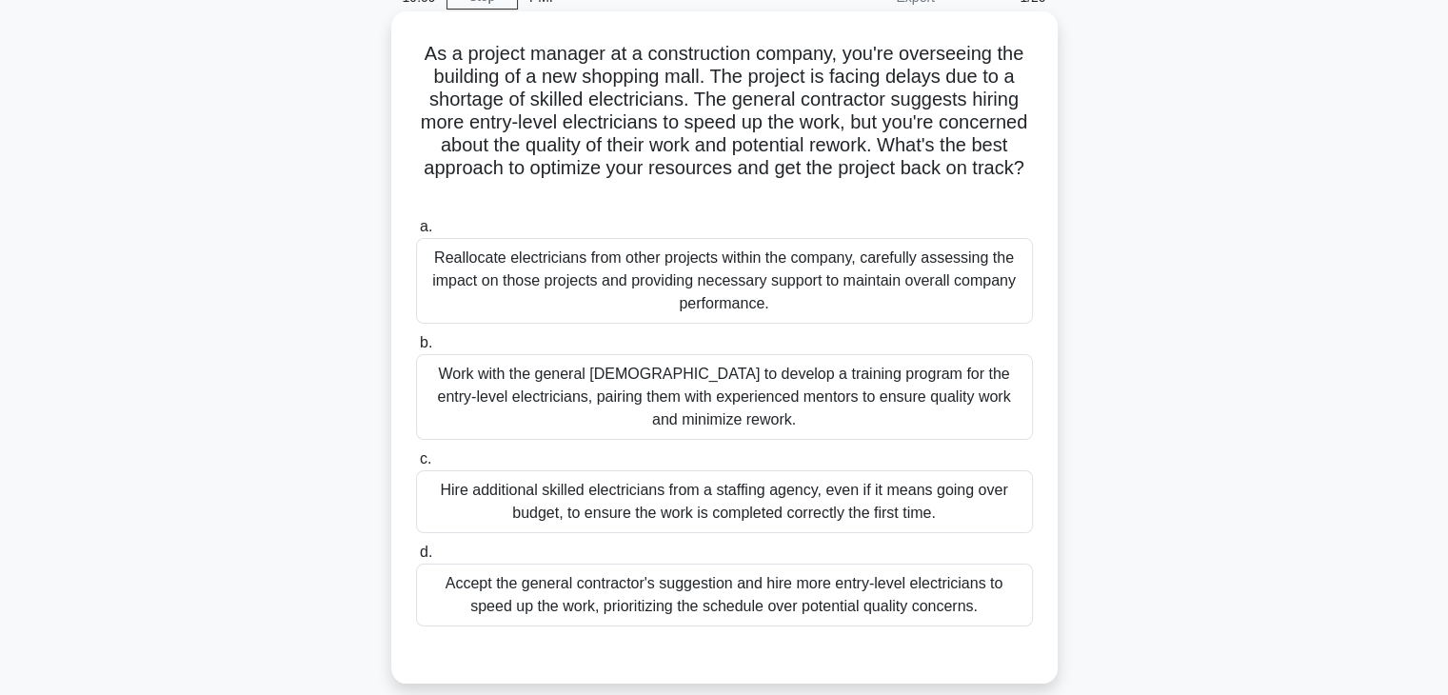
click at [730, 409] on div "Work with the general [DEMOGRAPHIC_DATA] to develop a training program for the …" at bounding box center [724, 397] width 617 height 86
click at [416, 349] on input "b. Work with the general [DEMOGRAPHIC_DATA] to develop a training program for t…" at bounding box center [416, 343] width 0 height 12
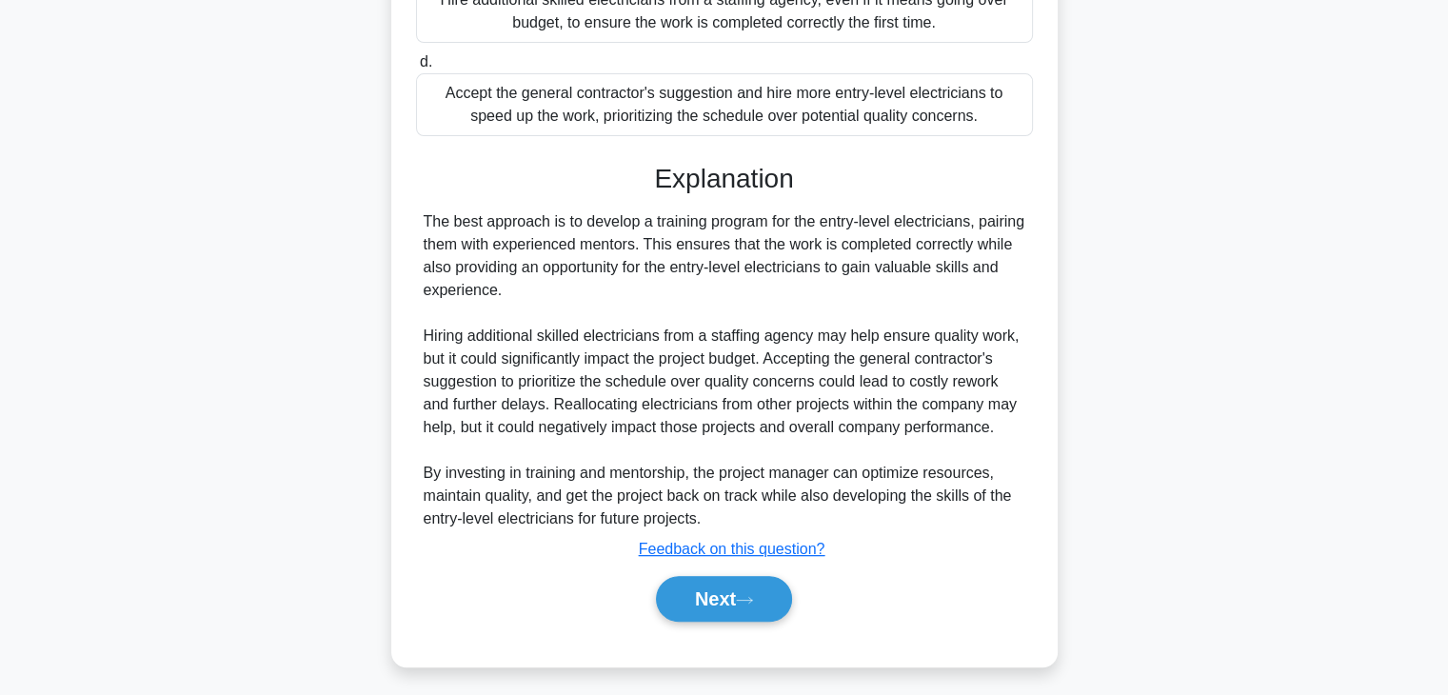
scroll to position [592, 0]
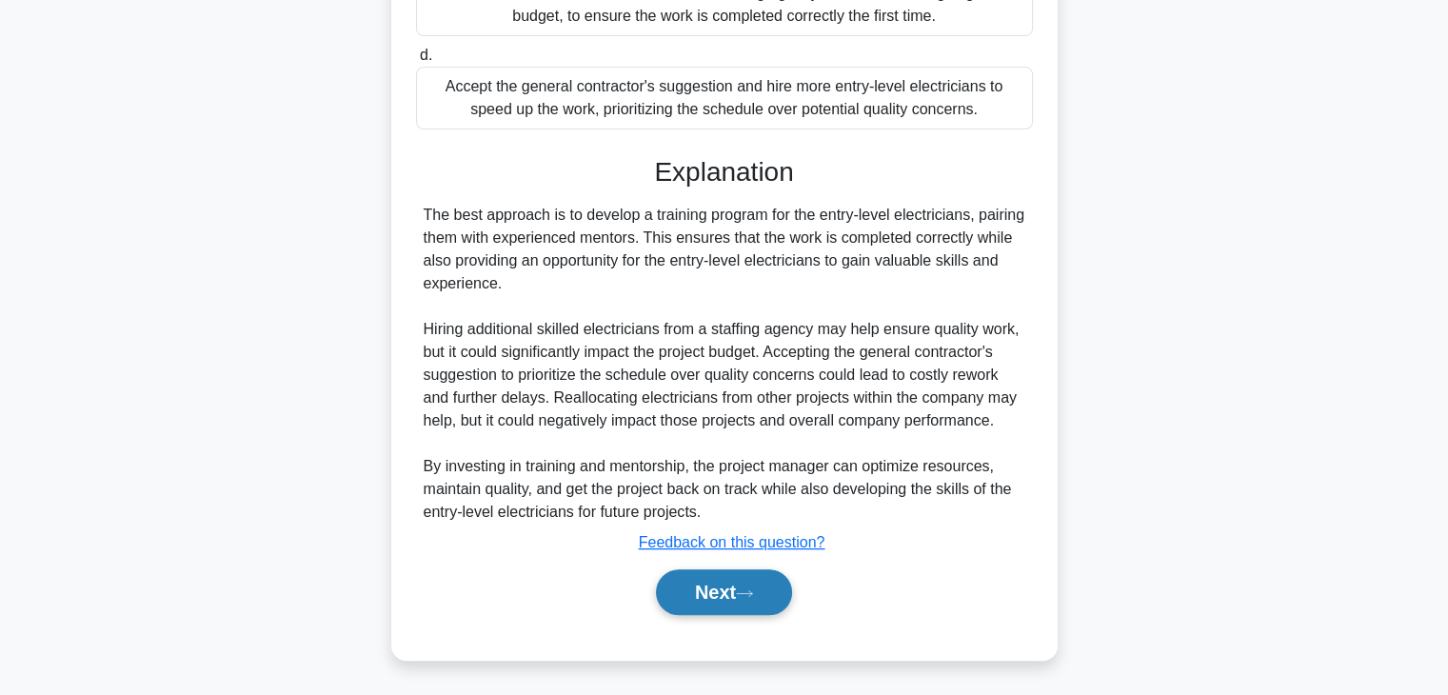
click at [728, 596] on button "Next" at bounding box center [724, 592] width 136 height 46
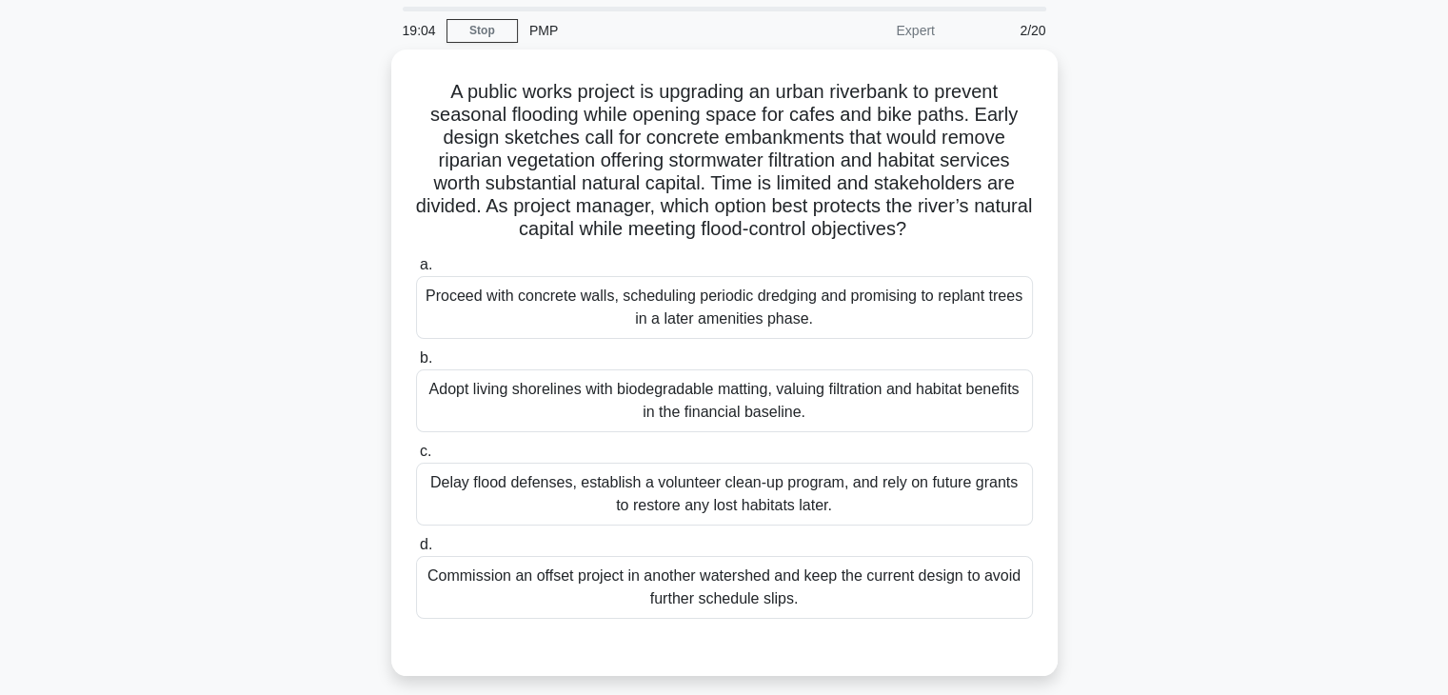
scroll to position [63, 0]
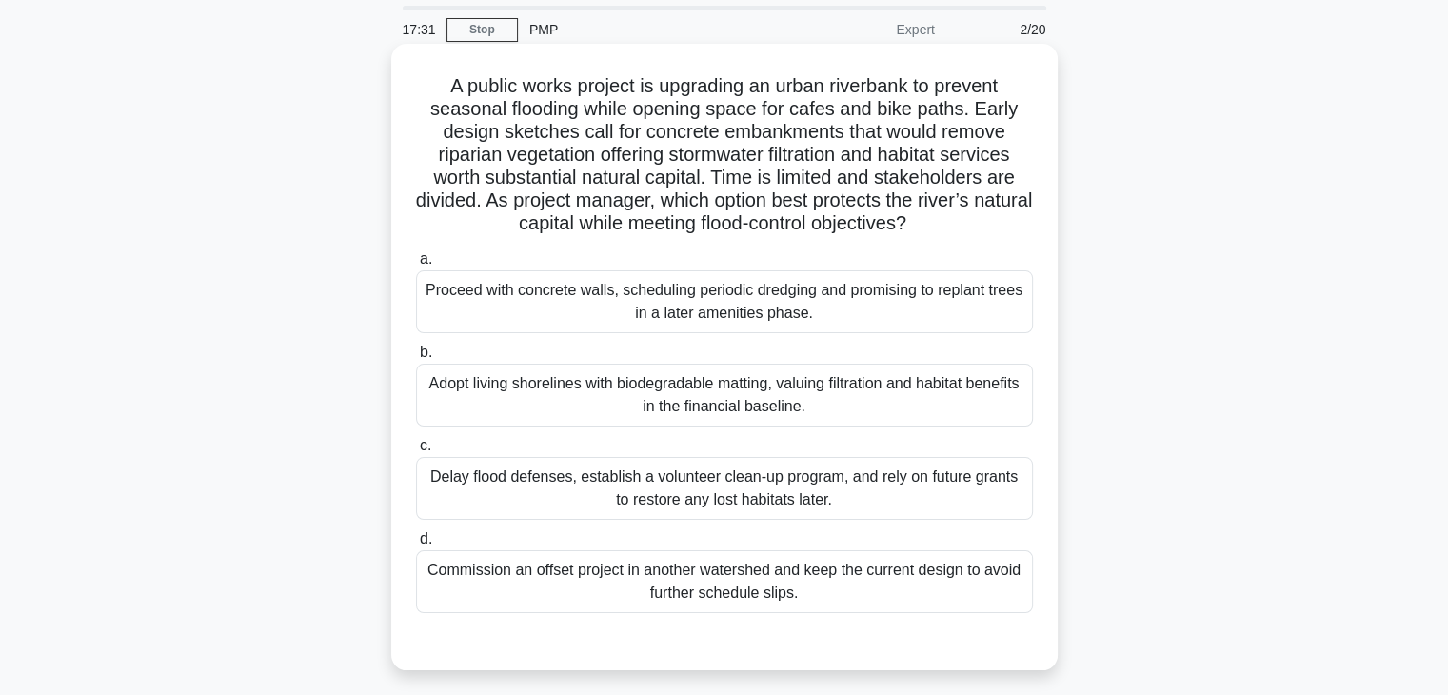
click at [631, 398] on div "Adopt living shorelines with biodegradable matting, valuing filtration and habi…" at bounding box center [724, 395] width 617 height 63
click at [416, 359] on input "b. Adopt living shorelines with biodegradable matting, valuing filtration and h…" at bounding box center [416, 353] width 0 height 12
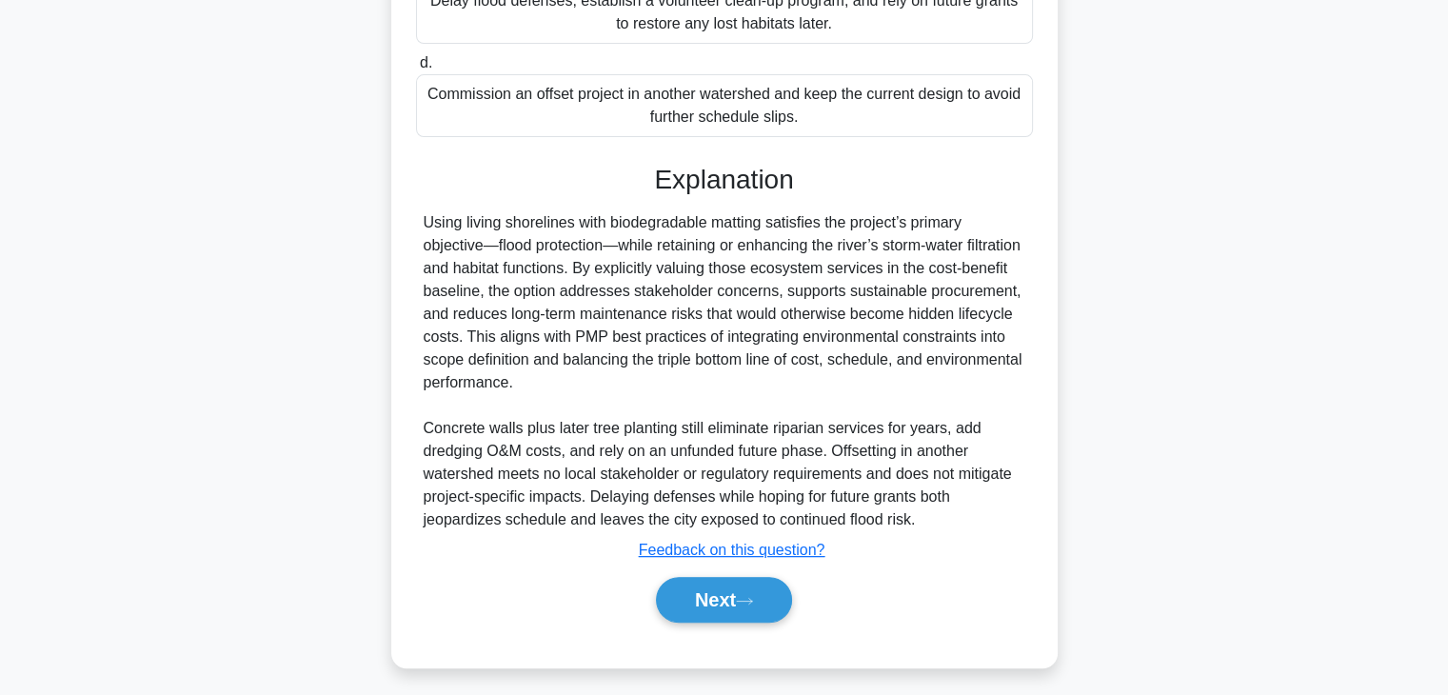
scroll to position [547, 0]
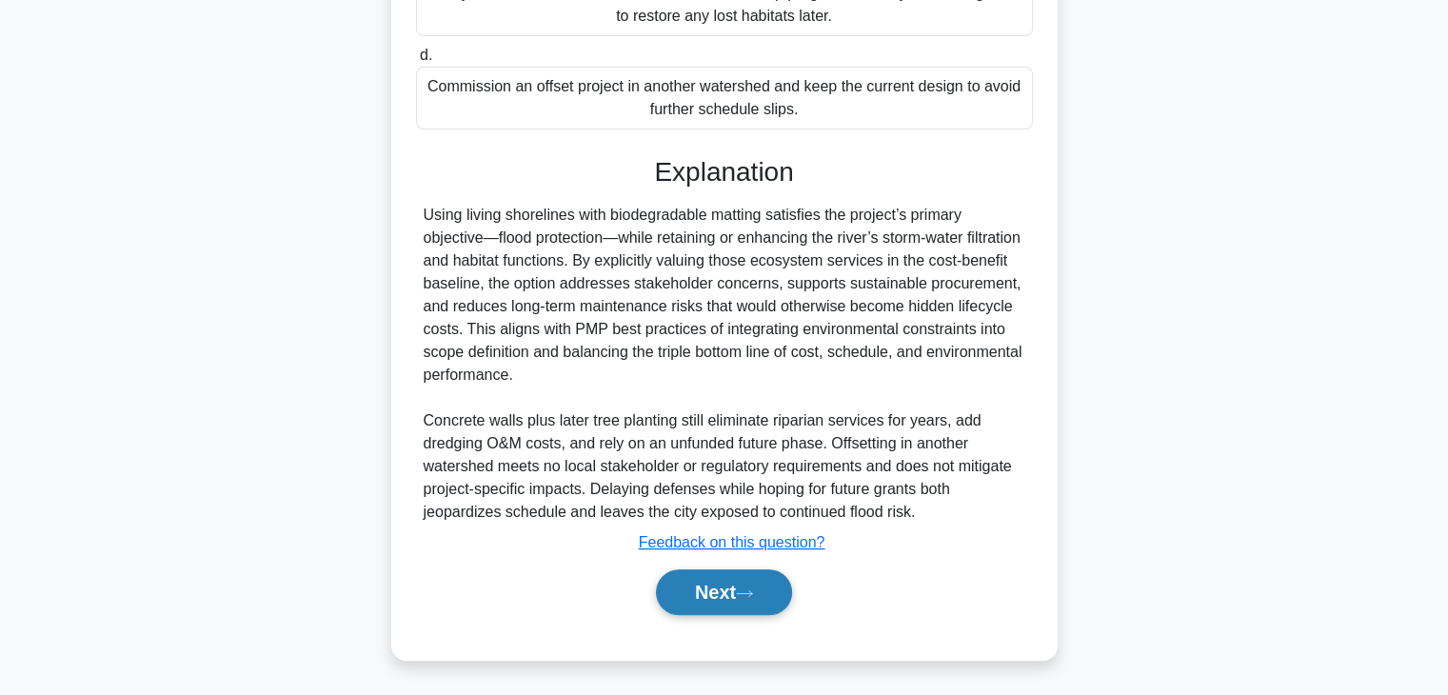
click at [680, 588] on button "Next" at bounding box center [724, 592] width 136 height 46
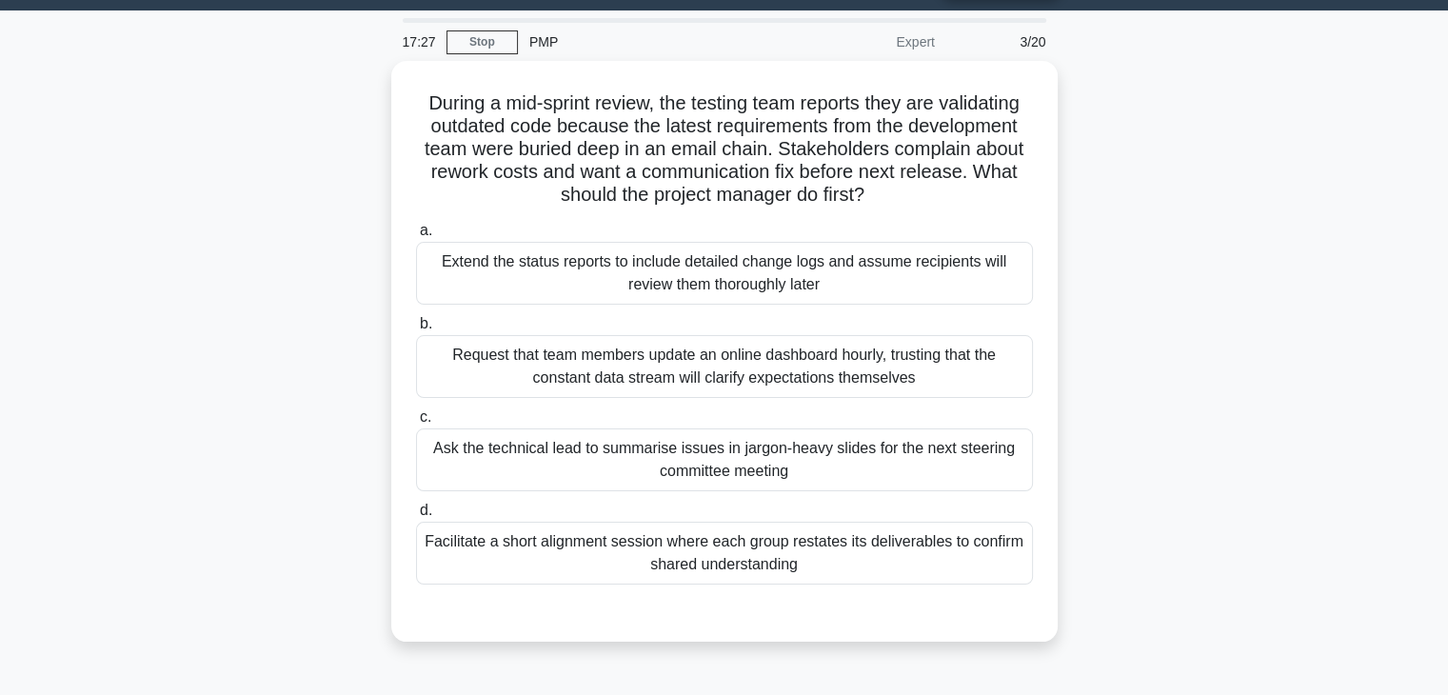
scroll to position [63, 0]
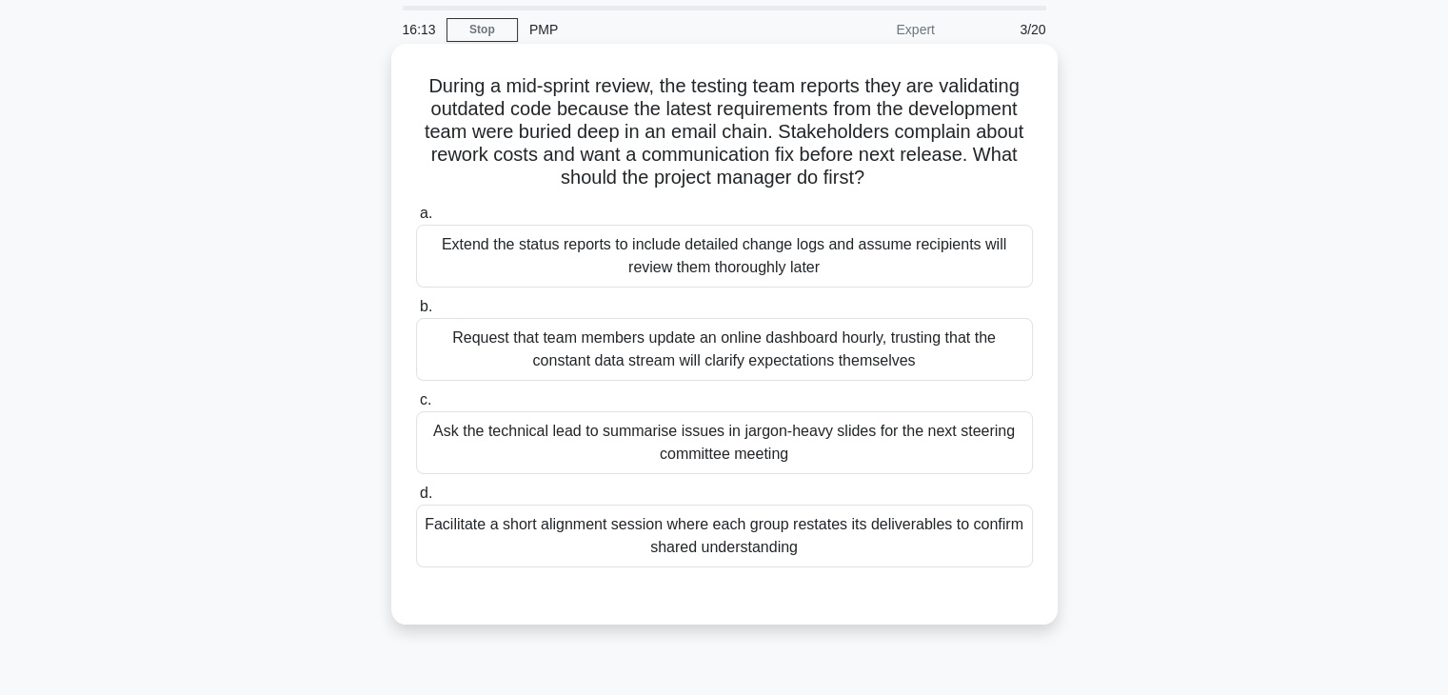
click at [636, 540] on div "Facilitate a short alignment session where each group restates its deliverables…" at bounding box center [724, 536] width 617 height 63
click at [416, 500] on input "d. Facilitate a short alignment session where each group restates its deliverab…" at bounding box center [416, 494] width 0 height 12
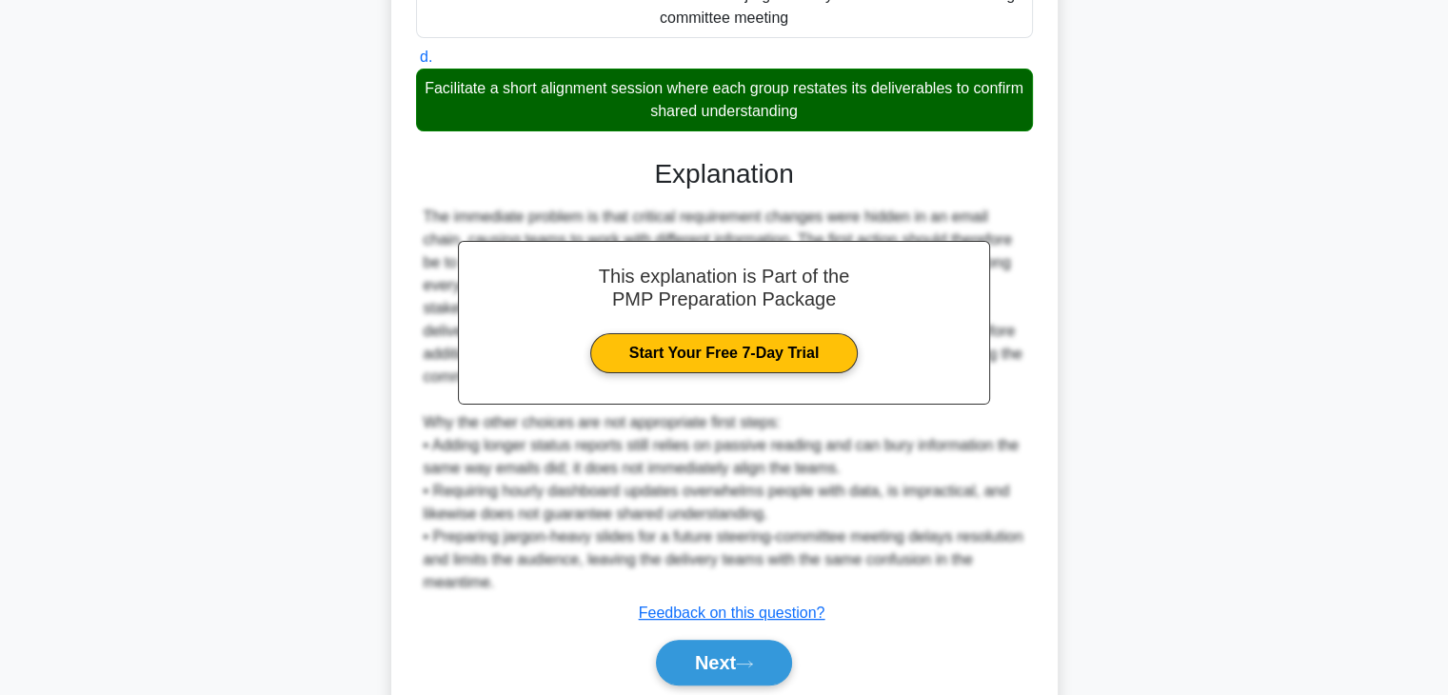
scroll to position [547, 0]
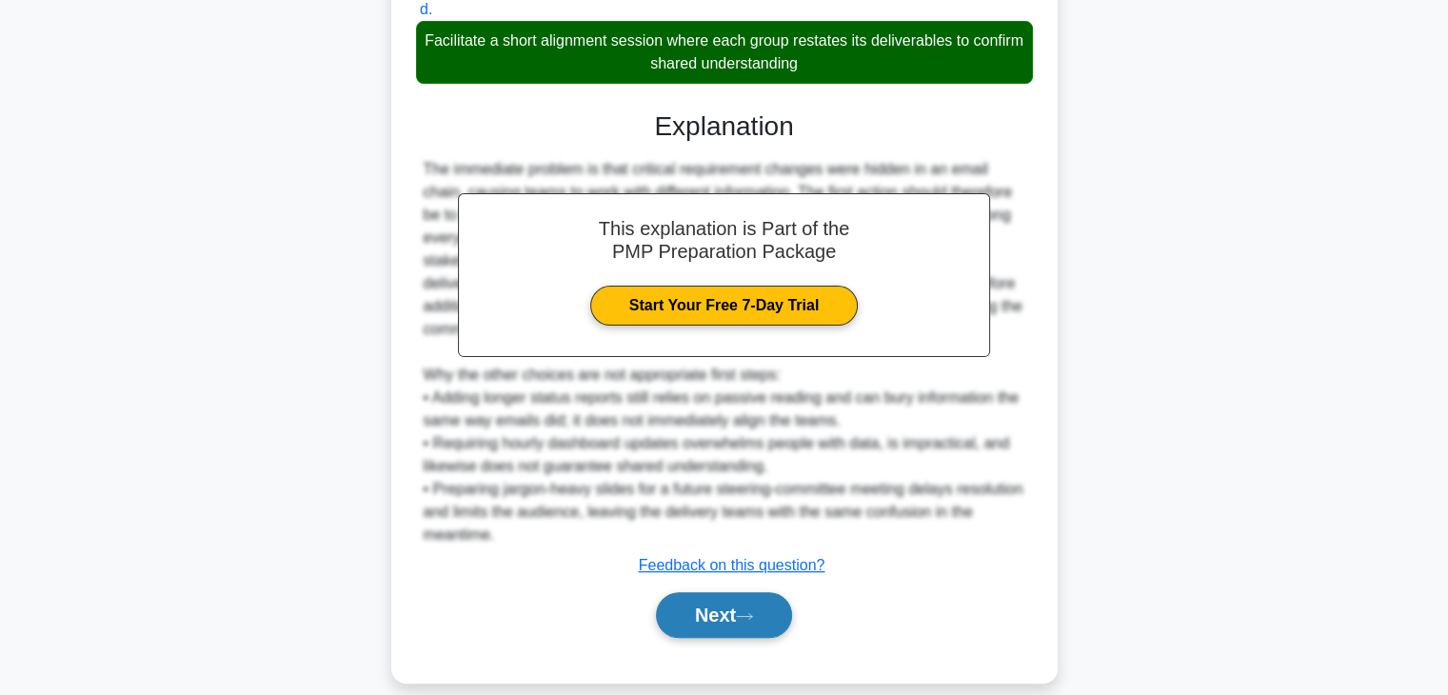
click at [745, 600] on button "Next" at bounding box center [724, 615] width 136 height 46
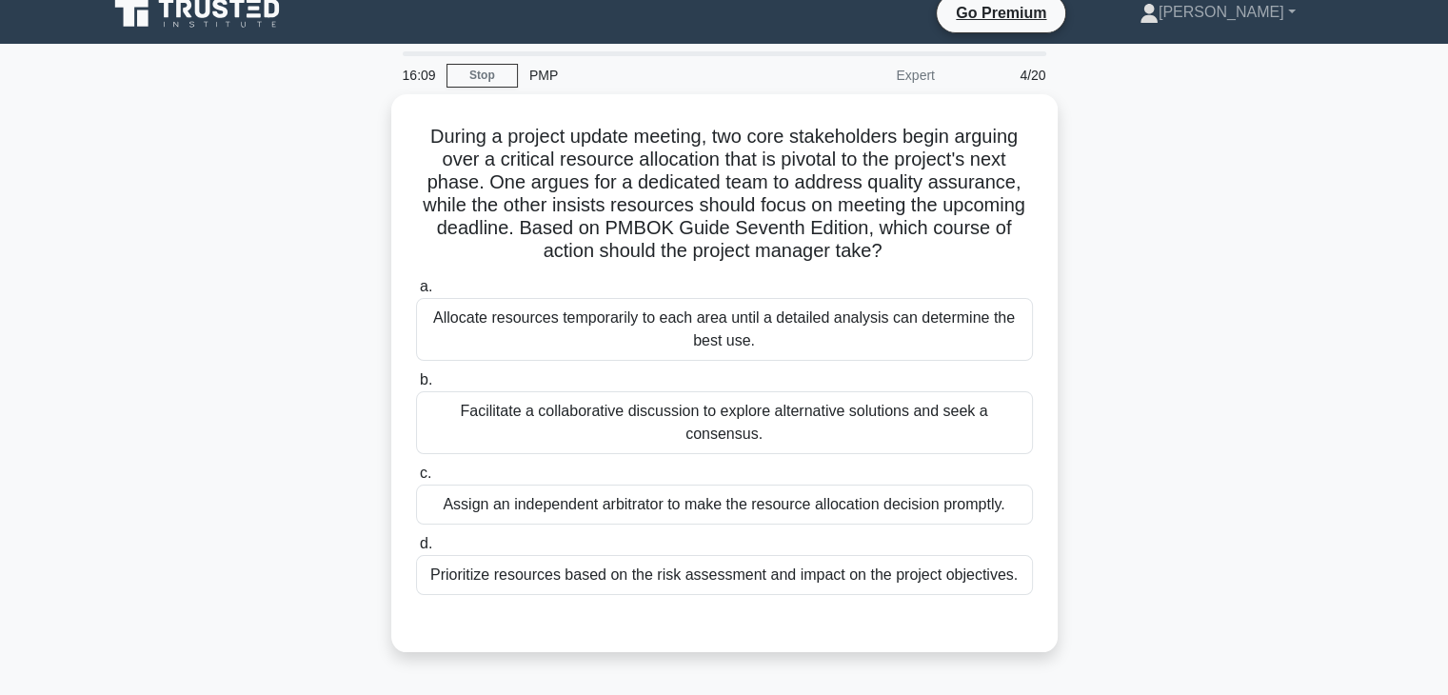
scroll to position [16, 0]
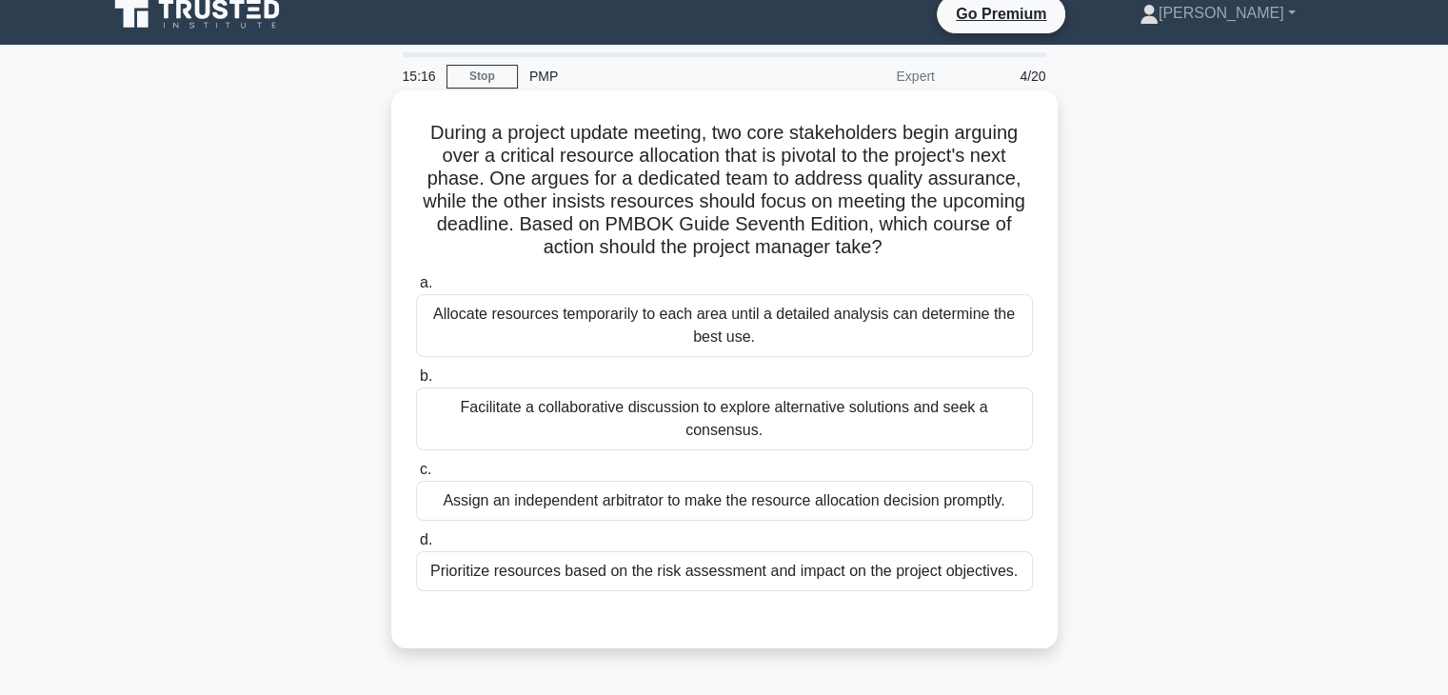
click at [580, 552] on div "Prioritize resources based on the risk assessment and impact on the project obj…" at bounding box center [724, 571] width 617 height 40
click at [416, 547] on input "d. Prioritize resources based on the risk assessment and impact on the project …" at bounding box center [416, 540] width 0 height 12
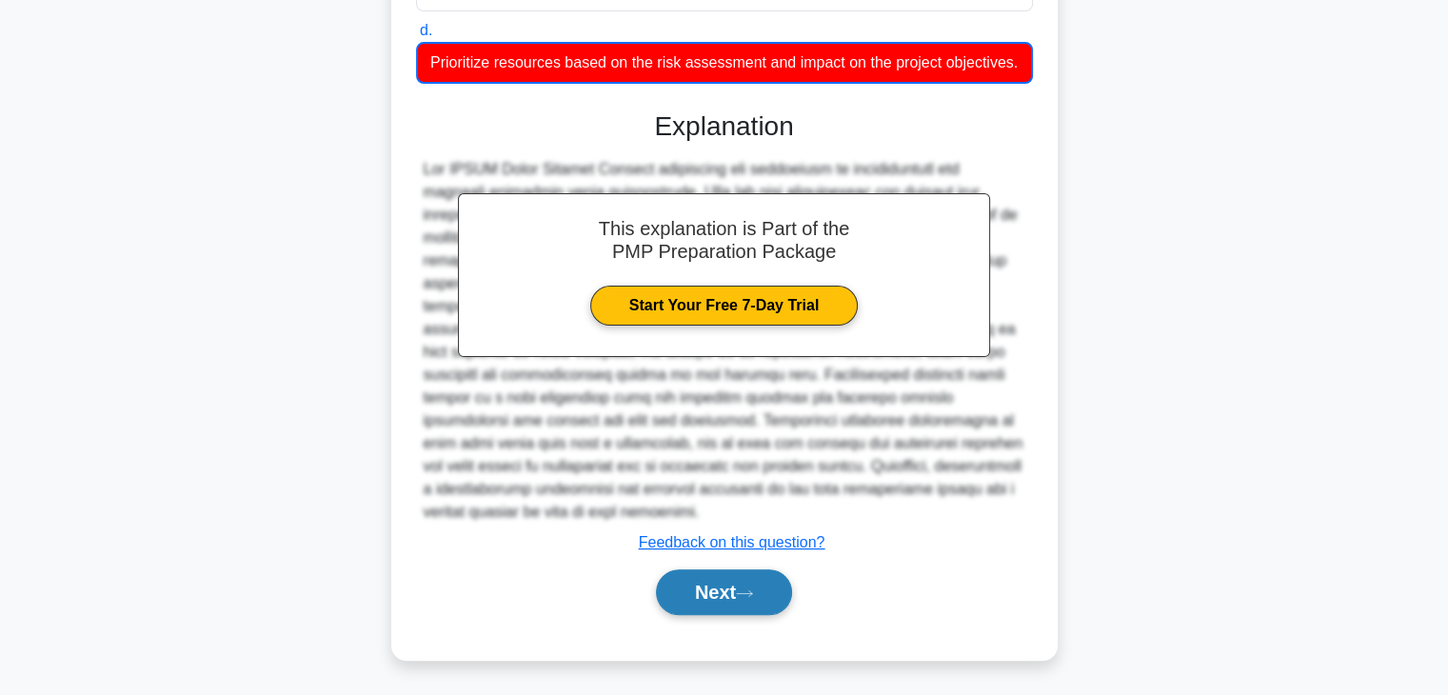
click at [701, 591] on button "Next" at bounding box center [724, 592] width 136 height 46
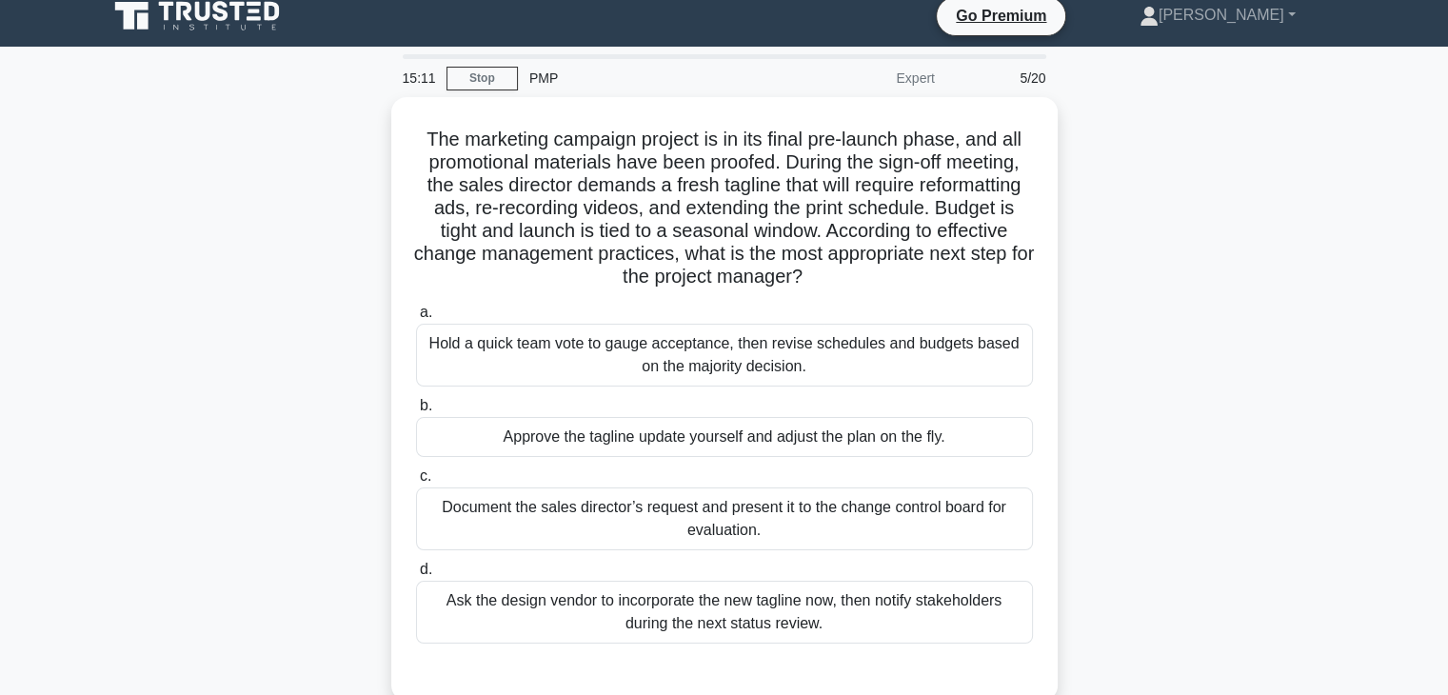
scroll to position [63, 0]
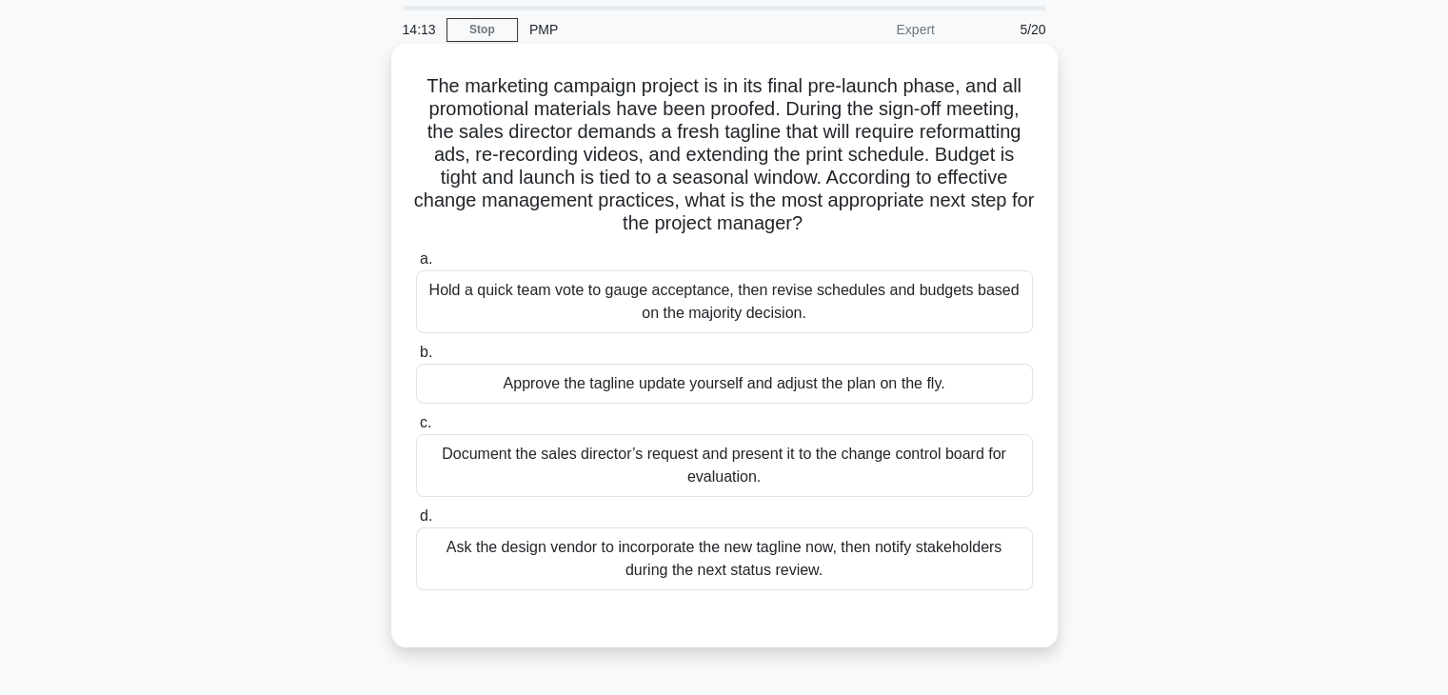
click at [701, 475] on div "Document the sales director’s request and present it to the change control boar…" at bounding box center [724, 465] width 617 height 63
click at [416, 429] on input "c. Document the sales director’s request and present it to the change control b…" at bounding box center [416, 423] width 0 height 12
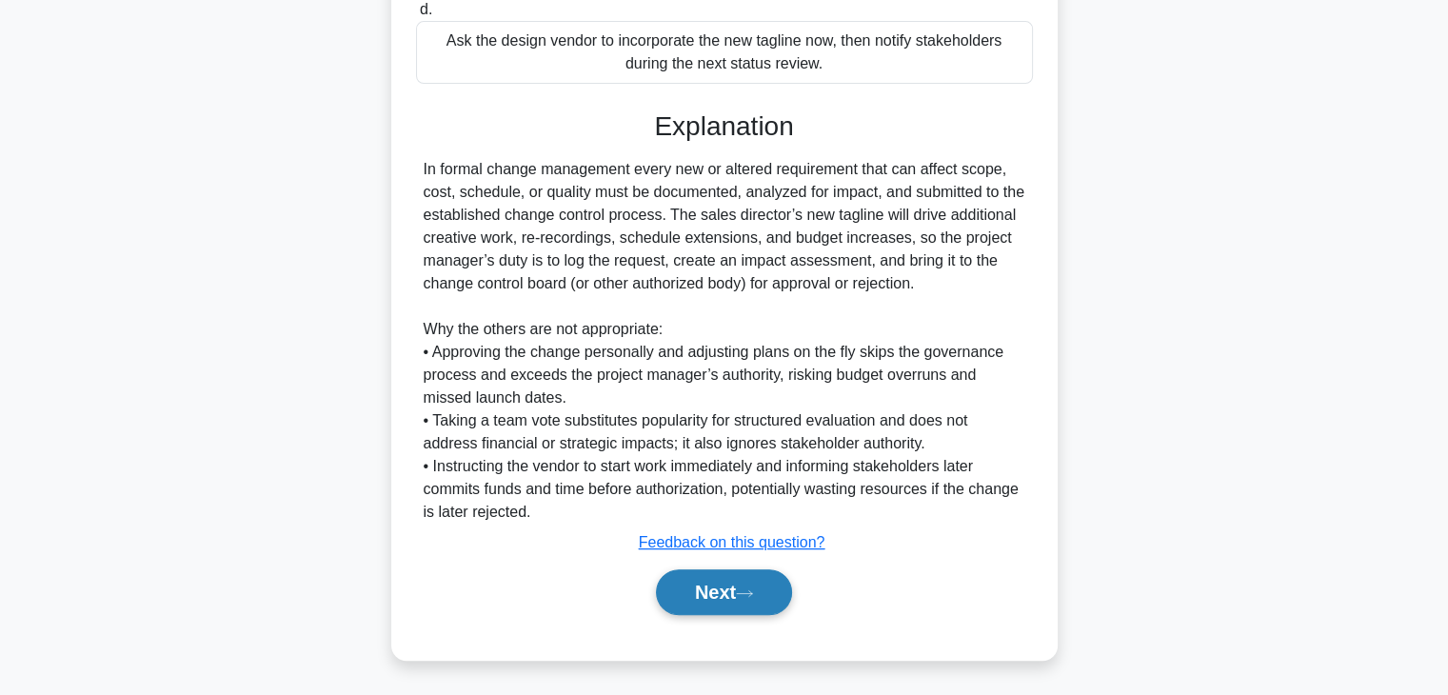
click at [731, 593] on button "Next" at bounding box center [724, 592] width 136 height 46
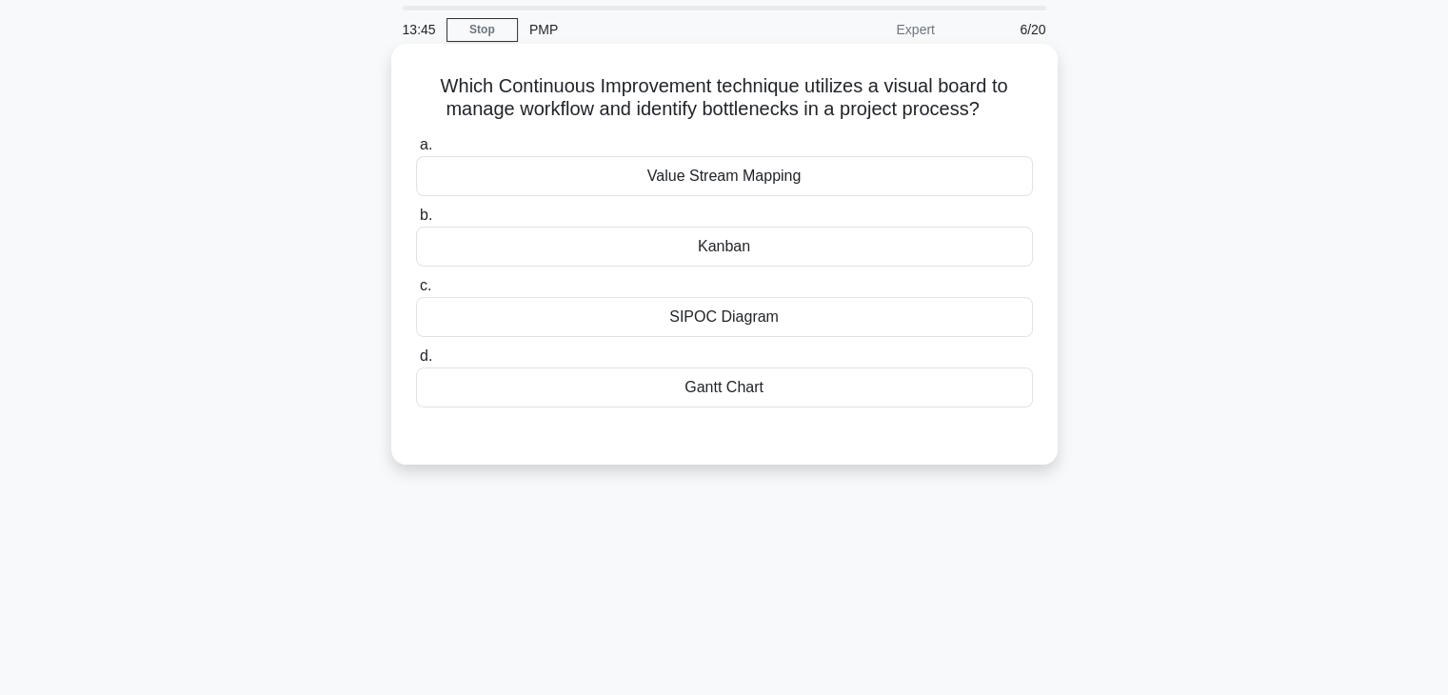
click at [733, 251] on div "Kanban" at bounding box center [724, 247] width 617 height 40
click at [416, 222] on input "b. [GEOGRAPHIC_DATA]" at bounding box center [416, 216] width 0 height 12
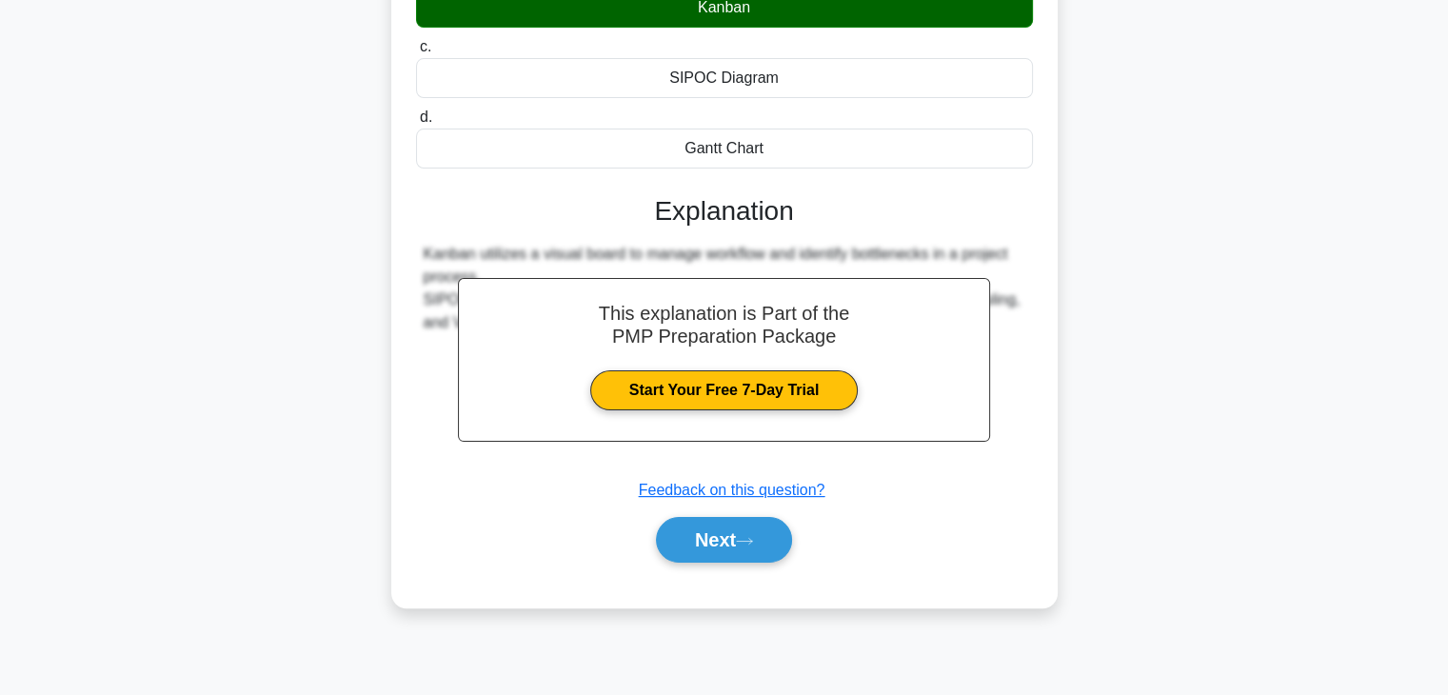
scroll to position [334, 0]
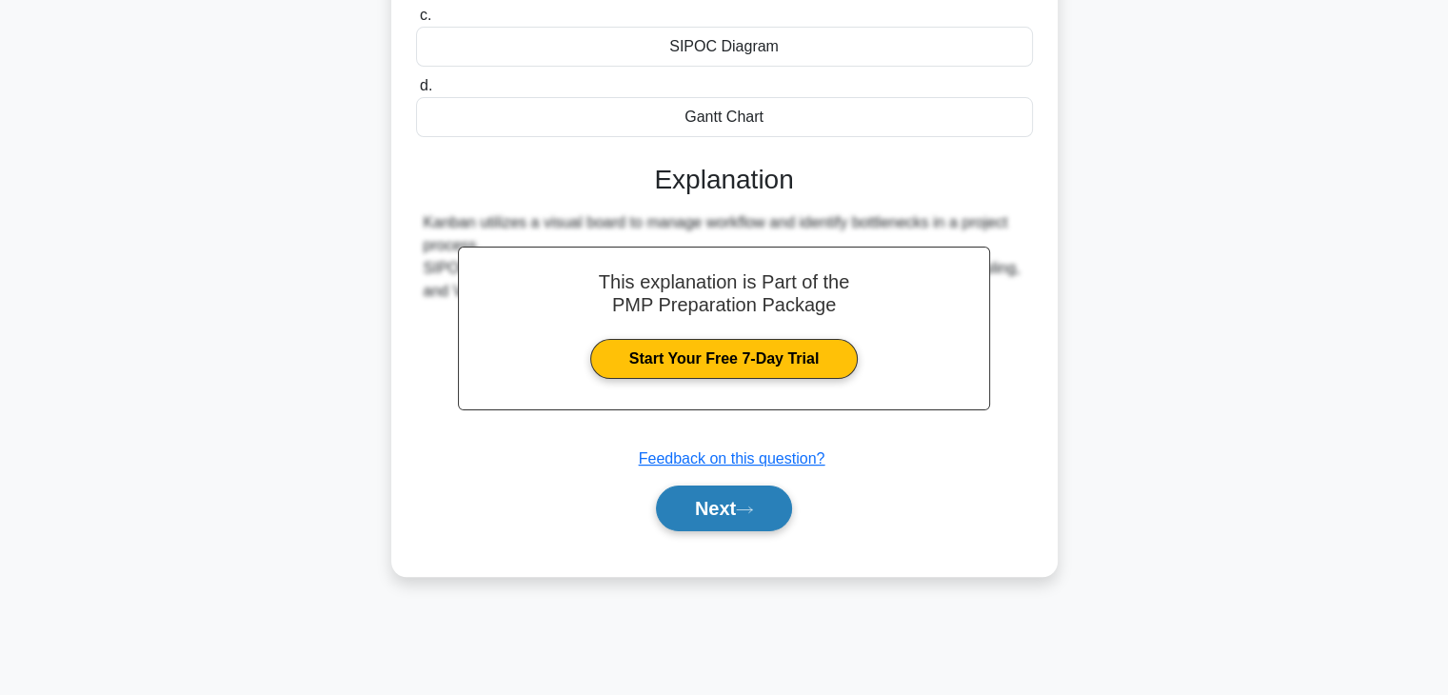
click at [713, 509] on button "Next" at bounding box center [724, 509] width 136 height 46
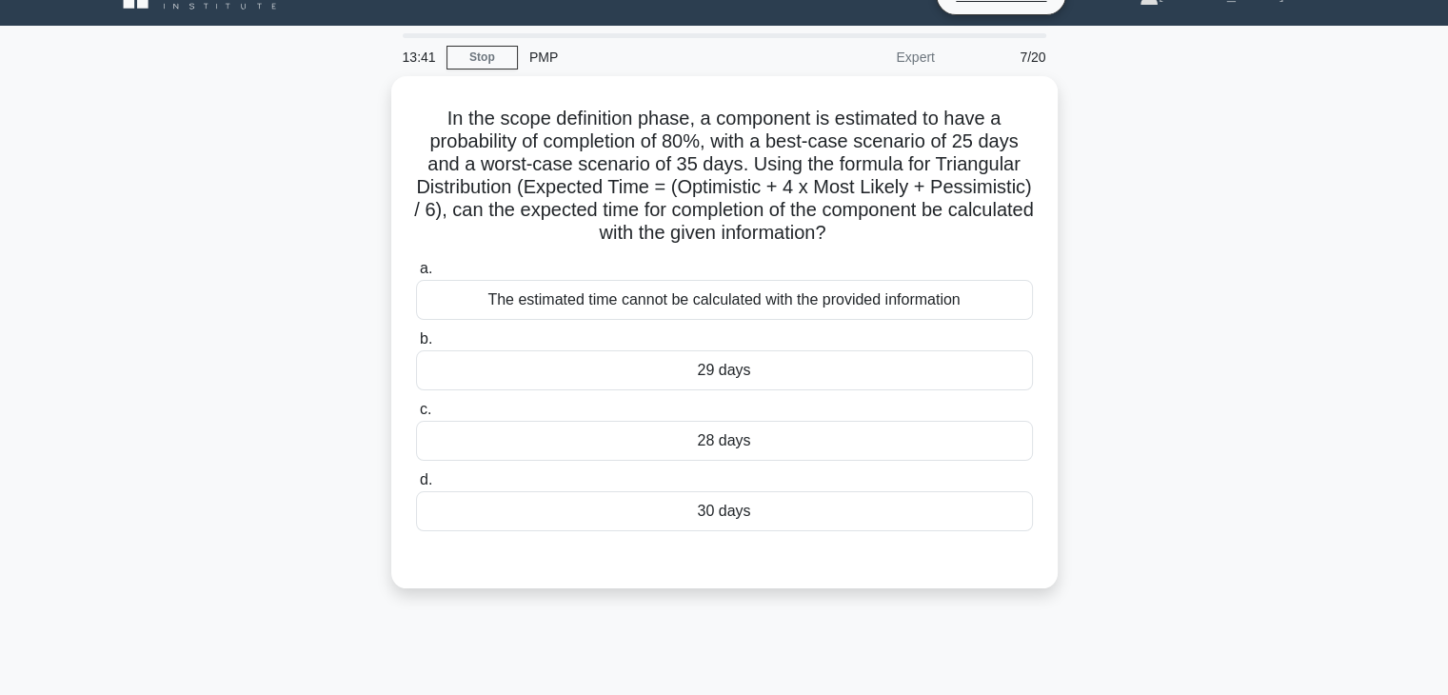
scroll to position [16, 0]
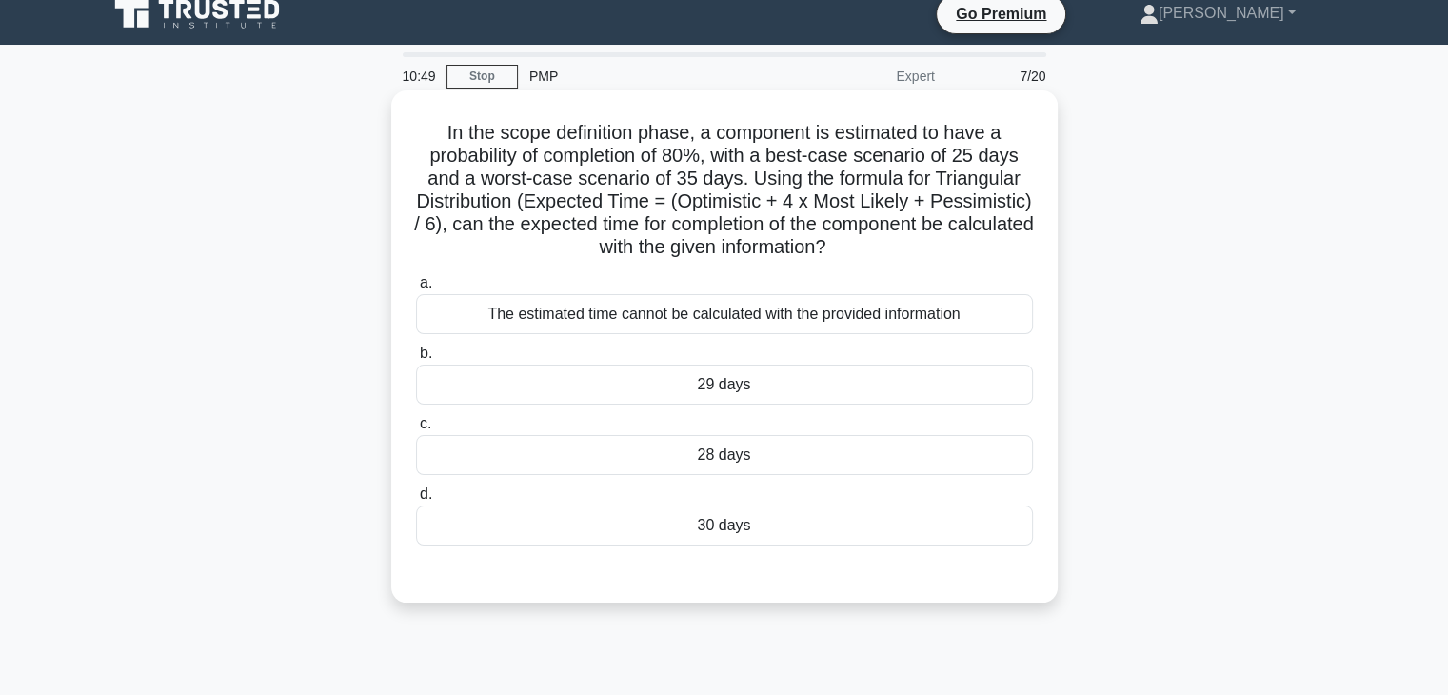
click at [868, 442] on div "28 days" at bounding box center [724, 455] width 617 height 40
click at [416, 430] on input "c. 28 days" at bounding box center [416, 424] width 0 height 12
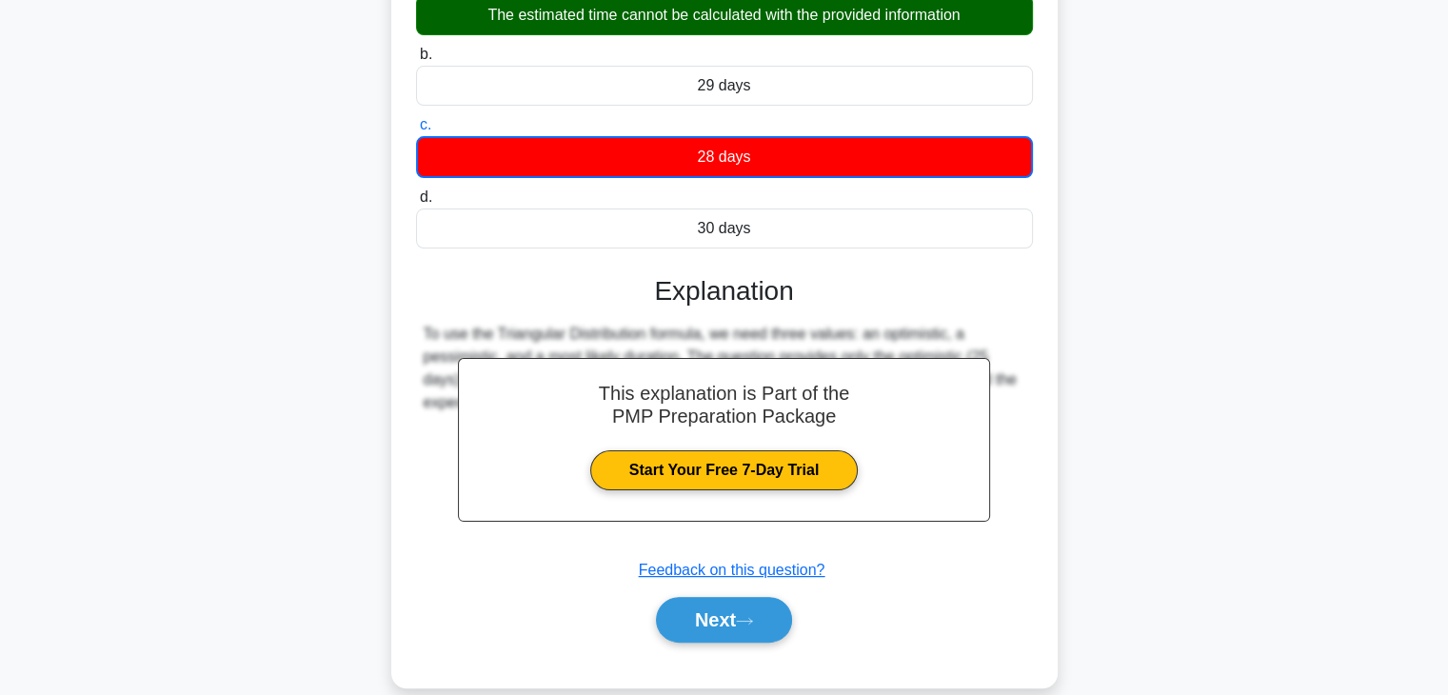
scroll to position [343, 0]
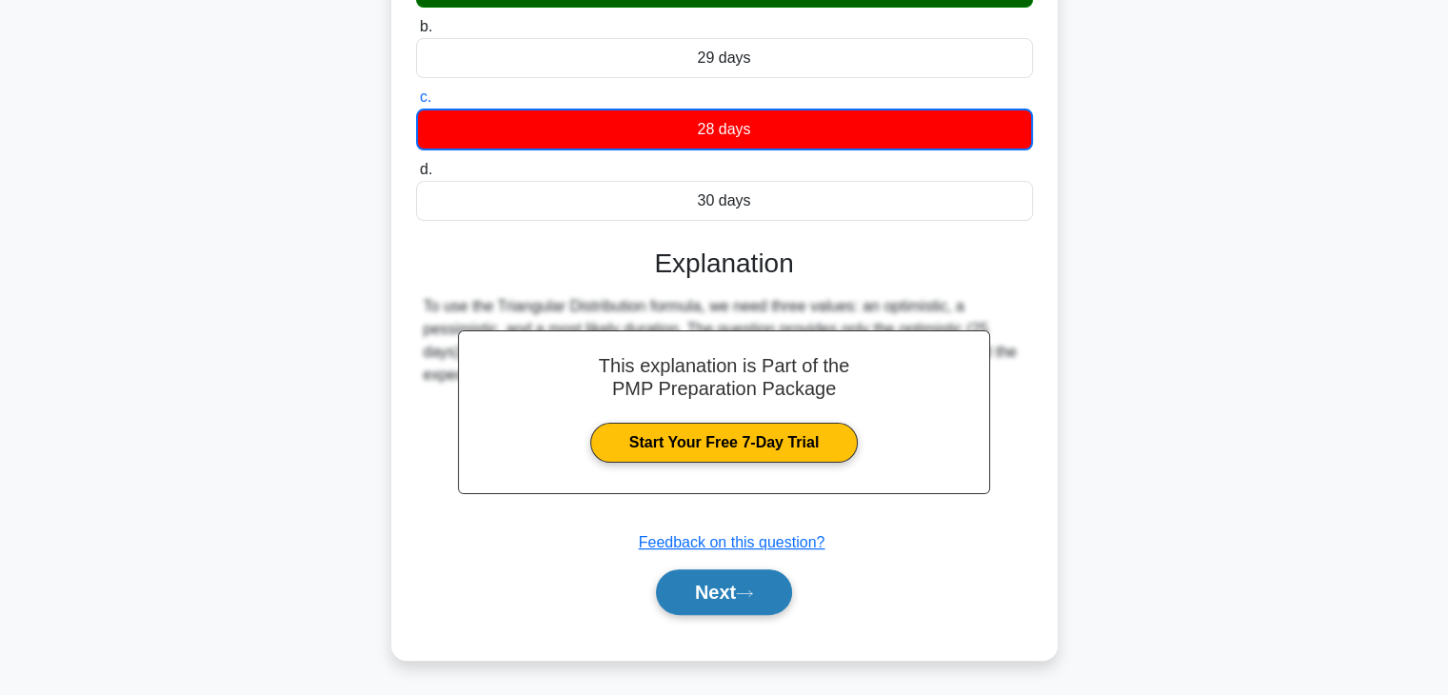
click at [731, 599] on button "Next" at bounding box center [724, 592] width 136 height 46
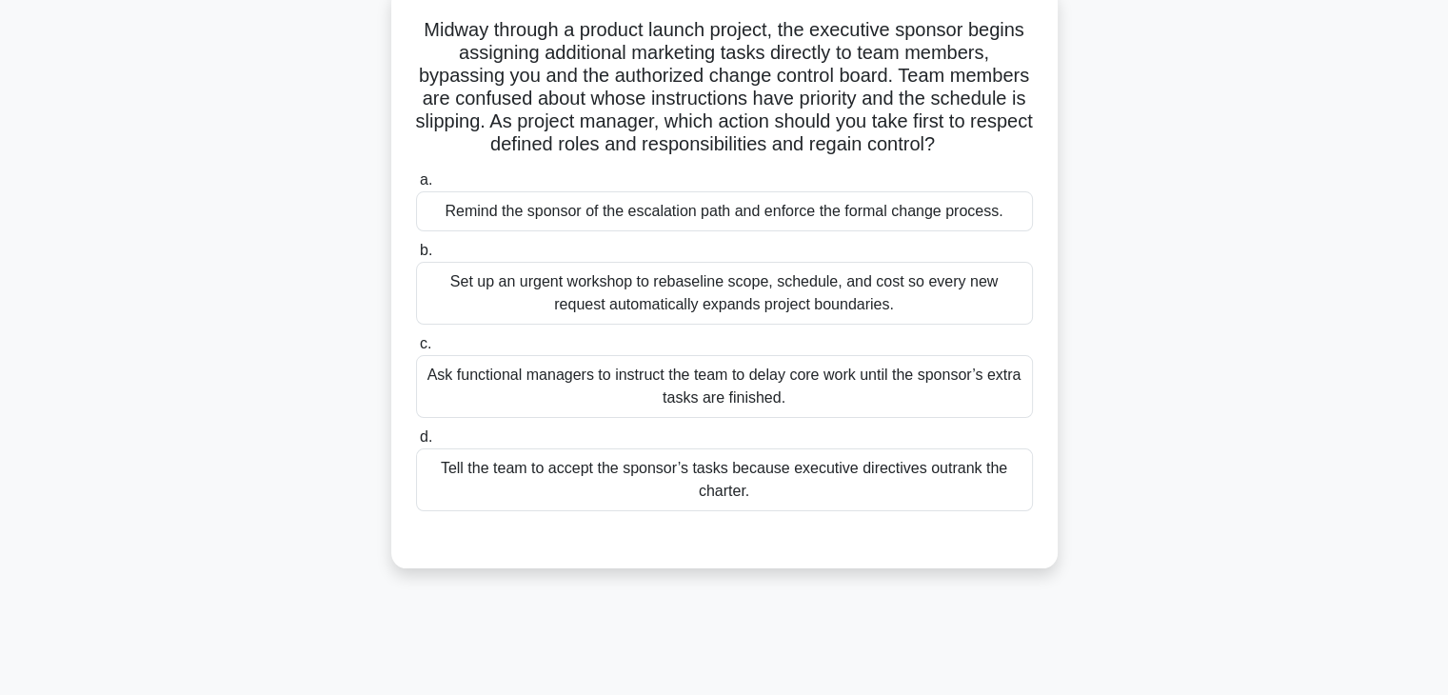
scroll to position [49, 0]
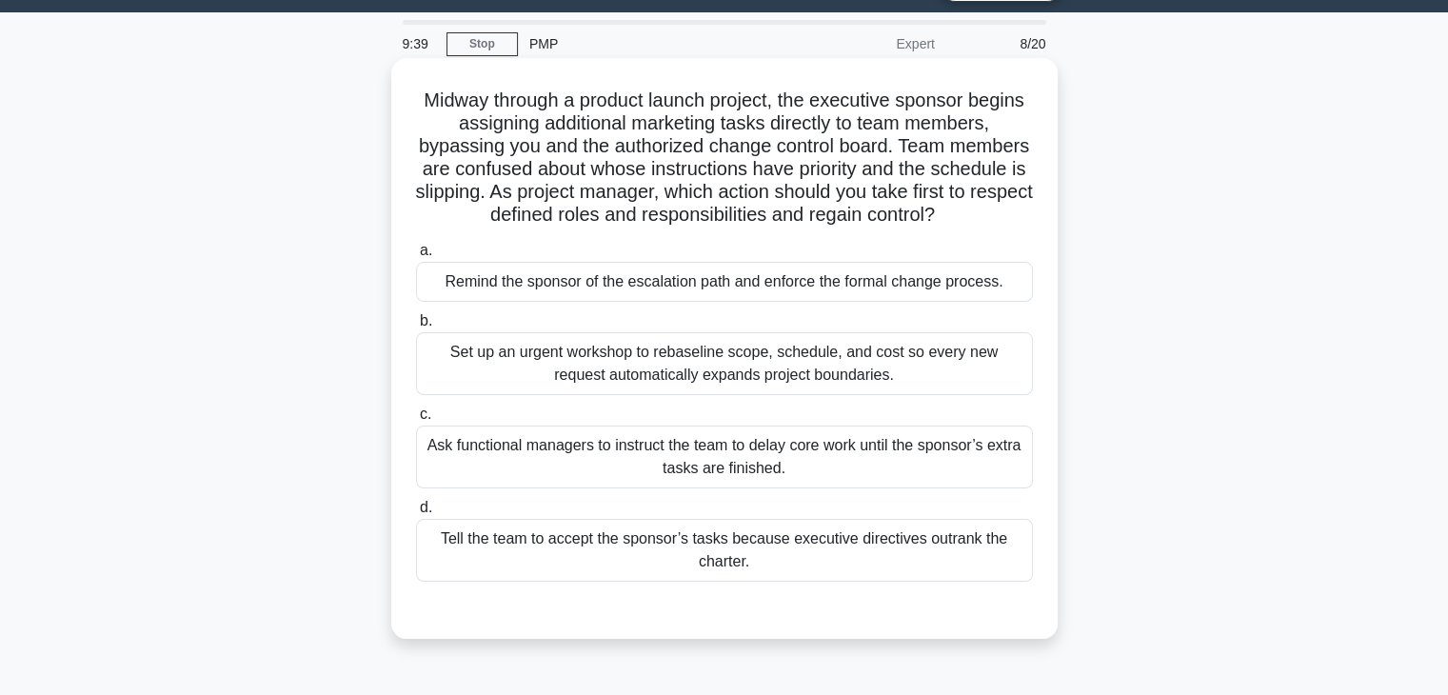
click at [1013, 355] on div "Set up an urgent workshop to rebaseline scope, schedule, and cost so every new …" at bounding box center [724, 363] width 617 height 63
click at [416, 328] on input "b. Set up an urgent workshop to rebaseline scope, schedule, and cost so every n…" at bounding box center [416, 321] width 0 height 12
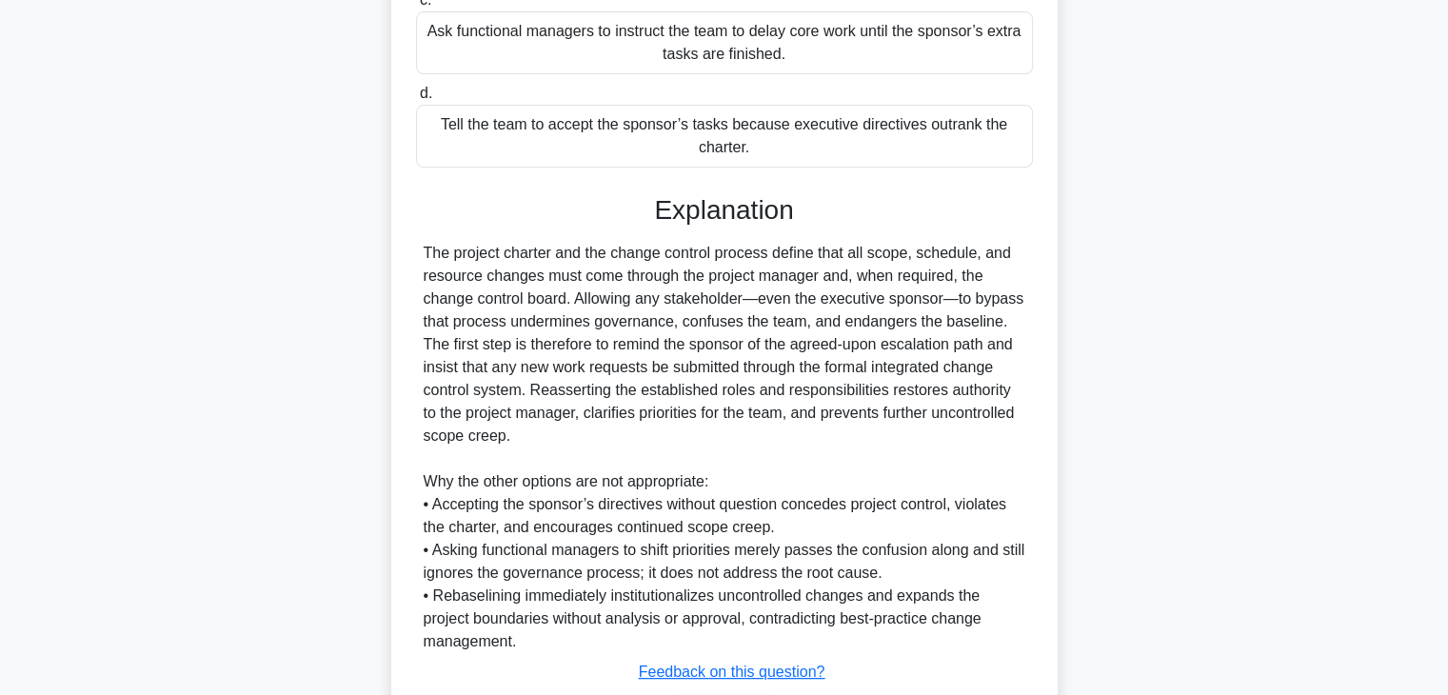
scroll to position [594, 0]
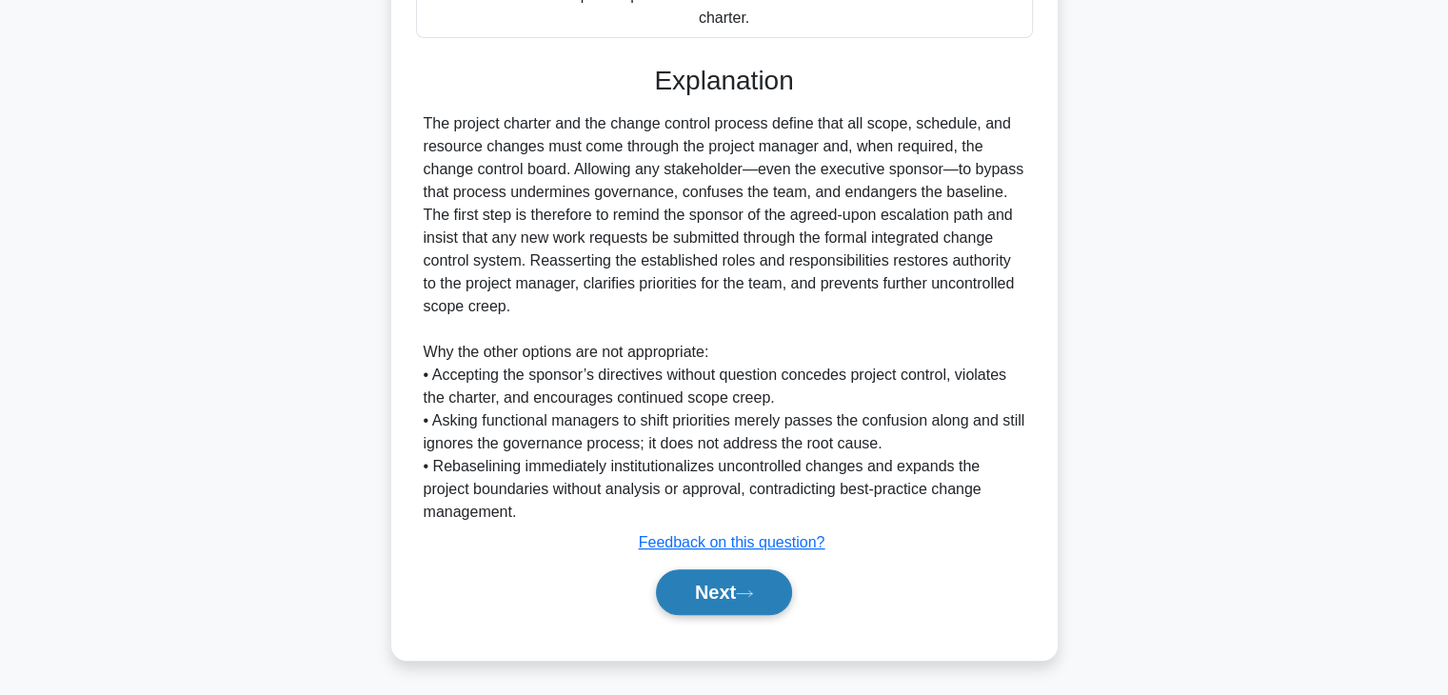
click at [674, 597] on button "Next" at bounding box center [724, 592] width 136 height 46
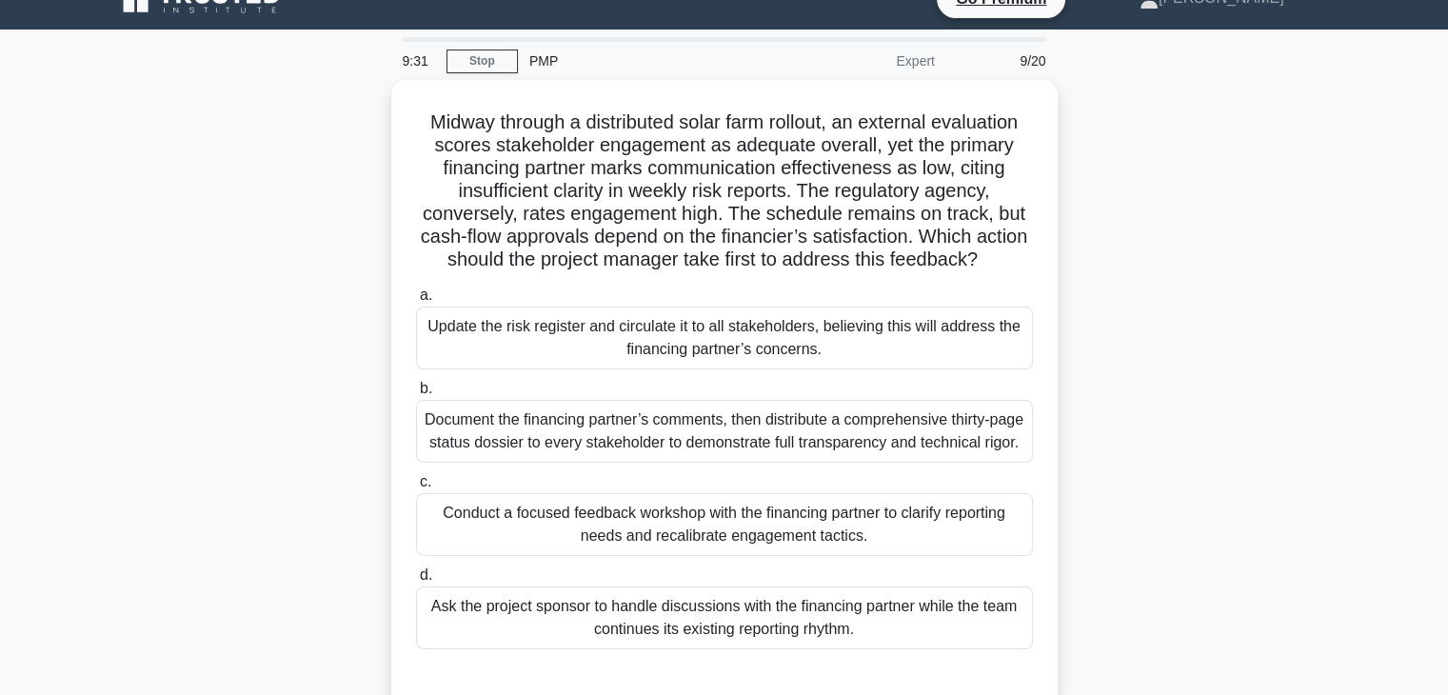
scroll to position [80, 0]
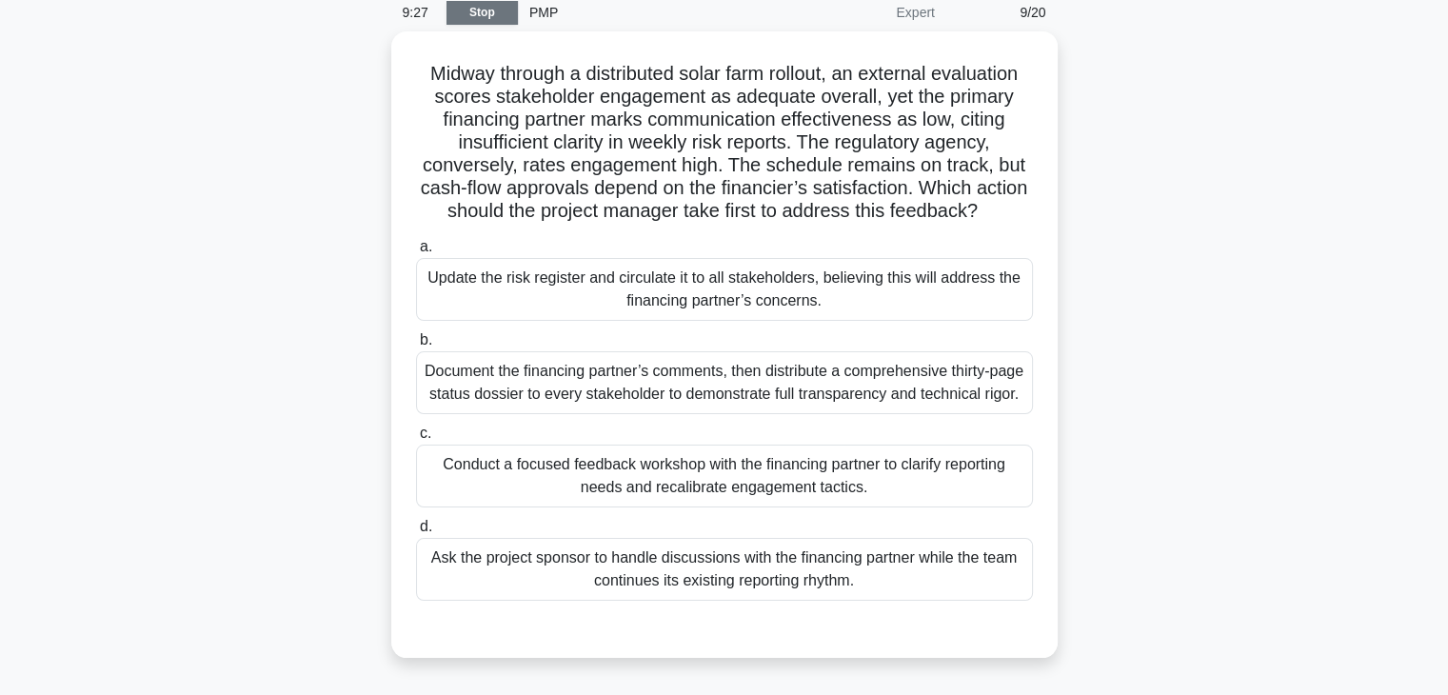
click at [466, 16] on link "Stop" at bounding box center [482, 13] width 71 height 24
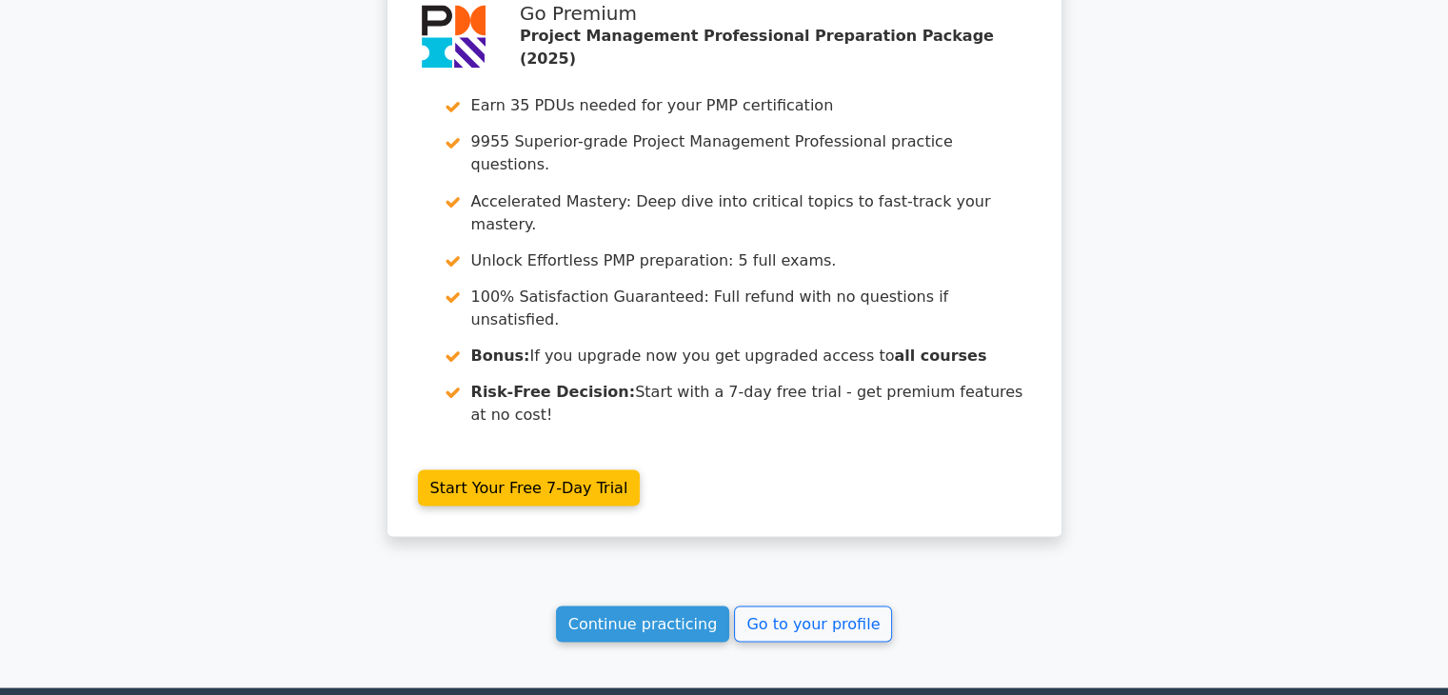
scroll to position [3468, 0]
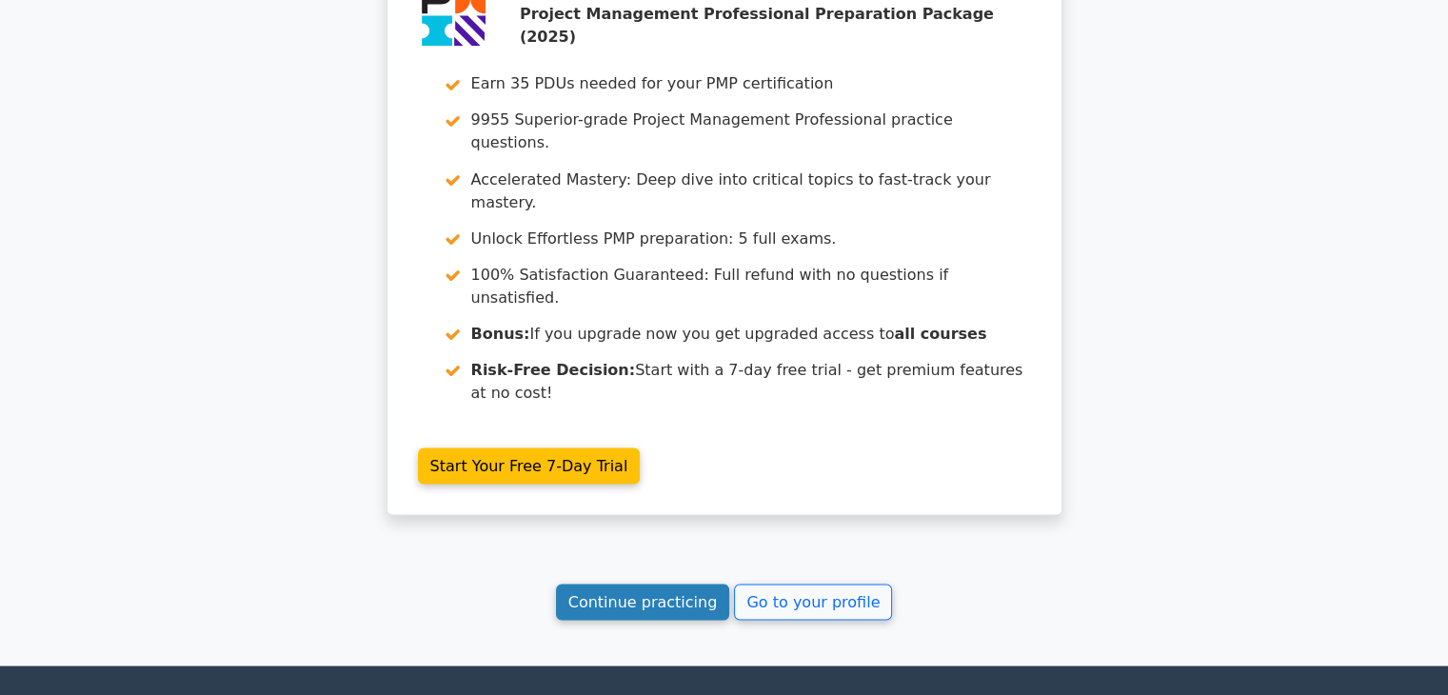
click at [674, 584] on link "Continue practicing" at bounding box center [643, 602] width 174 height 36
